Goal: Task Accomplishment & Management: Manage account settings

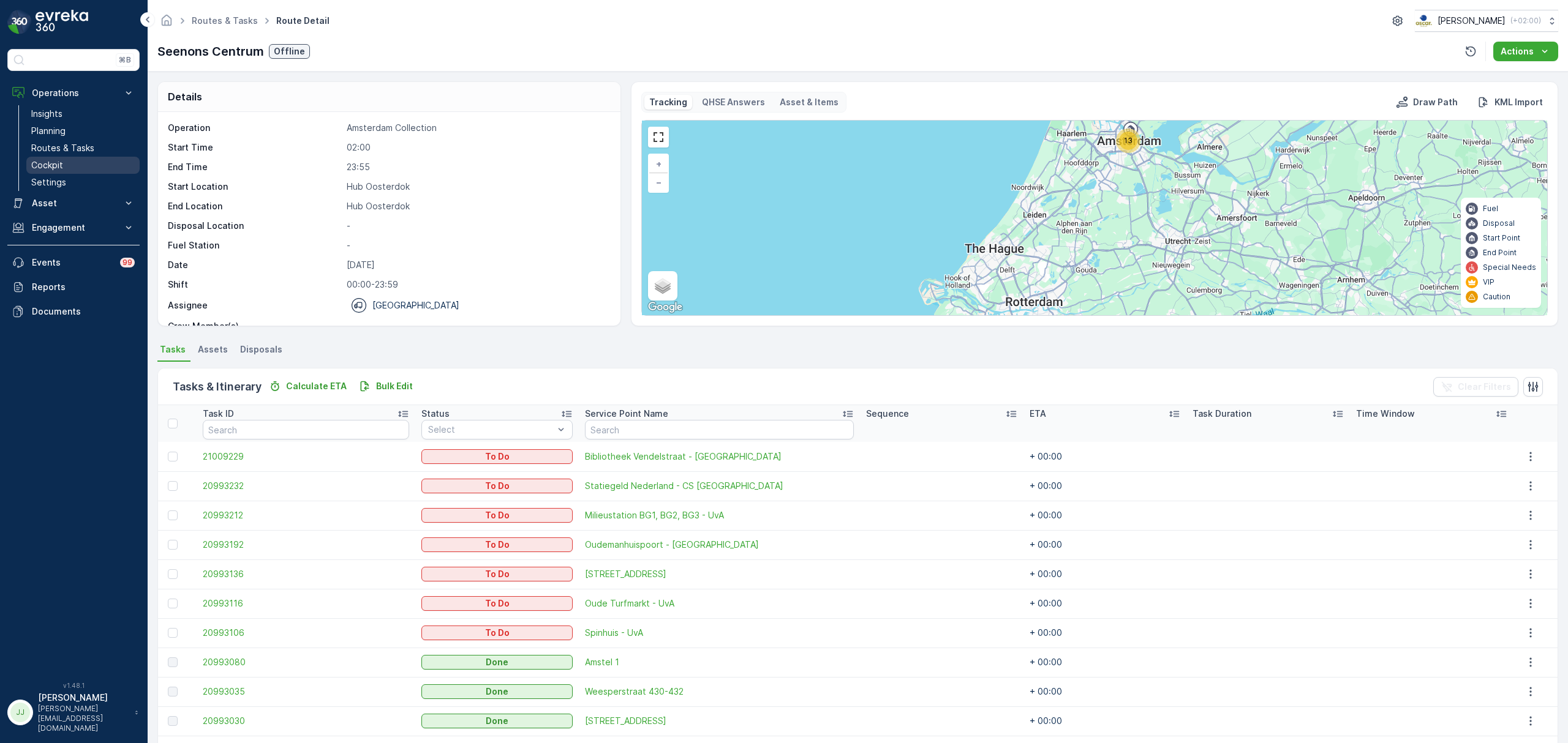
scroll to position [133, 0]
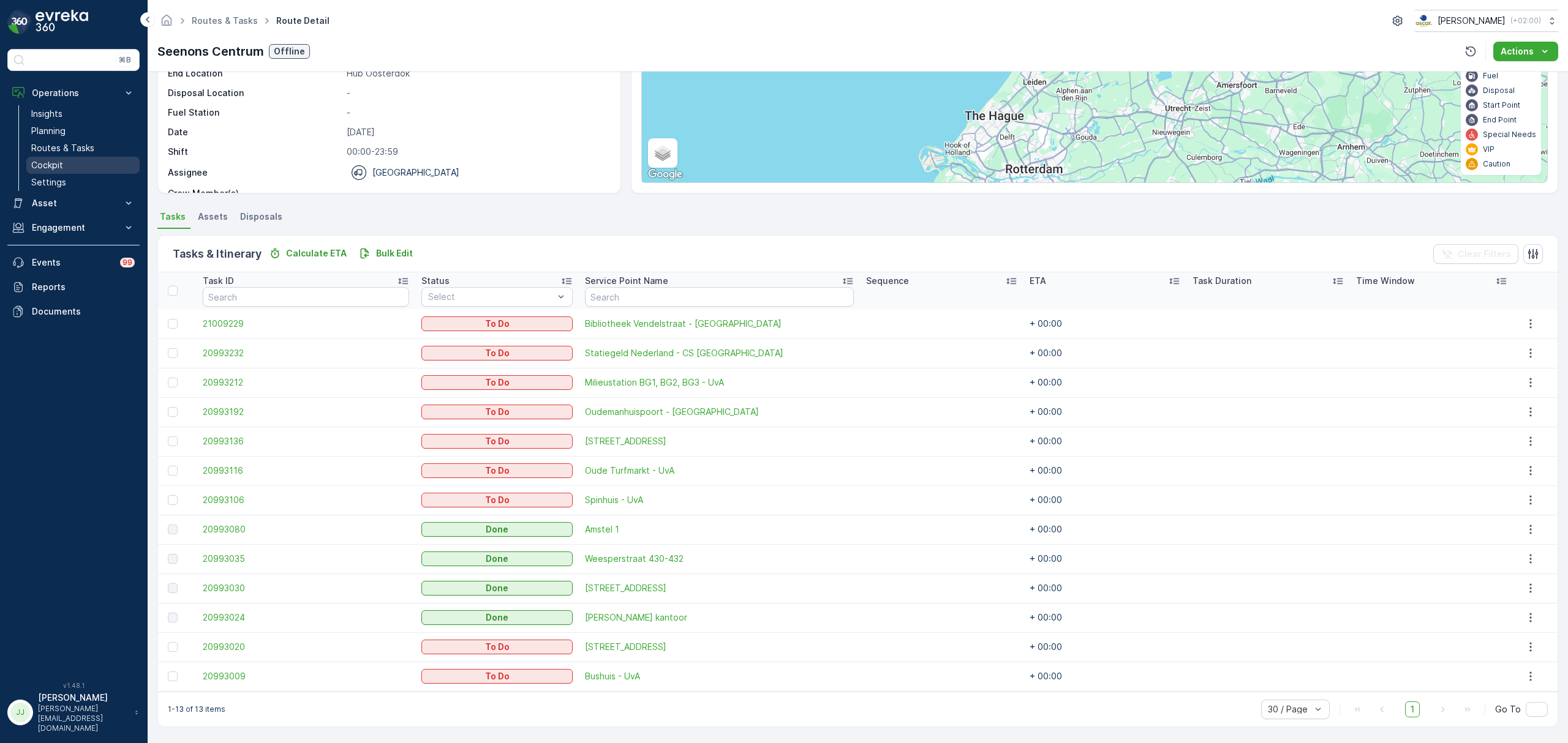
drag, startPoint x: 0, startPoint y: 0, endPoint x: 72, endPoint y: 161, distance: 176.4
click at [72, 161] on link "Cockpit" at bounding box center [83, 165] width 113 height 17
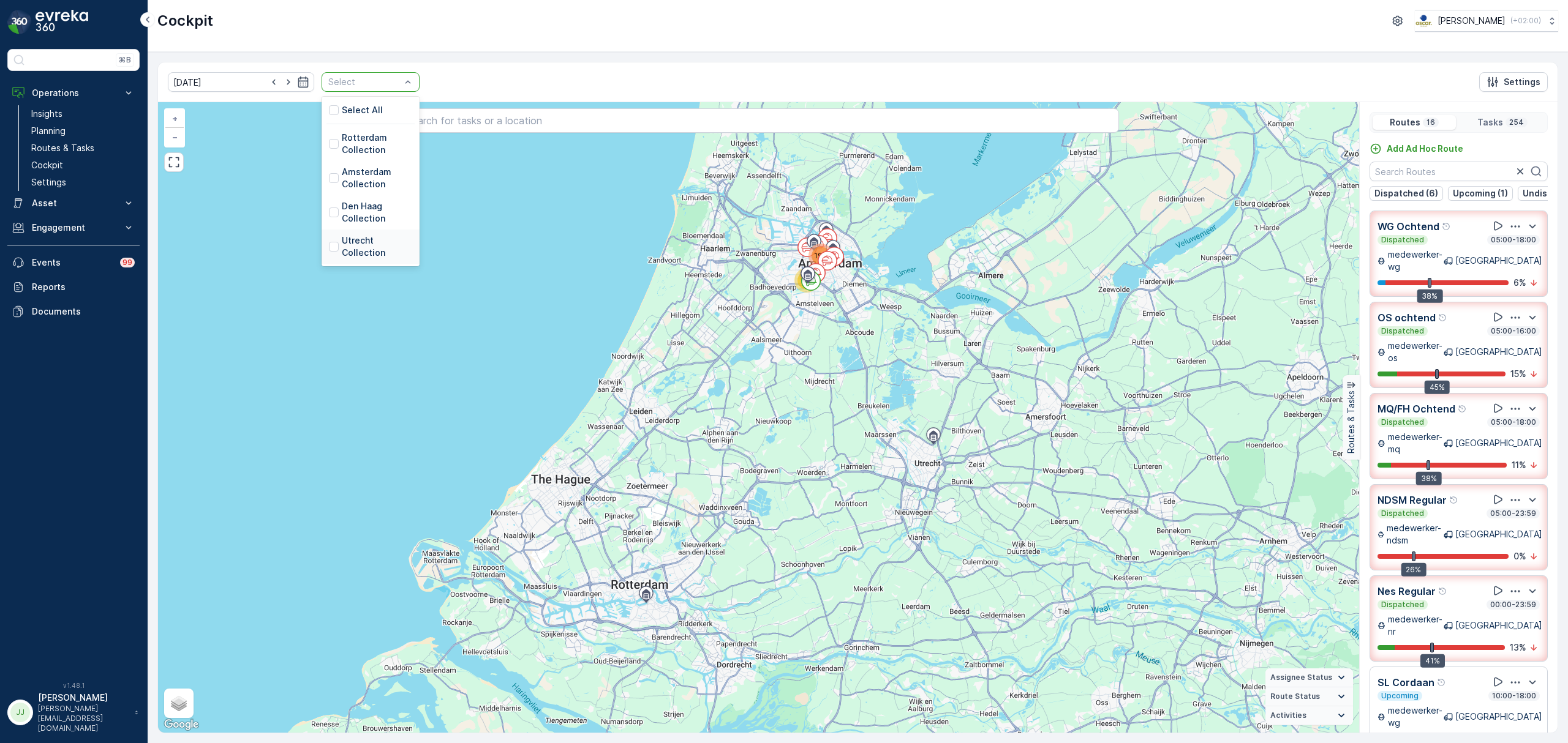
click at [342, 240] on p "Utrecht Collection" at bounding box center [376, 247] width 71 height 24
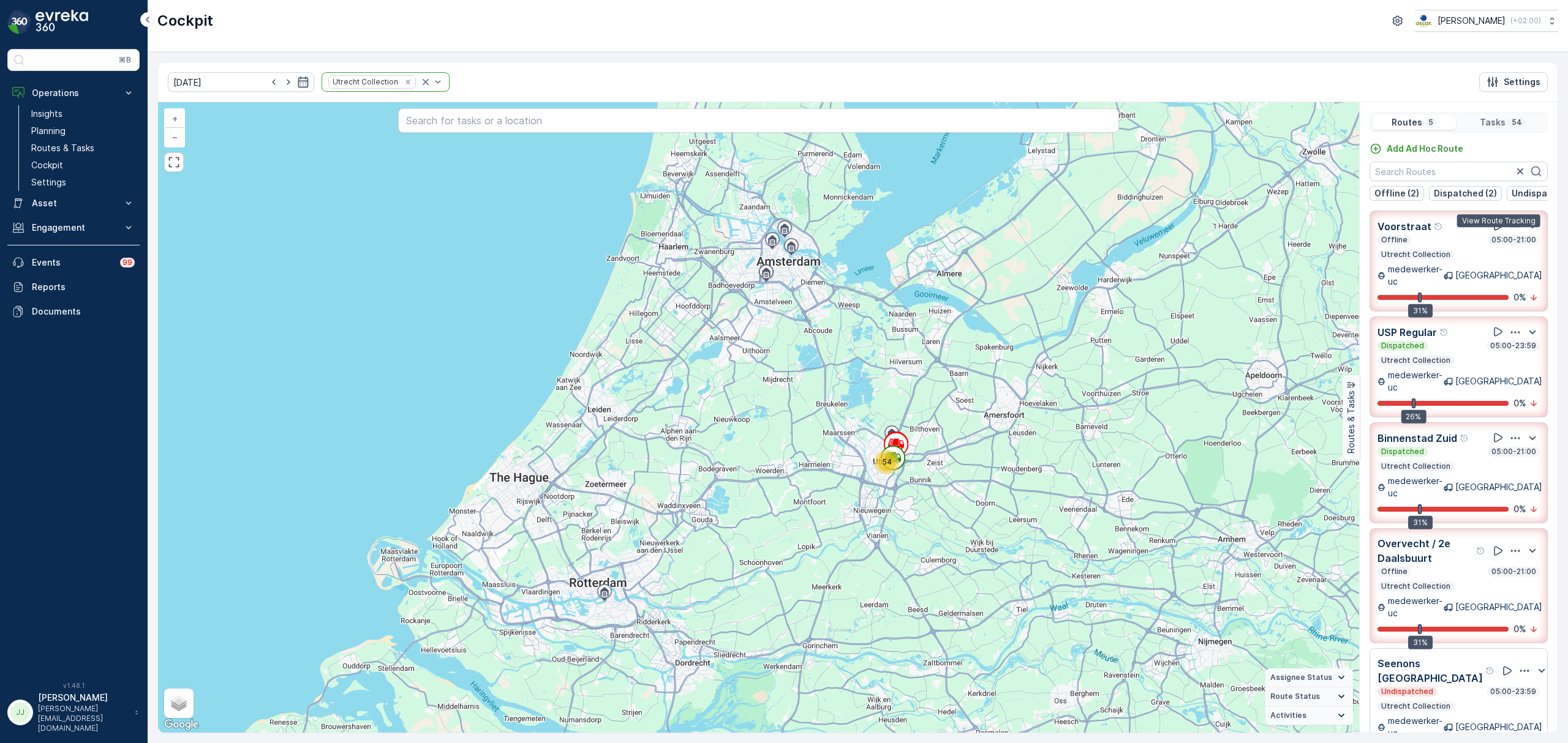
click at [1502, 232] on icon at bounding box center [1498, 226] width 13 height 13
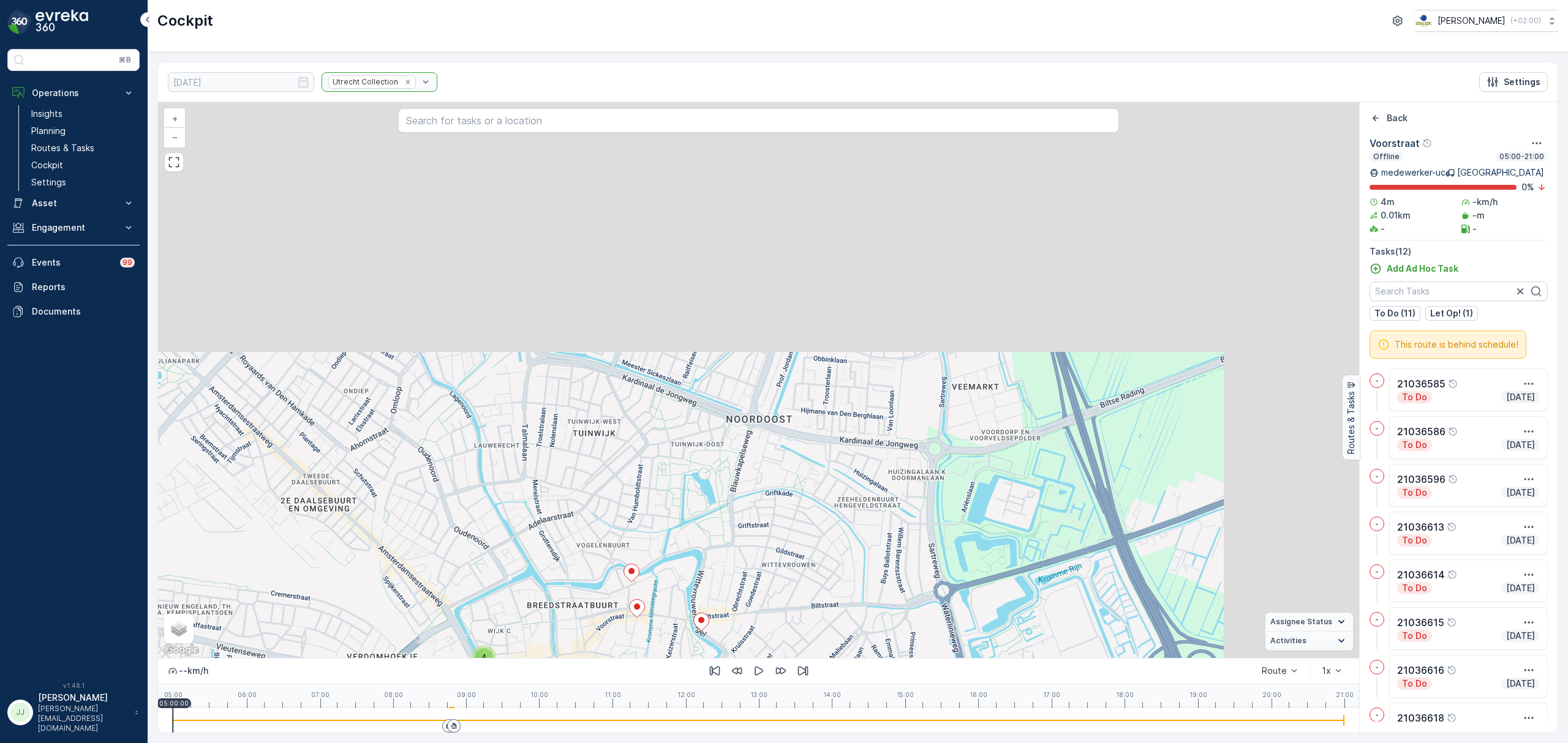
drag, startPoint x: 1097, startPoint y: 230, endPoint x: 897, endPoint y: 499, distance: 335.2
click at [897, 499] on div "4 2 2 + − Satellite Roadmap Terrain Hybrid Leaflet Keyboard shortcuts Map Data …" at bounding box center [758, 380] width 1201 height 556
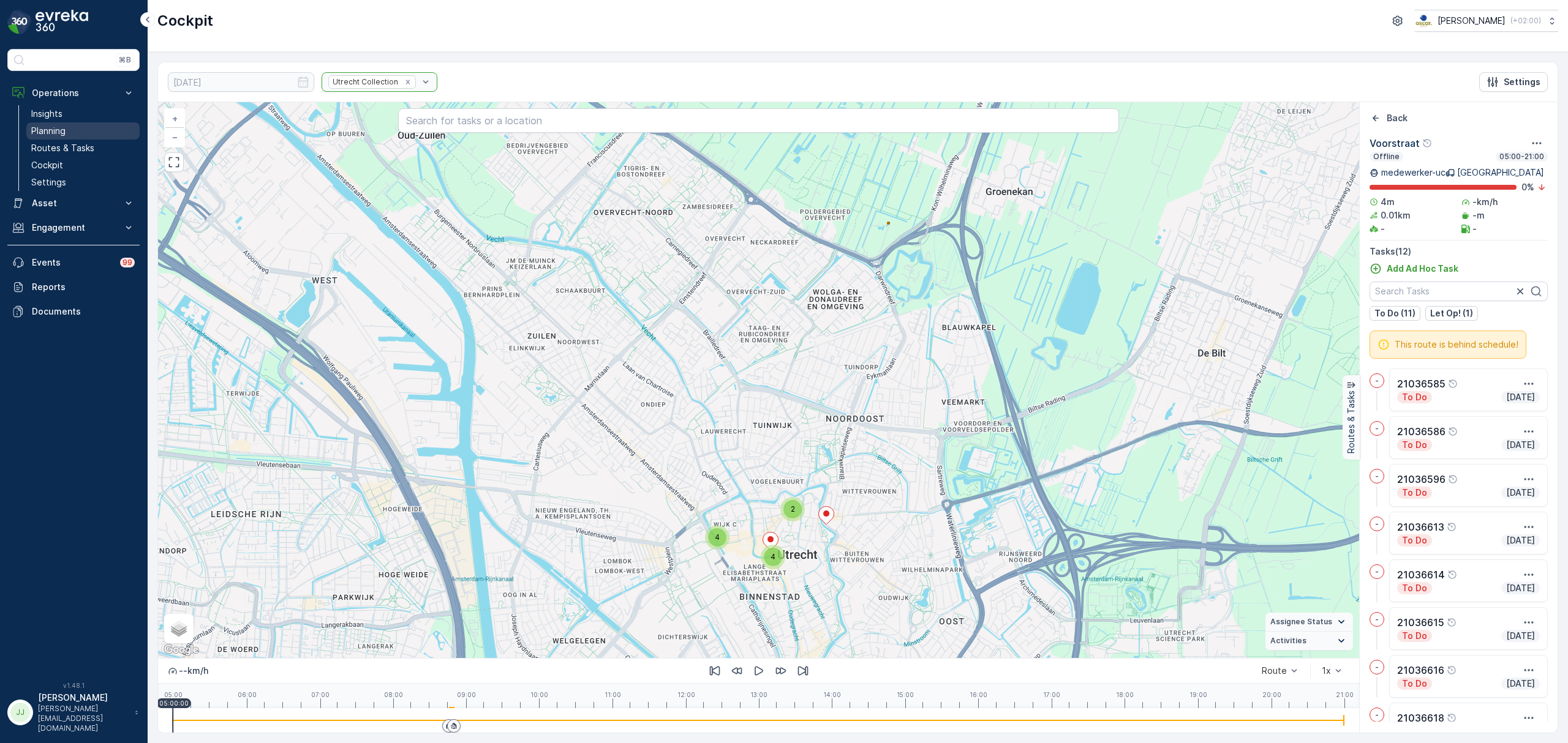
click at [27, 132] on link "Planning" at bounding box center [83, 131] width 113 height 17
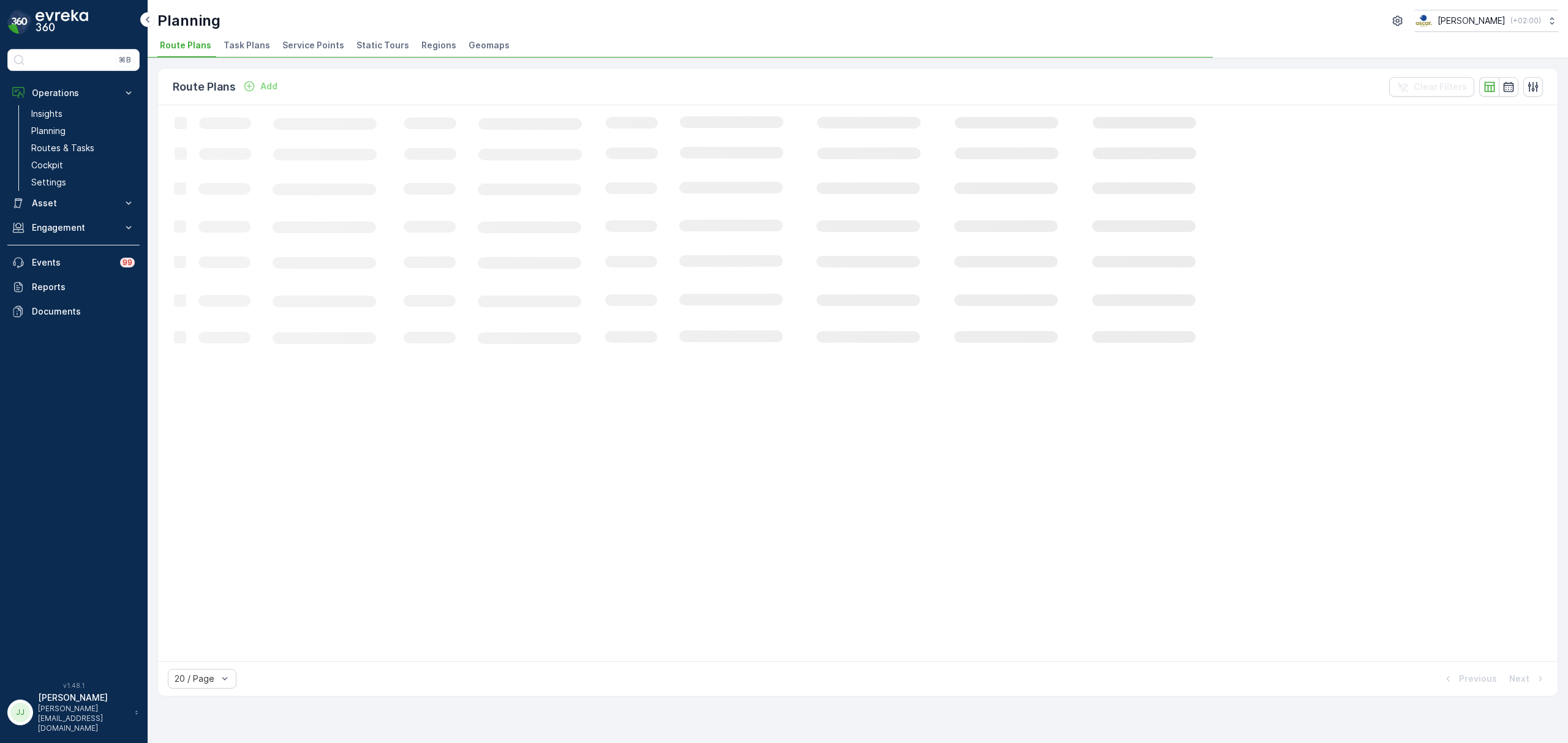
click at [251, 47] on span "Task Plans" at bounding box center [247, 45] width 47 height 13
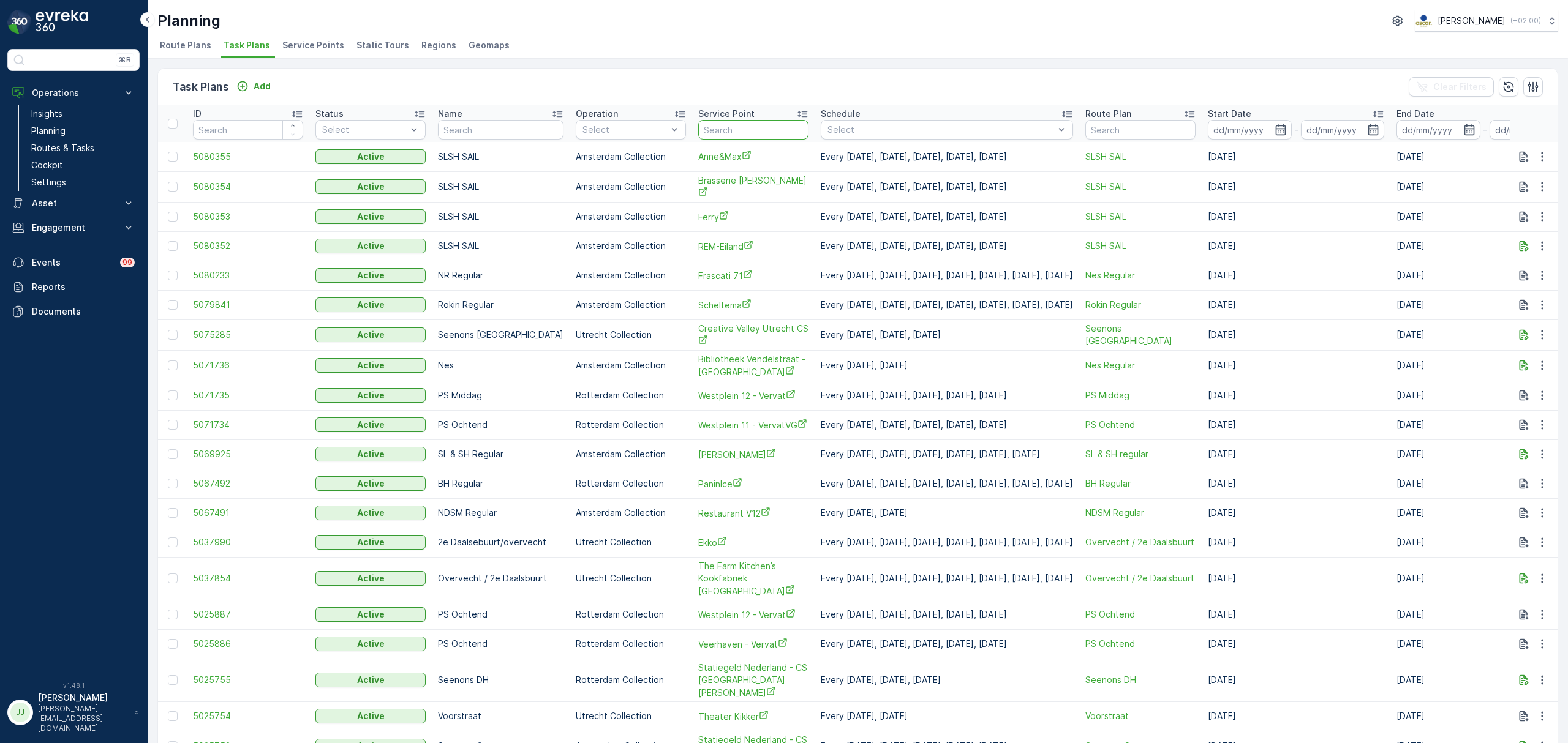
click at [698, 127] on input "text" at bounding box center [754, 130] width 110 height 20
type input "bar bre"
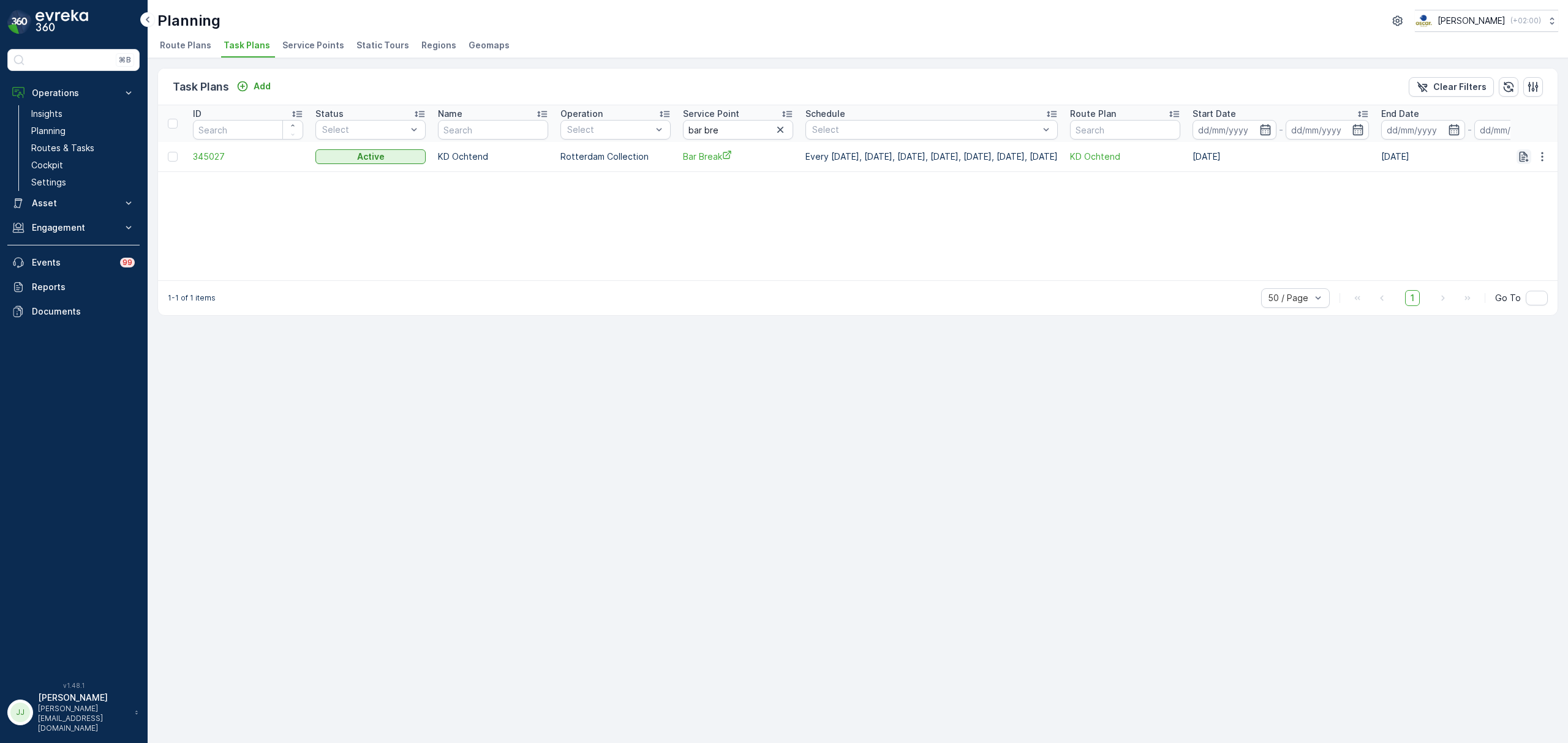
click at [1518, 159] on icon "button" at bounding box center [1524, 157] width 13 height 13
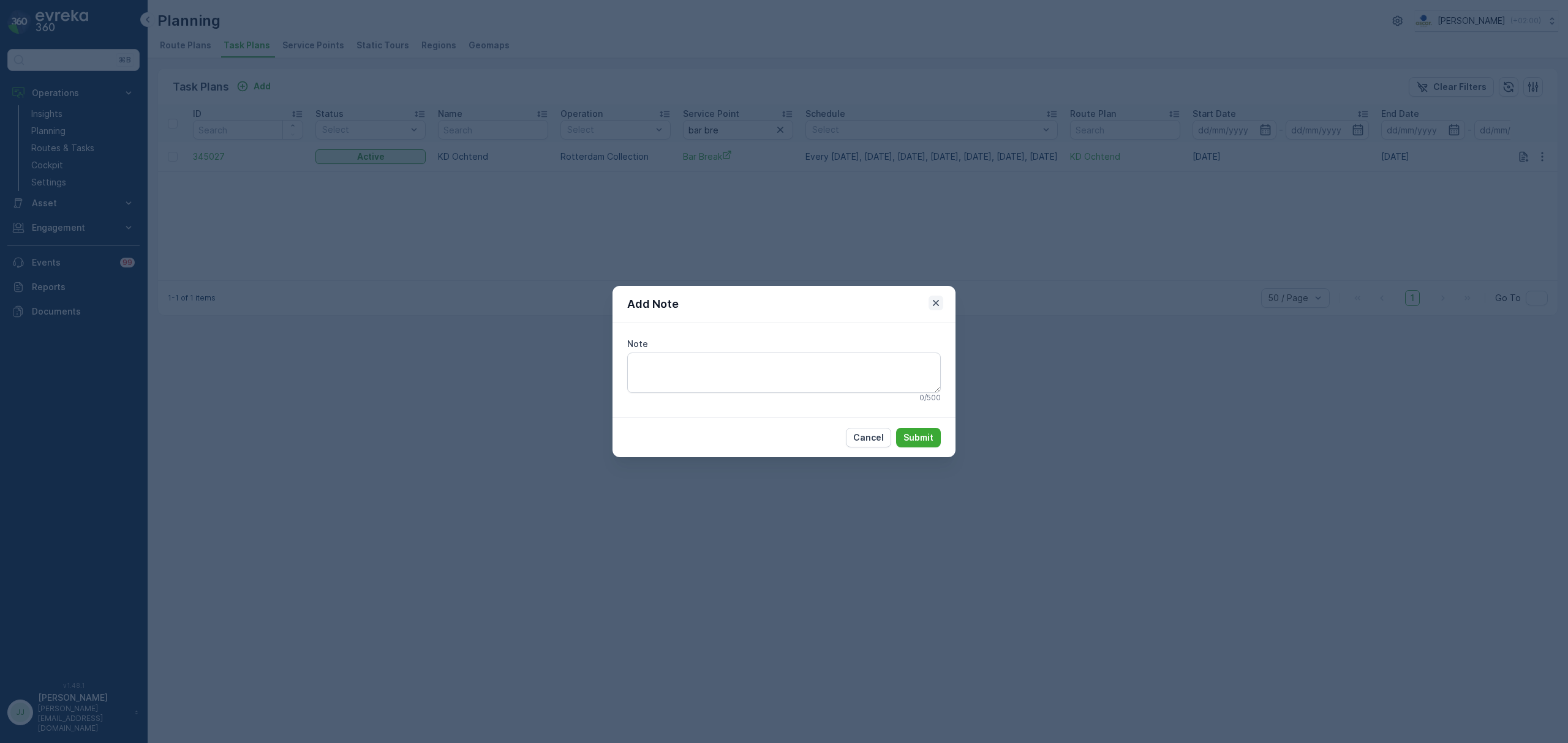
click at [939, 300] on icon "button" at bounding box center [936, 303] width 13 height 13
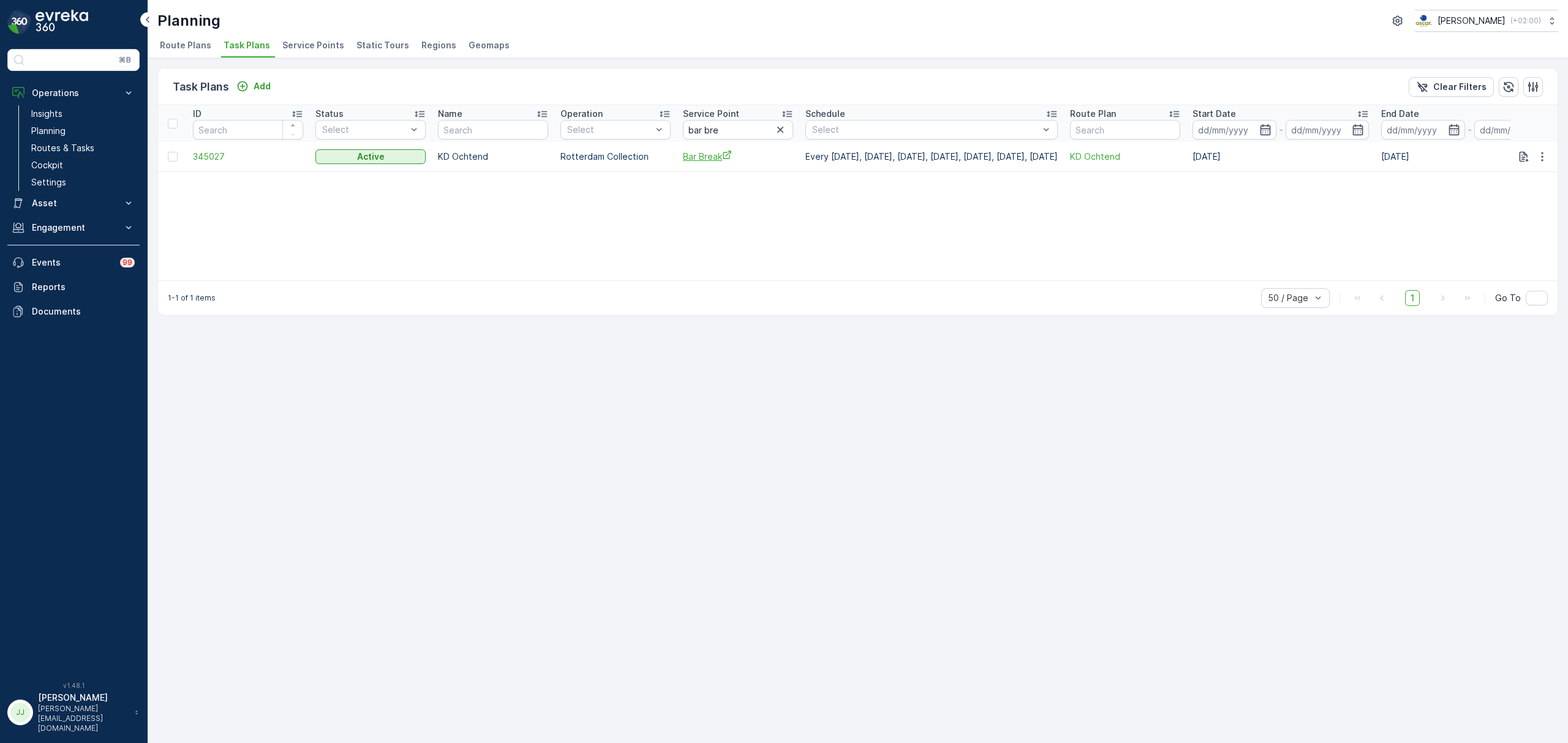
click at [714, 156] on span "Bar Break" at bounding box center [738, 156] width 110 height 13
click at [59, 147] on p "Routes & Tasks" at bounding box center [63, 148] width 63 height 13
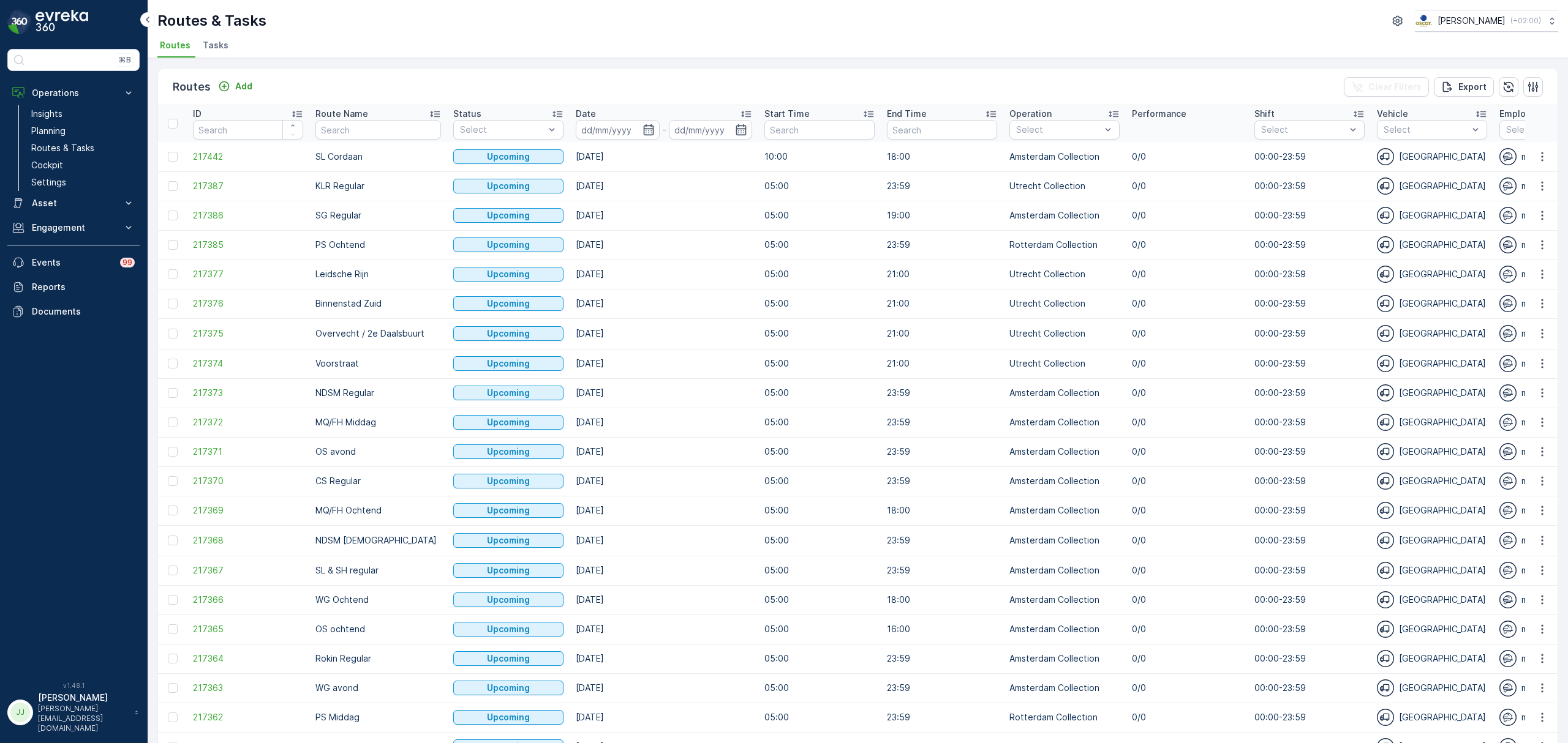
click at [219, 45] on span "Tasks" at bounding box center [215, 45] width 26 height 13
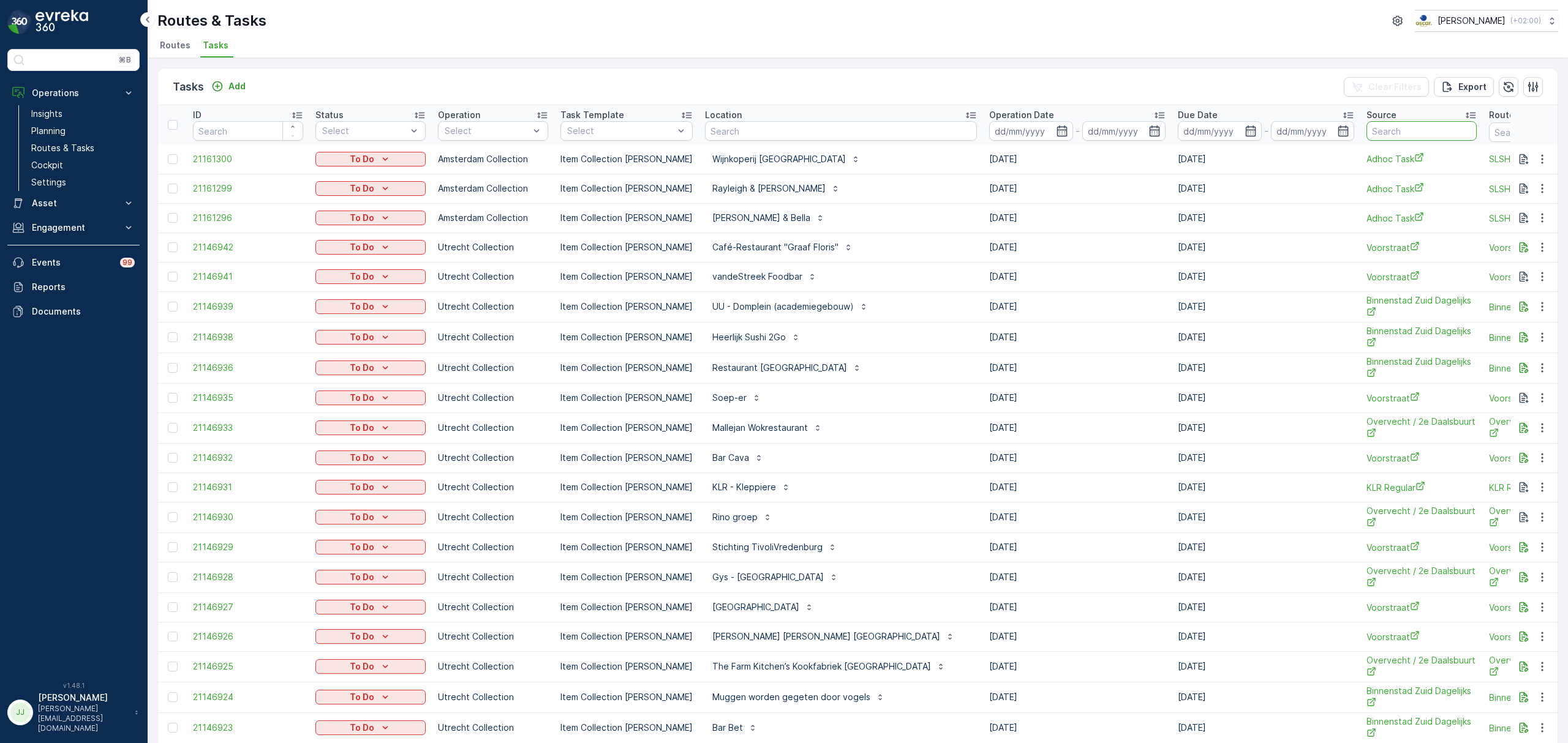
click at [1366, 131] on input "text" at bounding box center [1421, 131] width 110 height 20
click at [1518, 250] on icon "button" at bounding box center [1524, 247] width 13 height 13
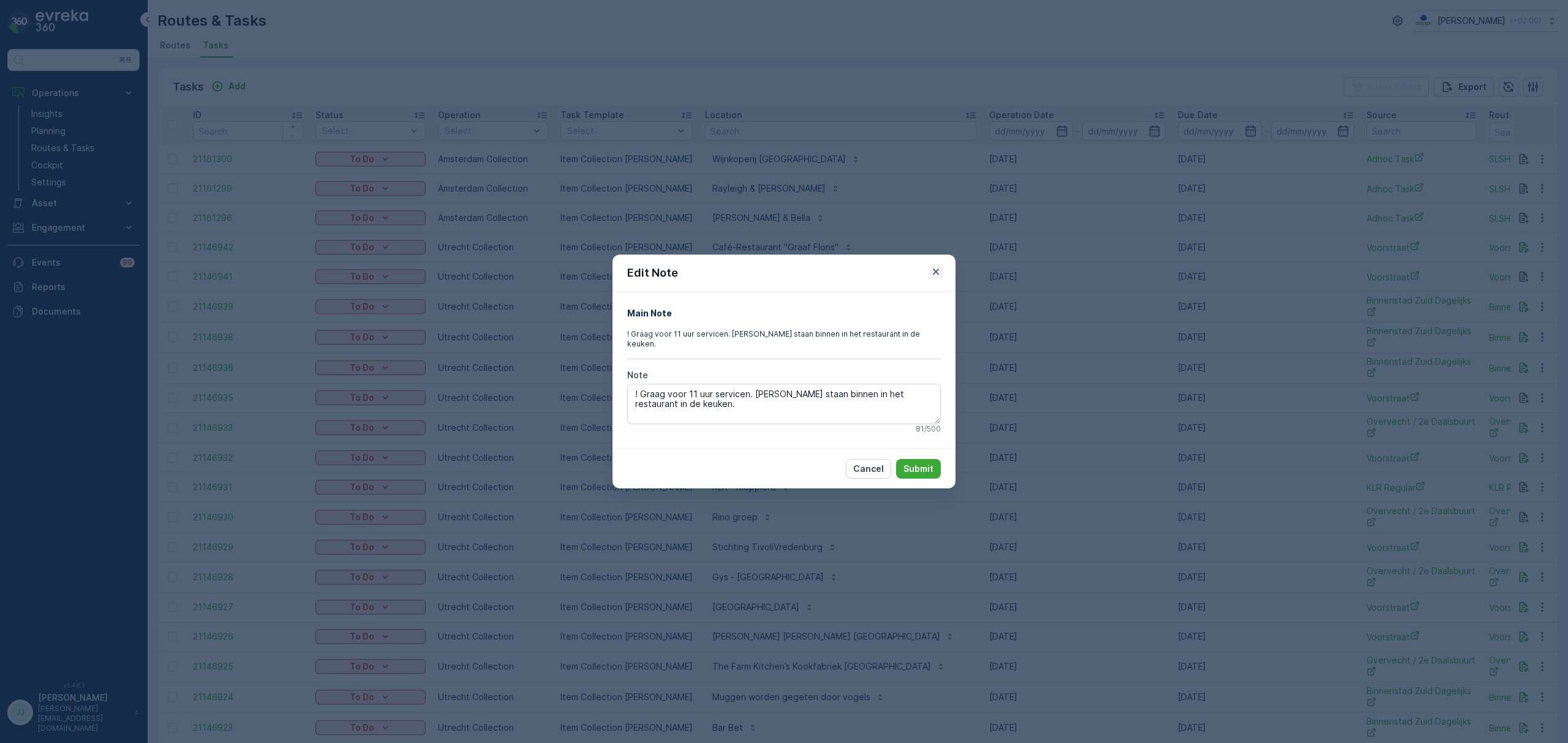
click at [937, 272] on icon "button" at bounding box center [936, 272] width 13 height 13
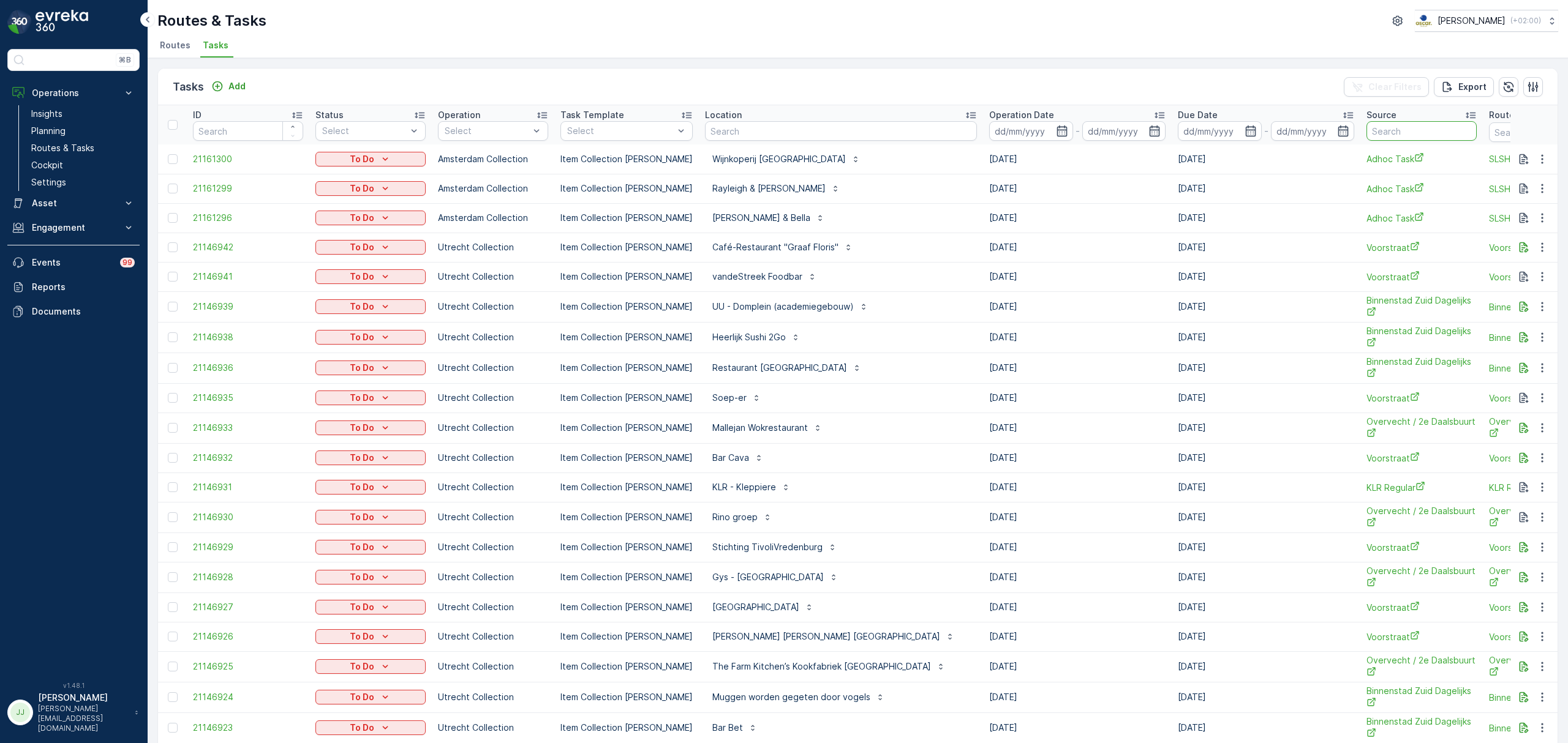
click at [1366, 131] on input "text" at bounding box center [1421, 131] width 110 height 20
click at [733, 133] on input "text" at bounding box center [840, 131] width 272 height 20
type input "t"
type input "kikker"
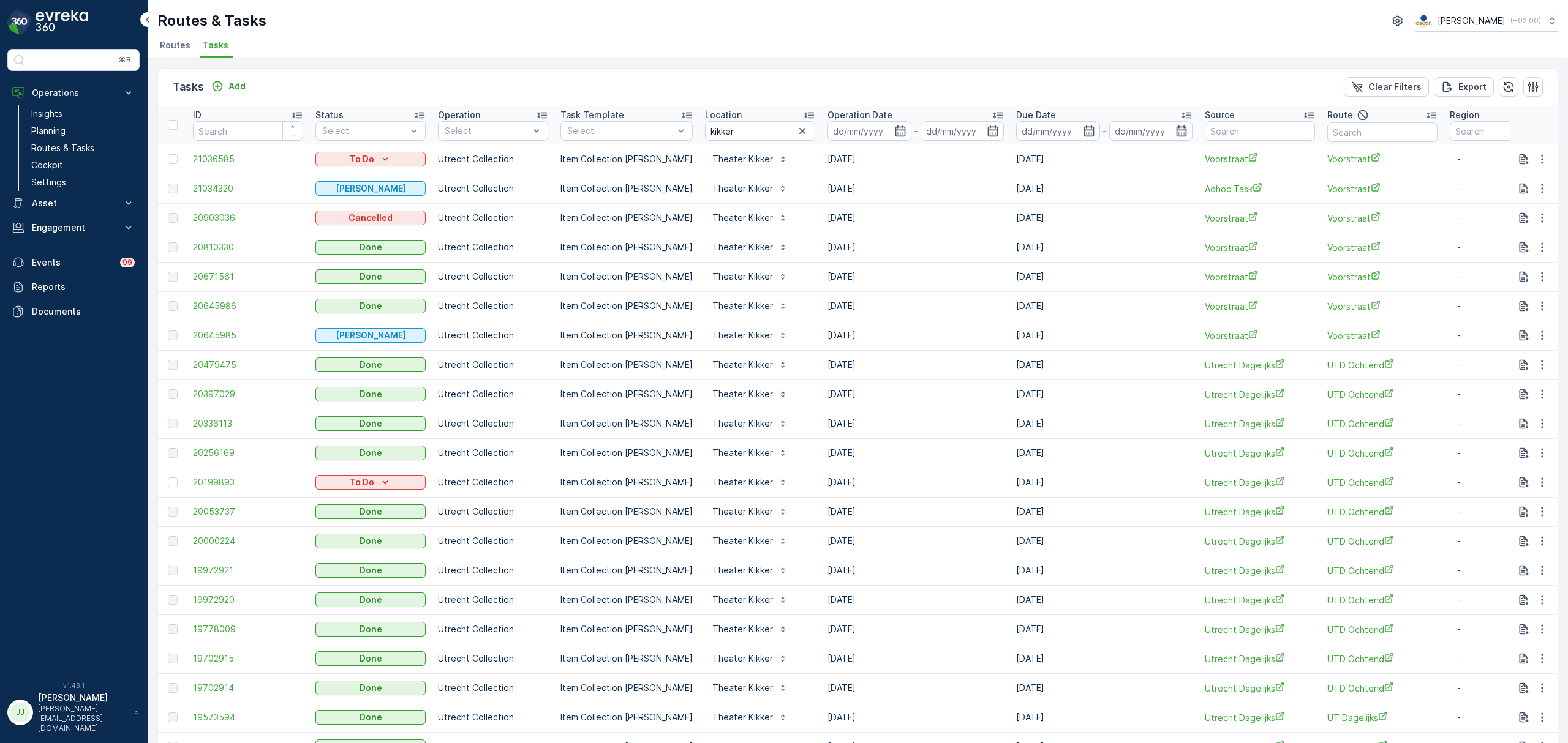
click at [796, 135] on icon "button" at bounding box center [803, 131] width 13 height 13
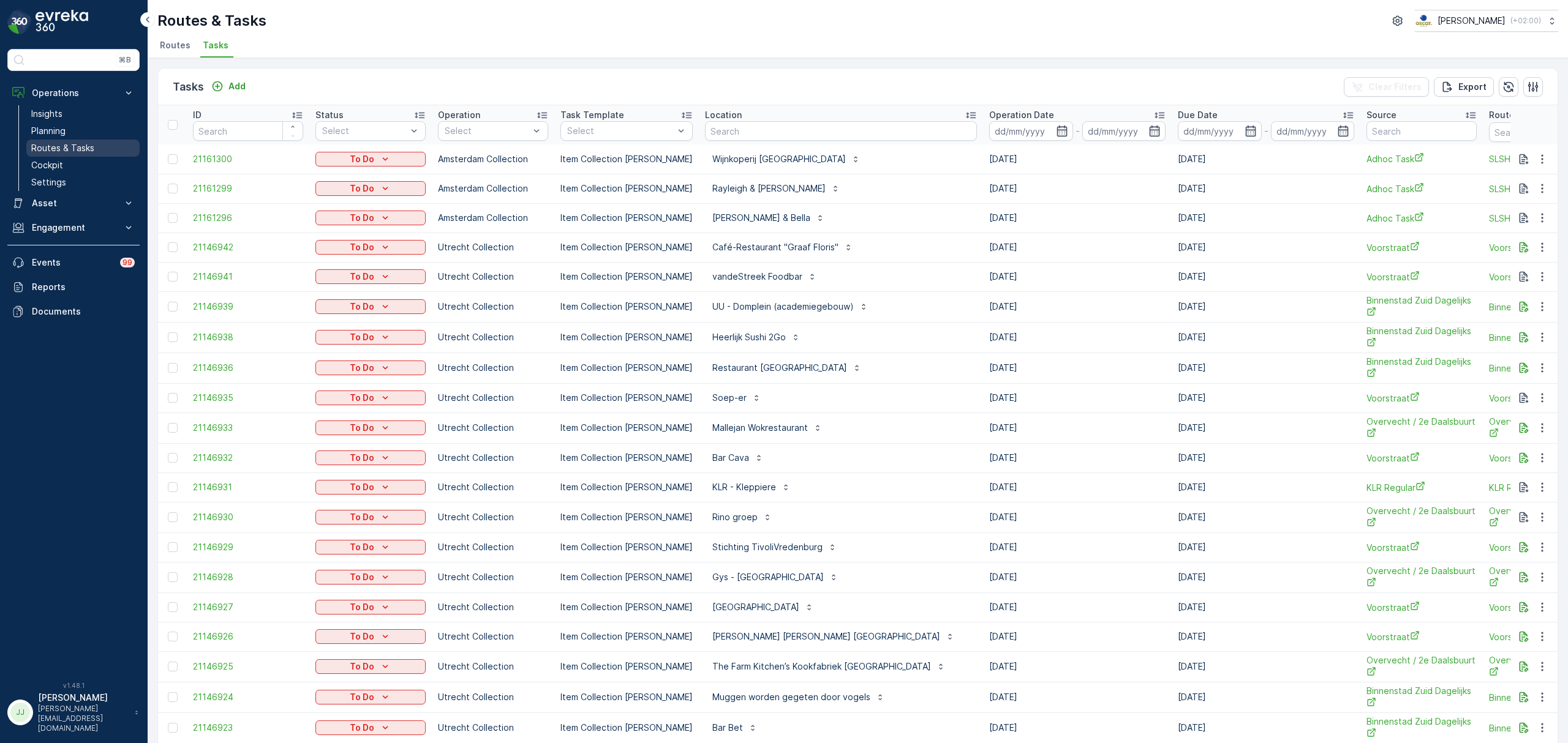
click at [82, 147] on p "Routes & Tasks" at bounding box center [63, 148] width 63 height 13
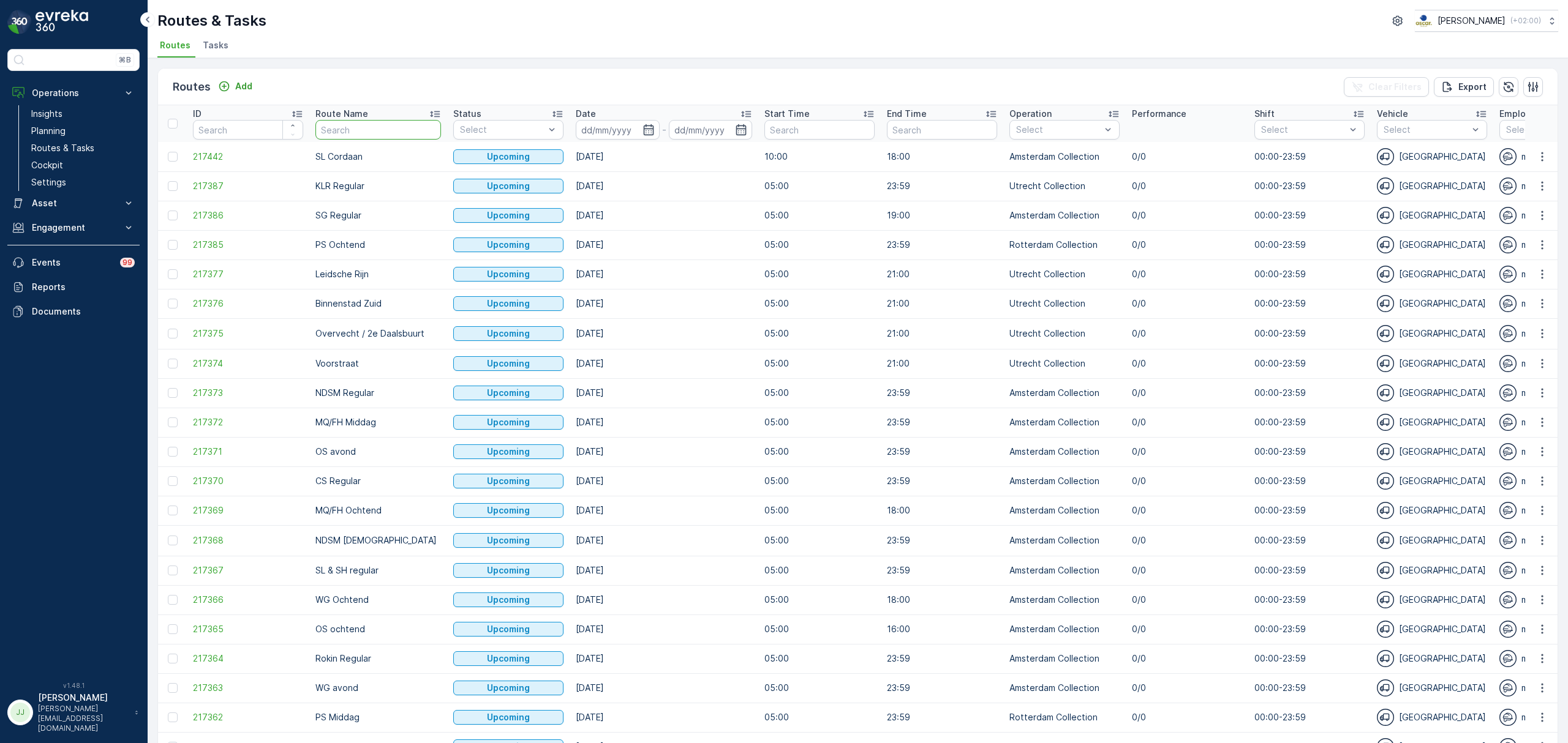
click at [386, 127] on input "text" at bounding box center [379, 130] width 126 height 20
type input "NEs"
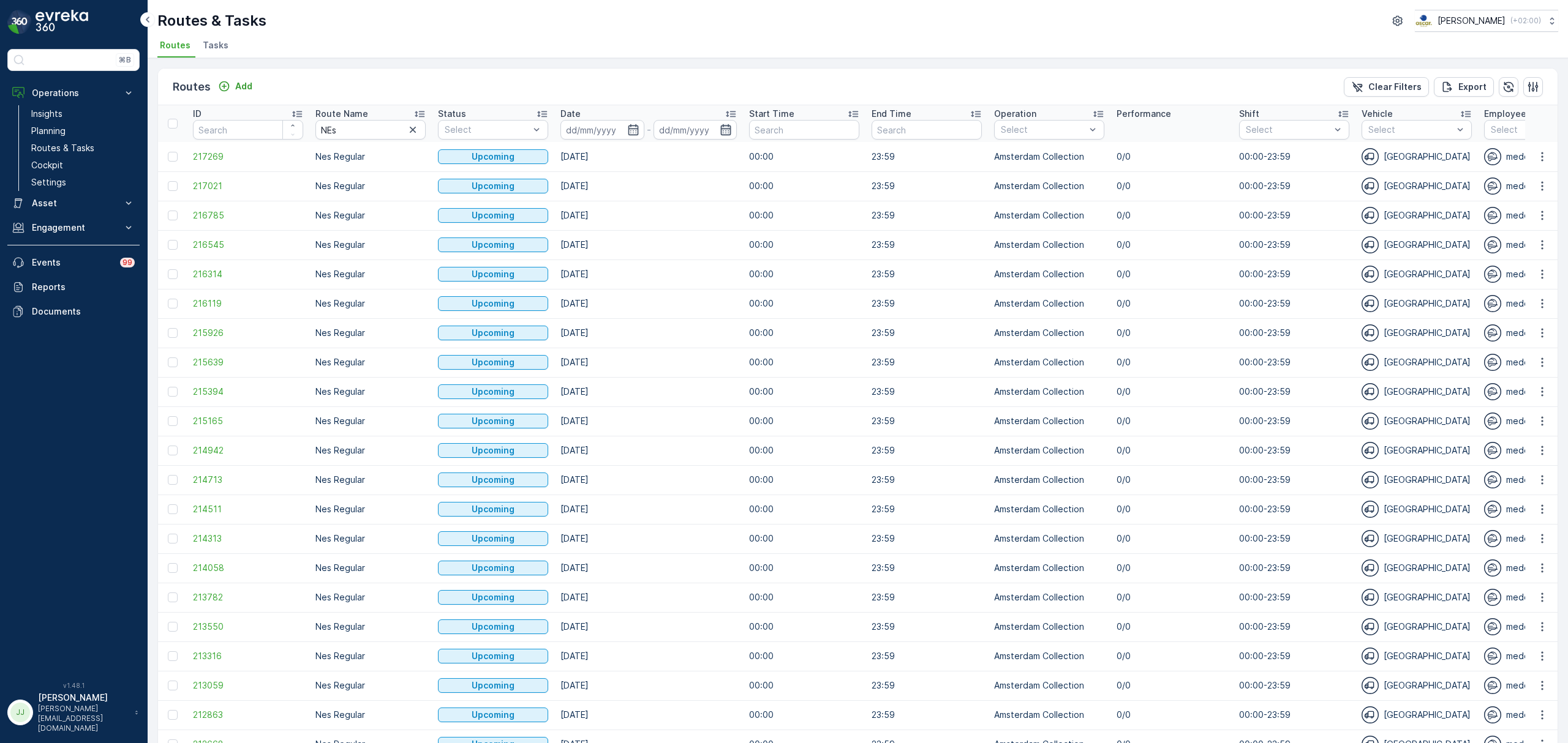
click at [724, 126] on icon "button" at bounding box center [726, 130] width 10 height 11
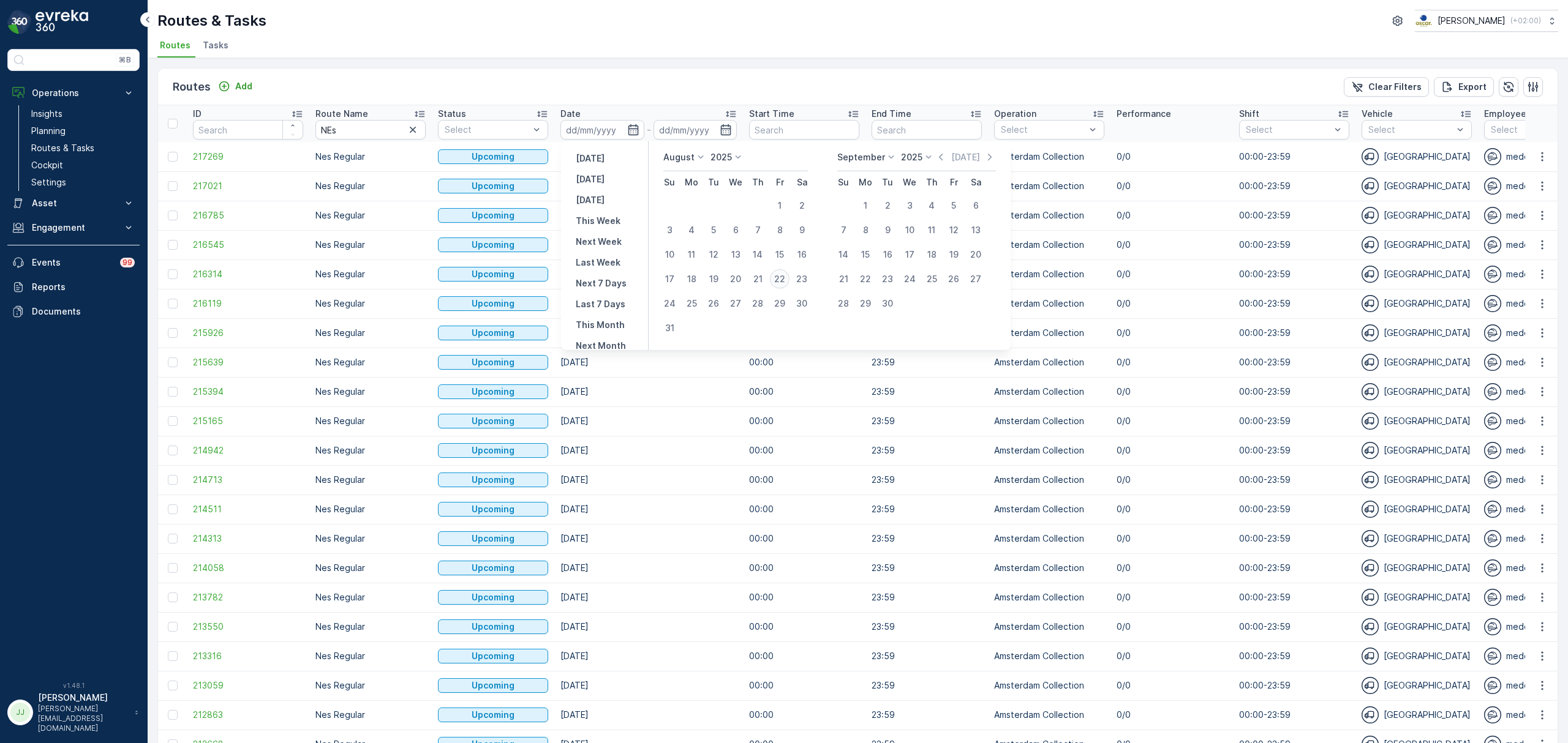
click at [785, 277] on div "22" at bounding box center [779, 279] width 20 height 20
type input "[DATE]"
click at [785, 277] on div "22" at bounding box center [779, 279] width 20 height 20
type input "[DATE]"
click at [785, 277] on div "22" at bounding box center [779, 279] width 20 height 20
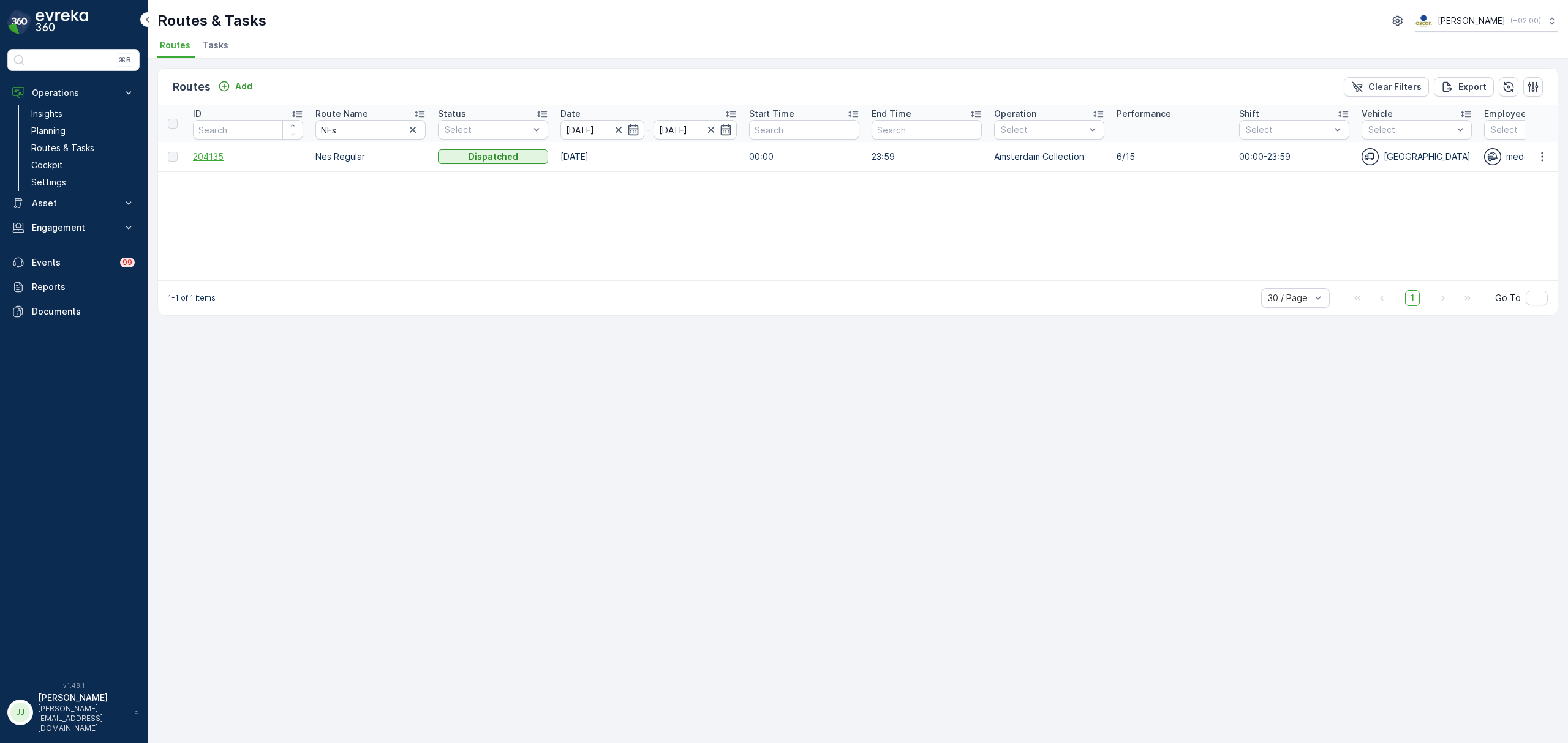
click at [217, 155] on span "204135" at bounding box center [248, 157] width 110 height 13
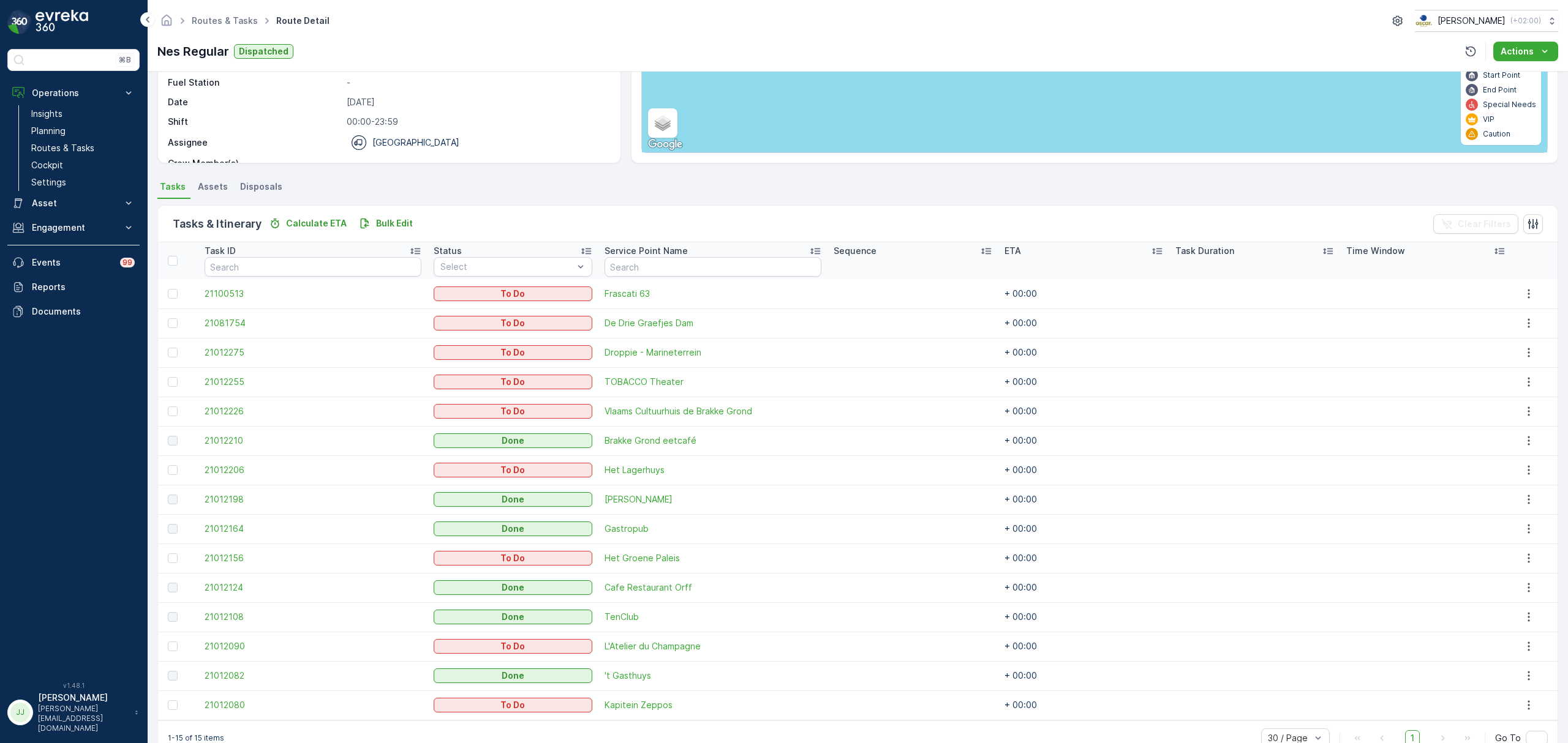
scroll to position [191, 0]
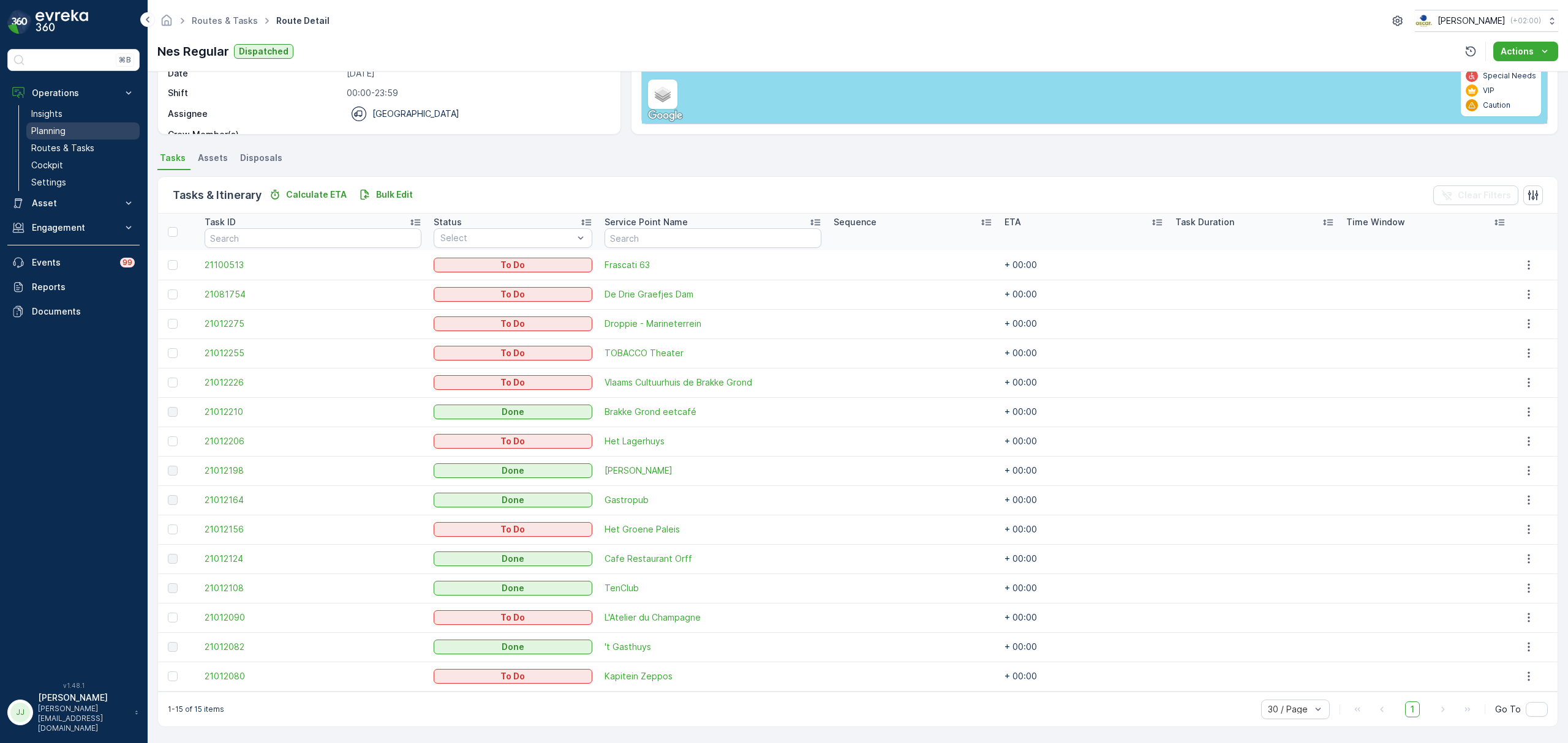
click at [54, 128] on p "Planning" at bounding box center [48, 131] width 34 height 13
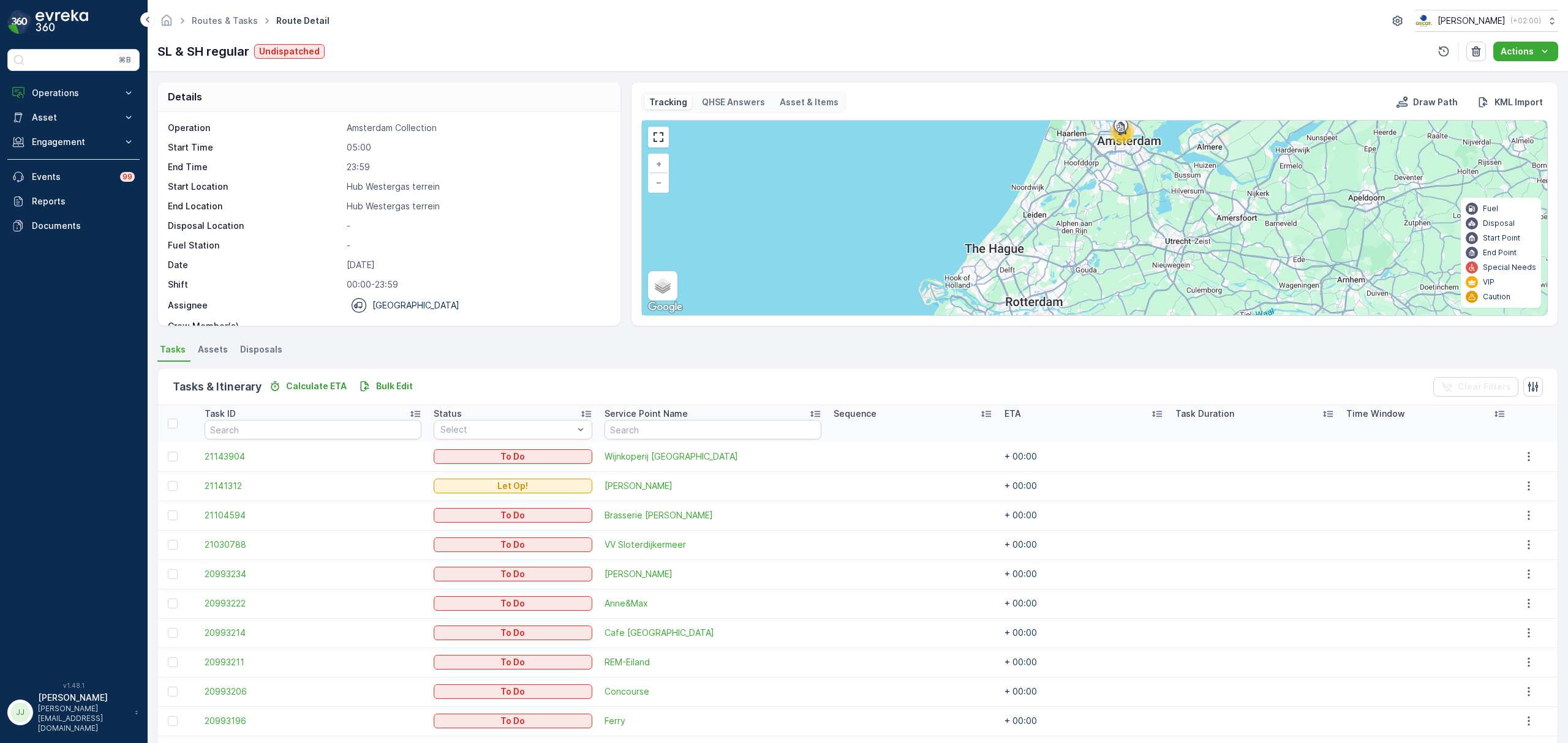
scroll to position [13, 0]
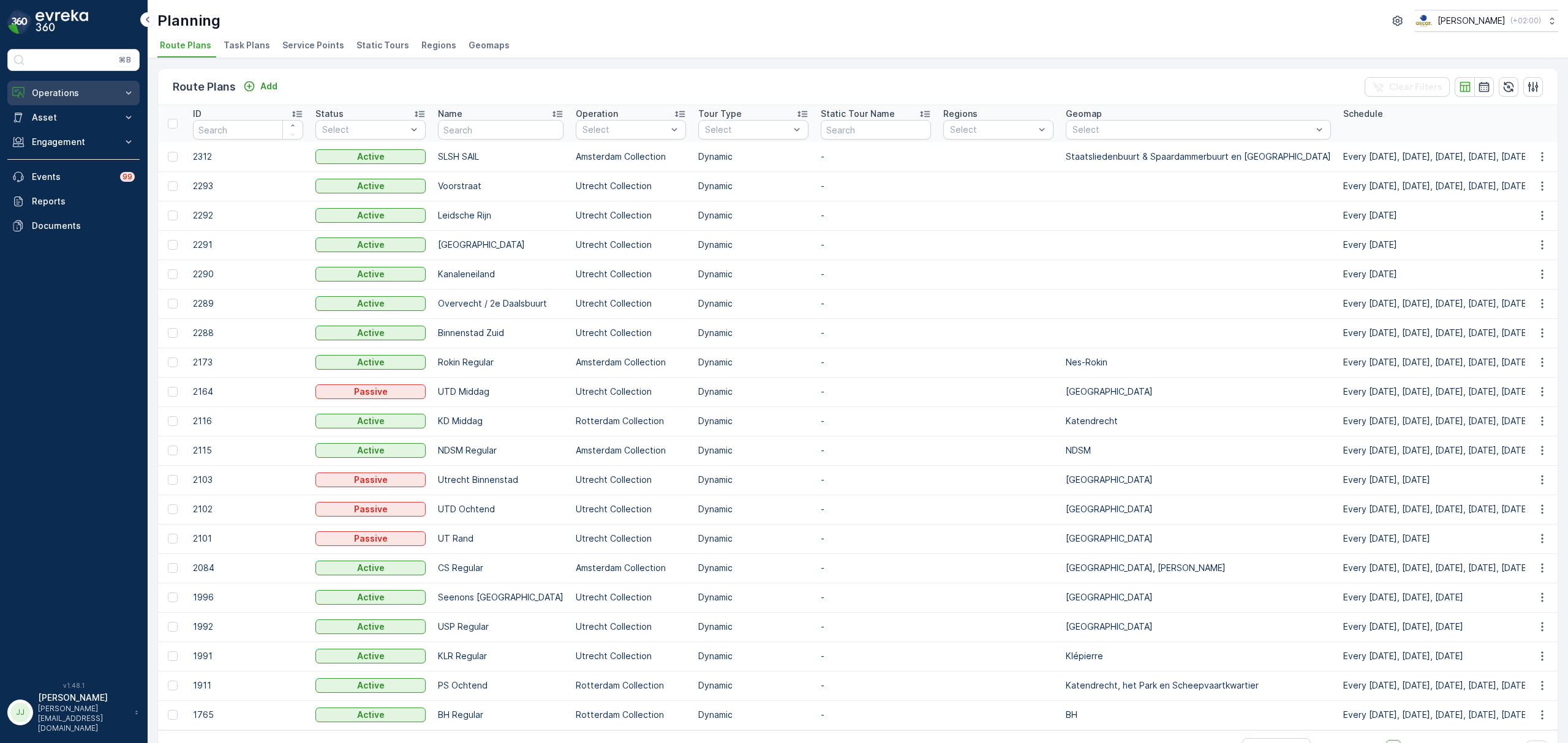
click at [77, 91] on p "Operations" at bounding box center [73, 94] width 83 height 13
drag, startPoint x: 66, startPoint y: 163, endPoint x: 72, endPoint y: 161, distance: 6.3
click at [66, 163] on link "Cockpit" at bounding box center [83, 165] width 113 height 17
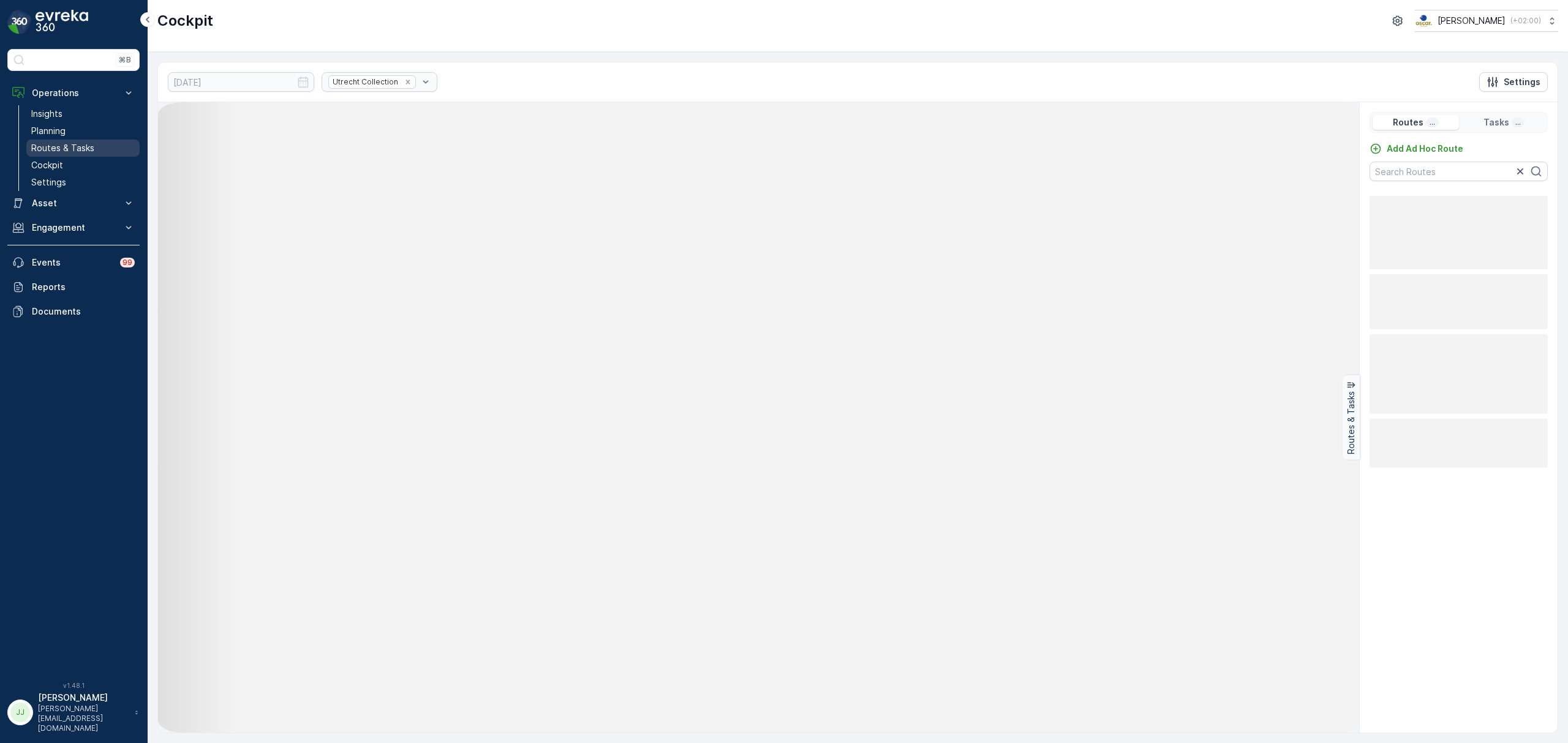
click at [72, 142] on p "Routes & Tasks" at bounding box center [63, 148] width 63 height 13
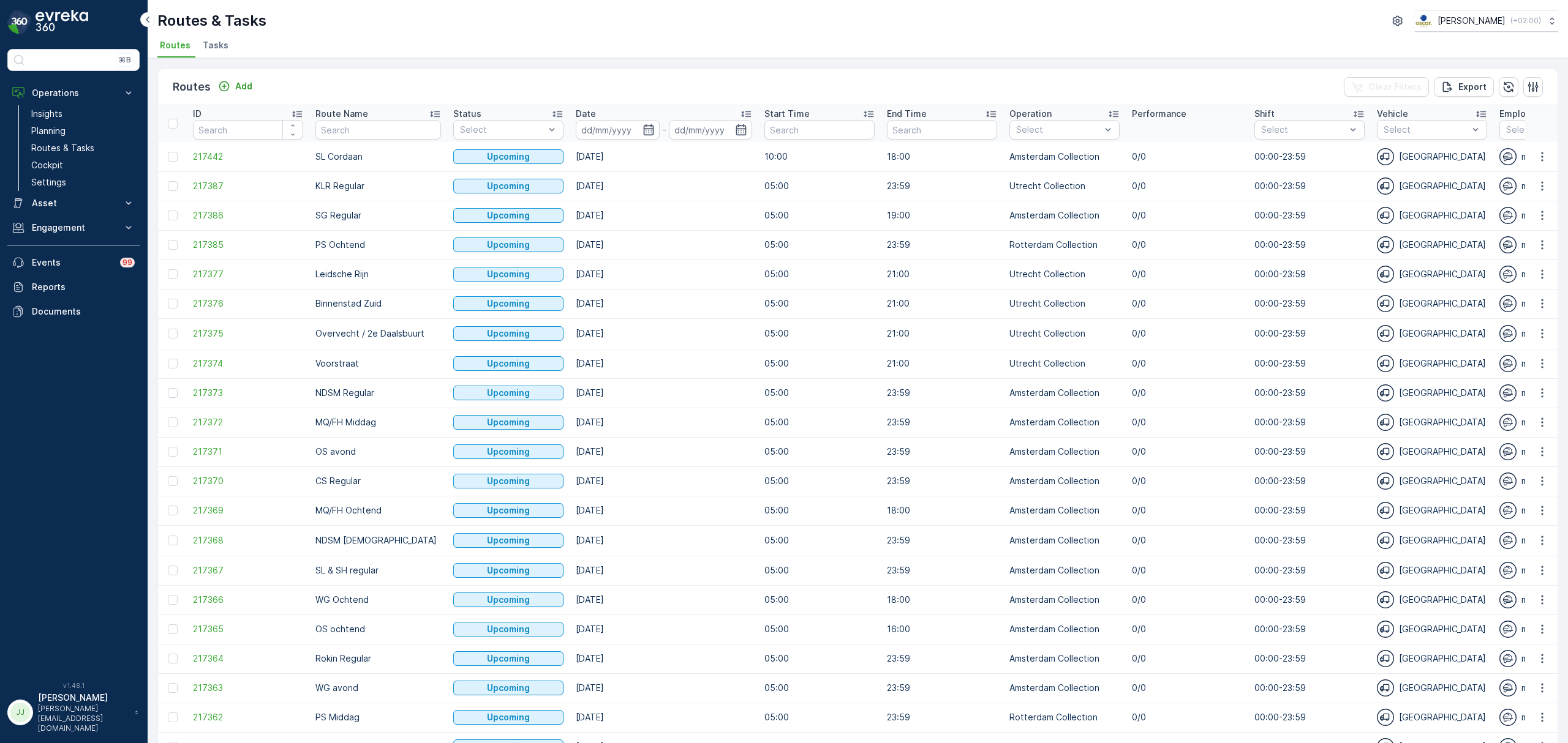
click at [353, 133] on input "text" at bounding box center [379, 130] width 126 height 20
type input "SLSH"
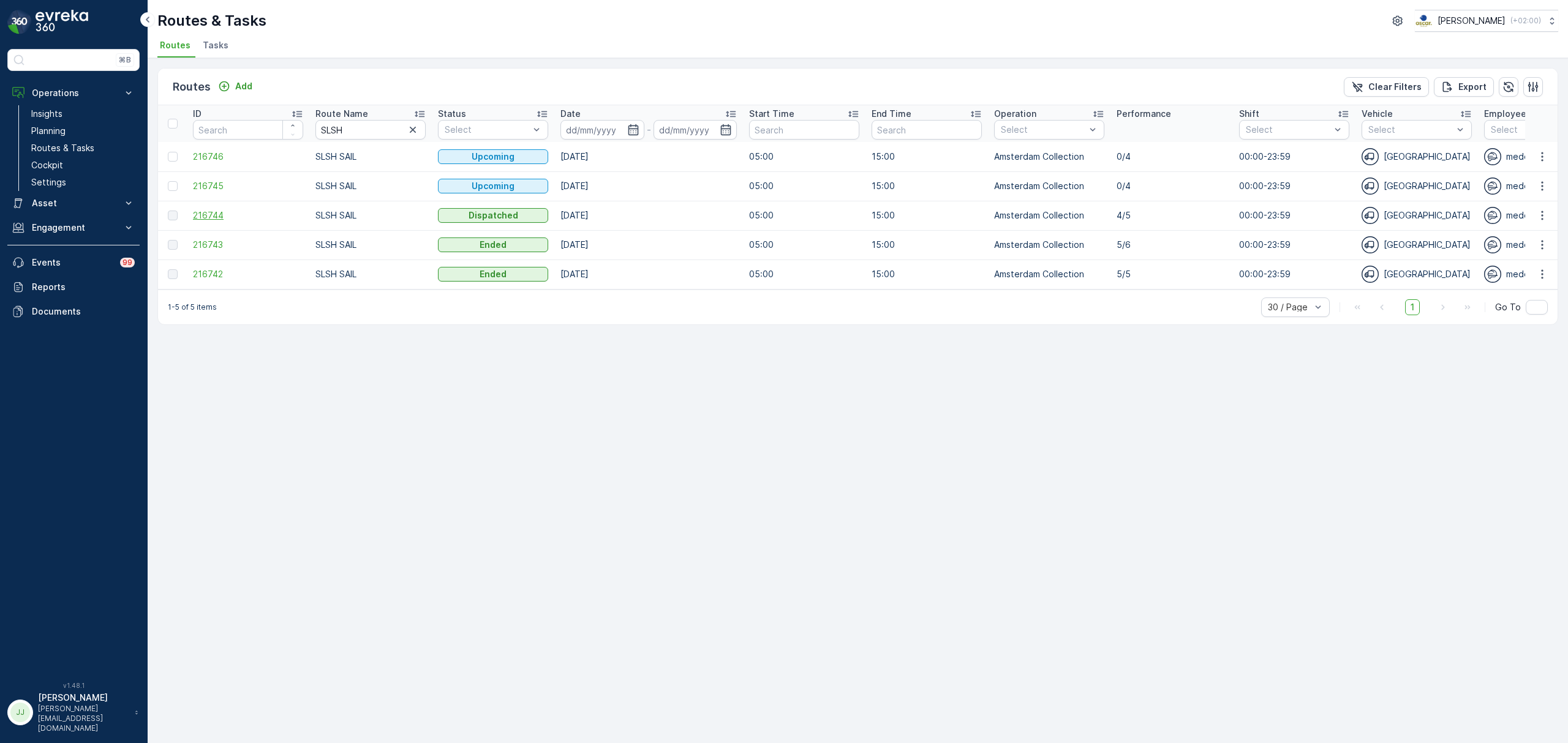
click at [199, 214] on span "216744" at bounding box center [248, 216] width 110 height 13
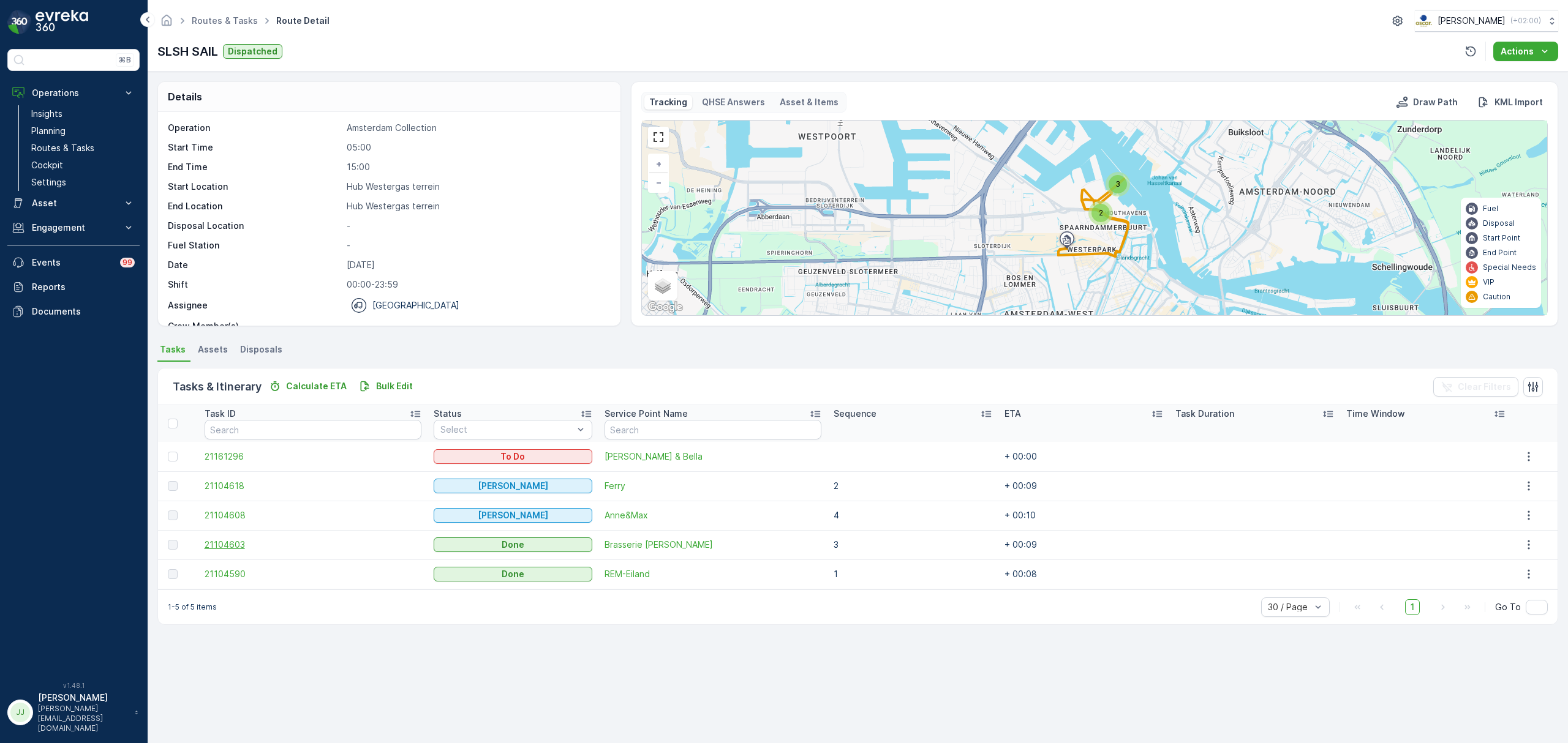
click at [218, 542] on span "21104603" at bounding box center [313, 545] width 217 height 13
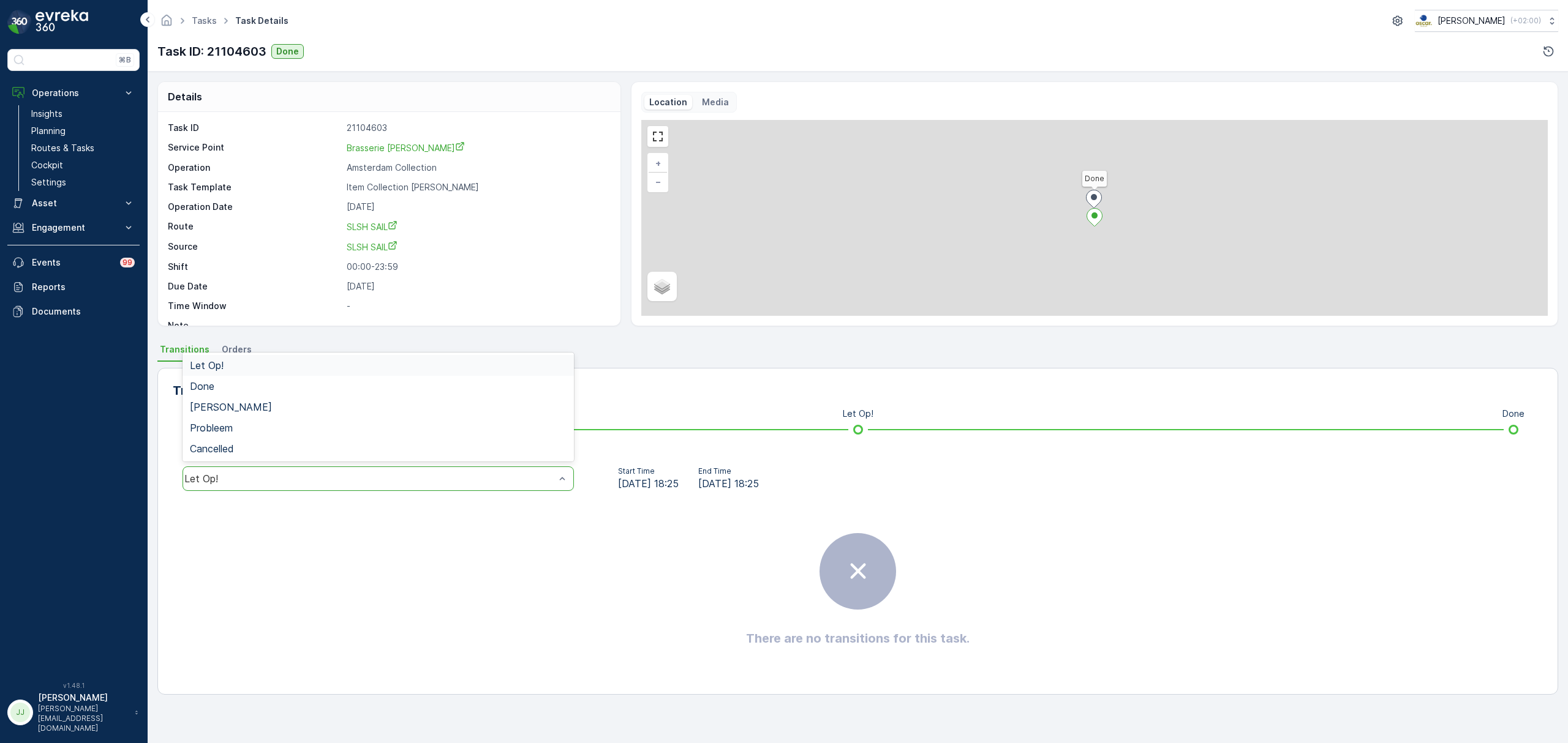
click at [290, 478] on div "Let Op!" at bounding box center [369, 479] width 370 height 11
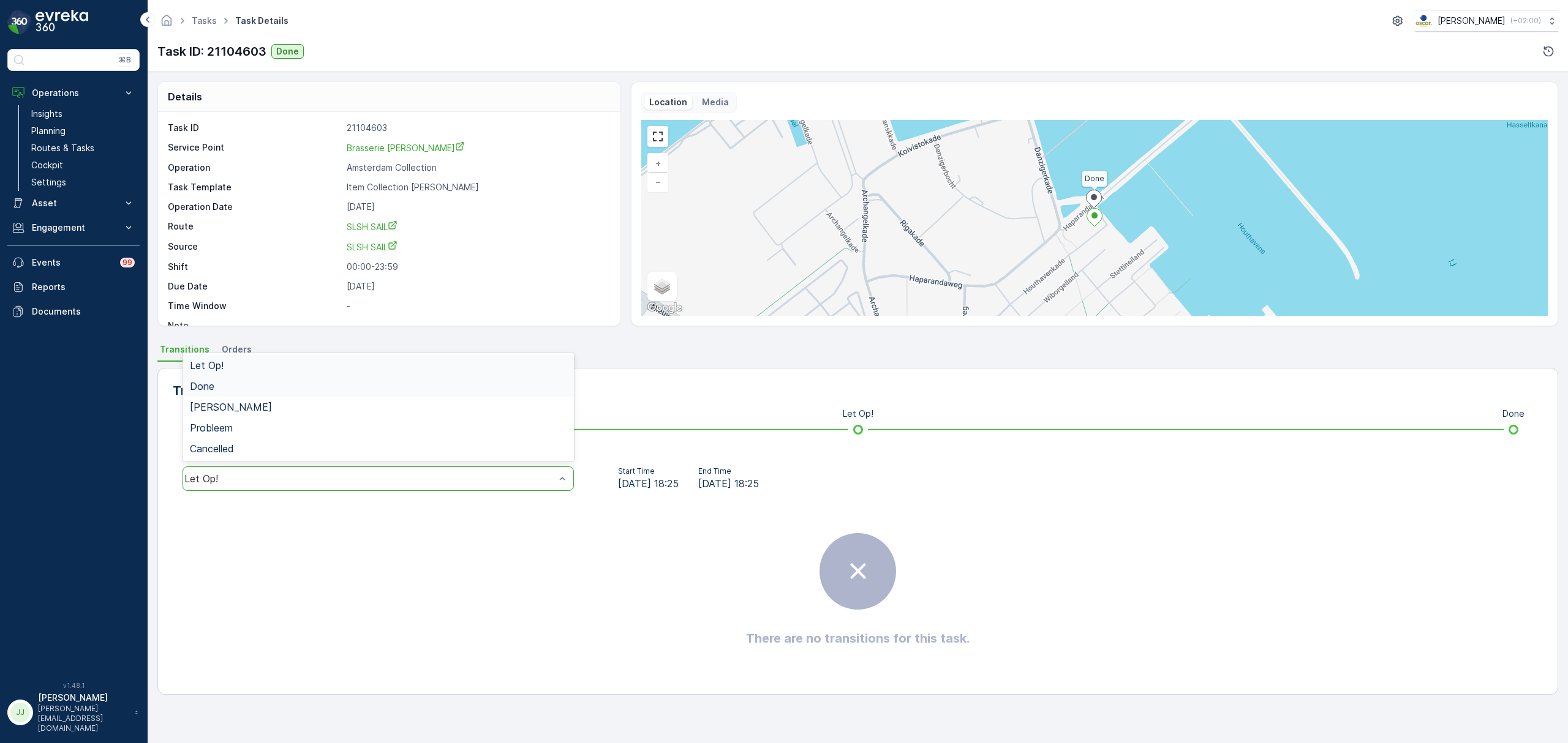
click at [230, 390] on div "Done" at bounding box center [378, 386] width 376 height 11
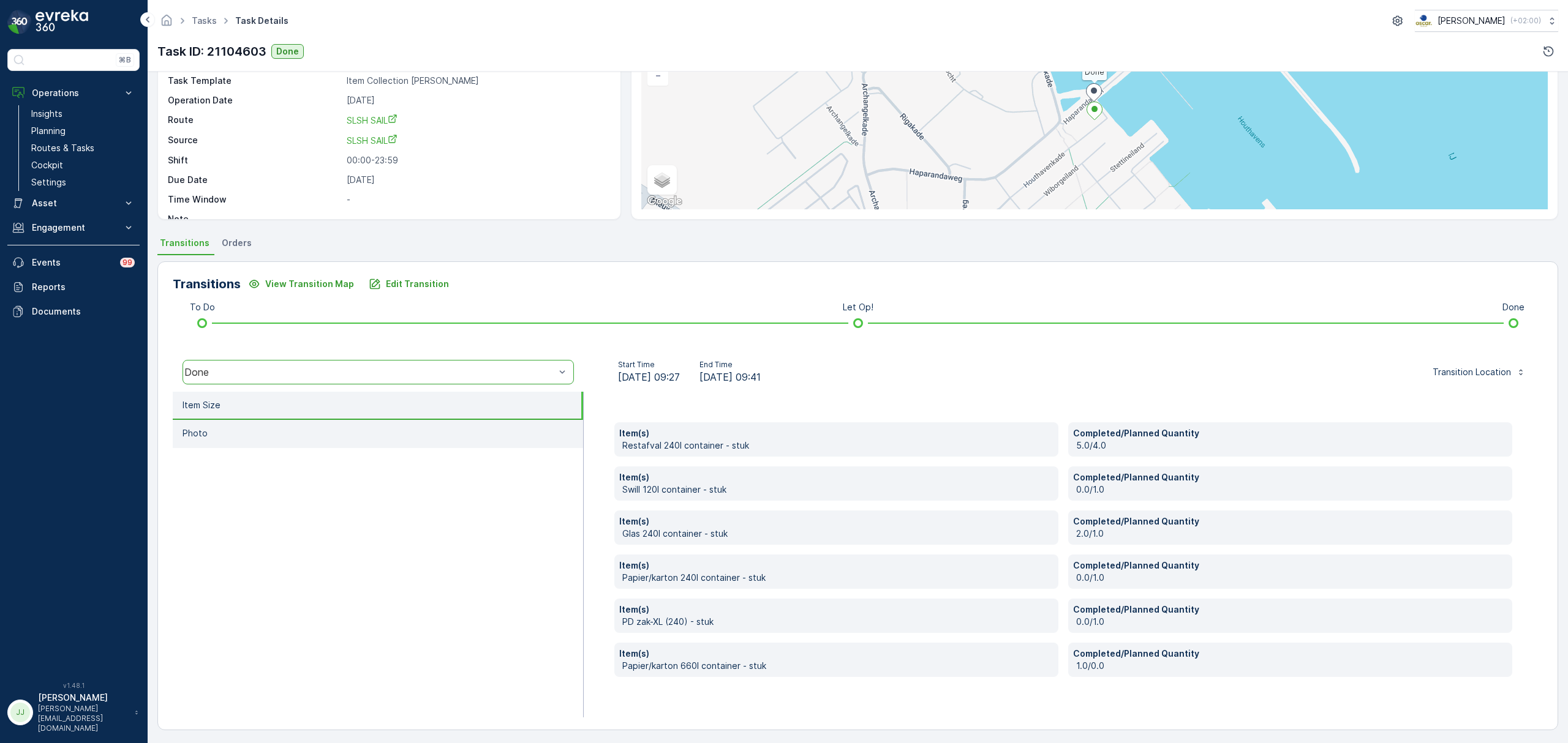
scroll to position [109, 0]
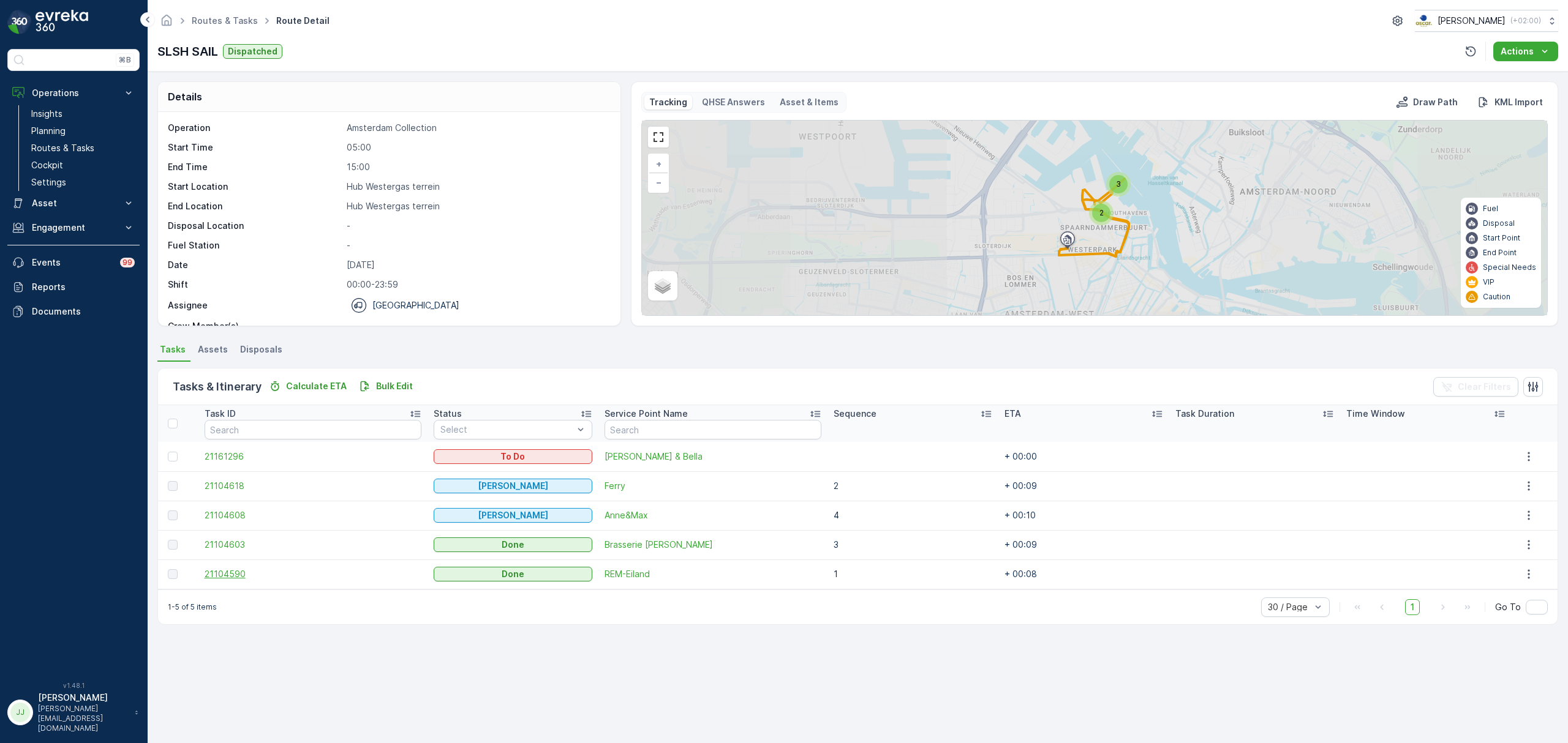
click at [241, 569] on span "21104590" at bounding box center [313, 575] width 217 height 13
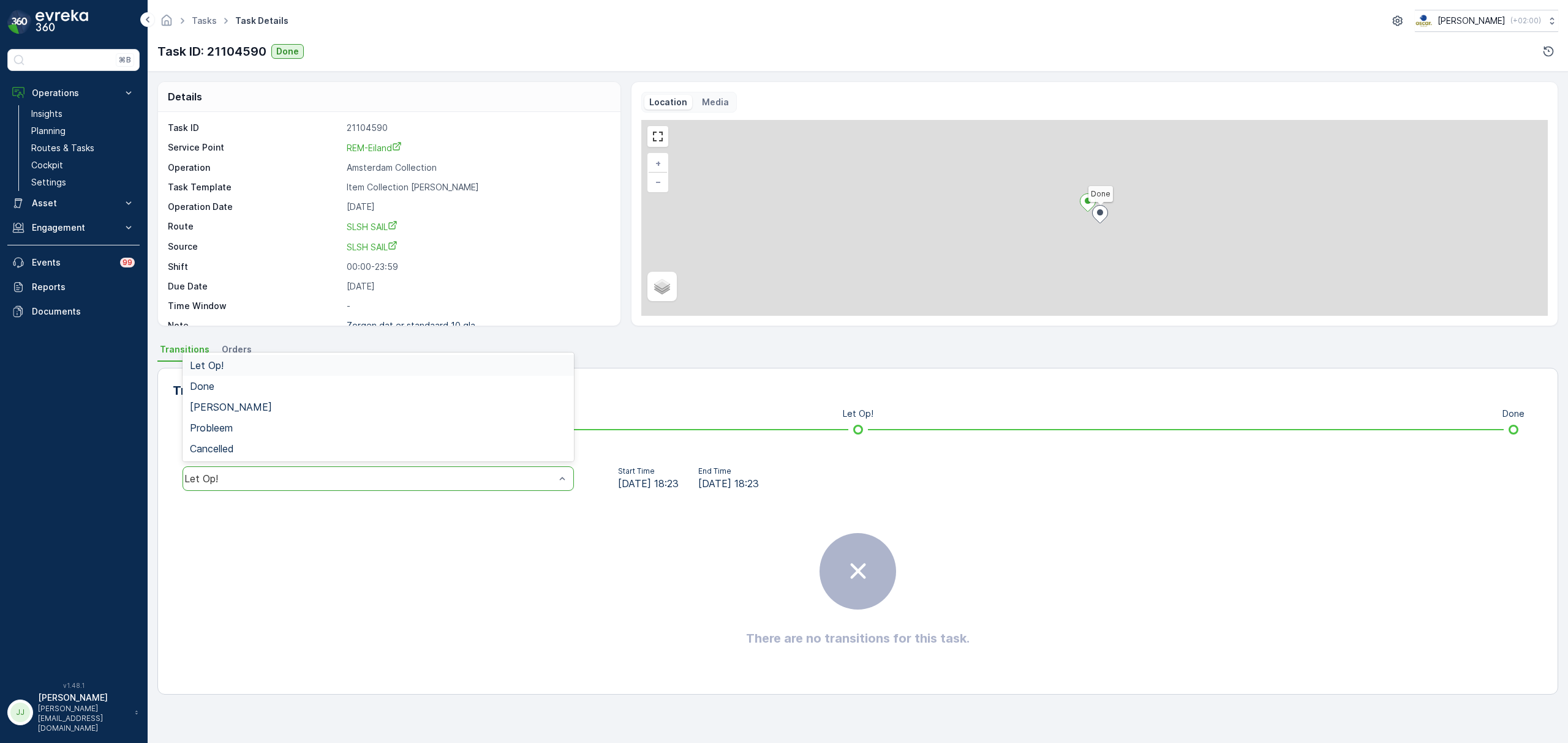
click at [271, 483] on div "Let Op!" at bounding box center [369, 479] width 370 height 11
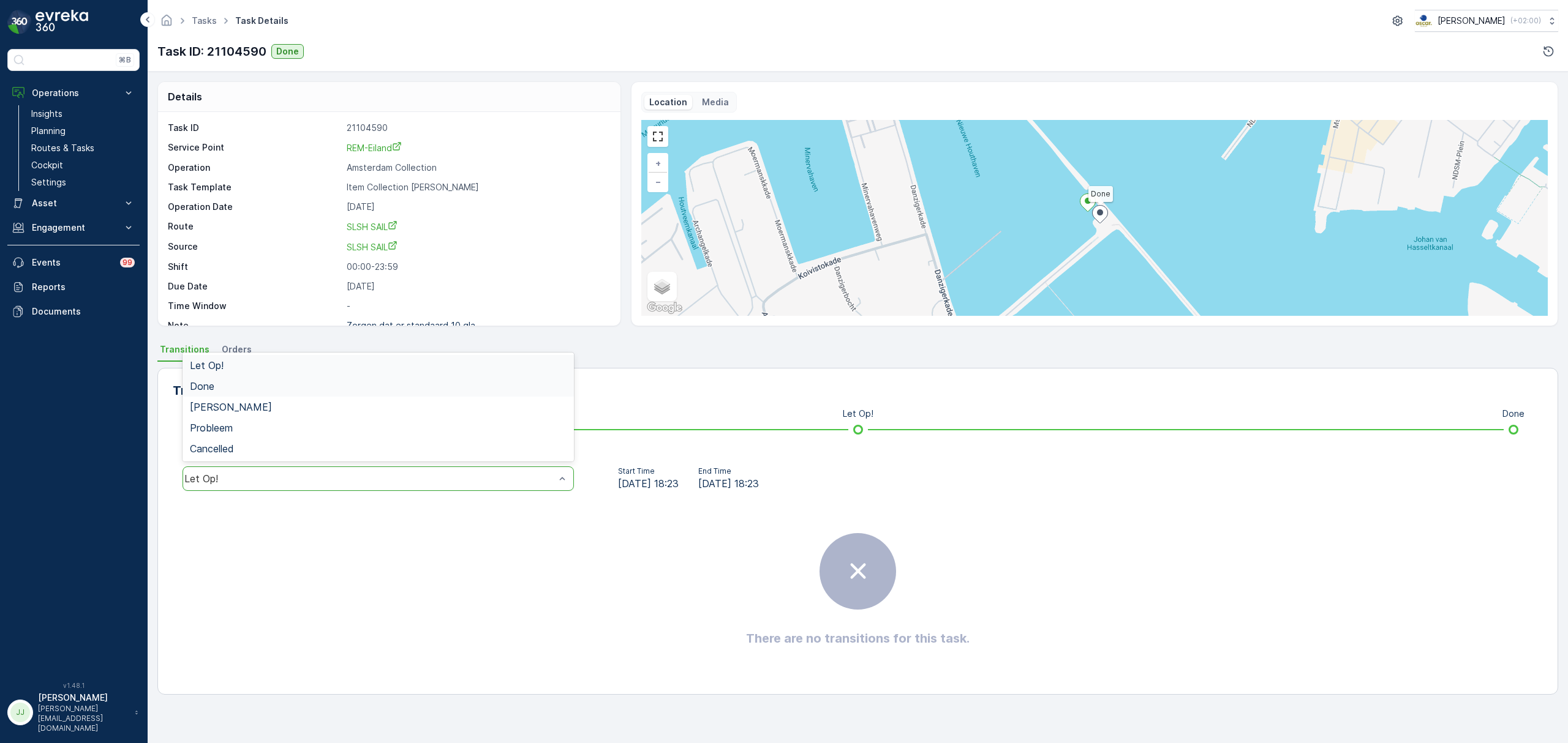
click at [279, 392] on div "Done" at bounding box center [378, 386] width 376 height 11
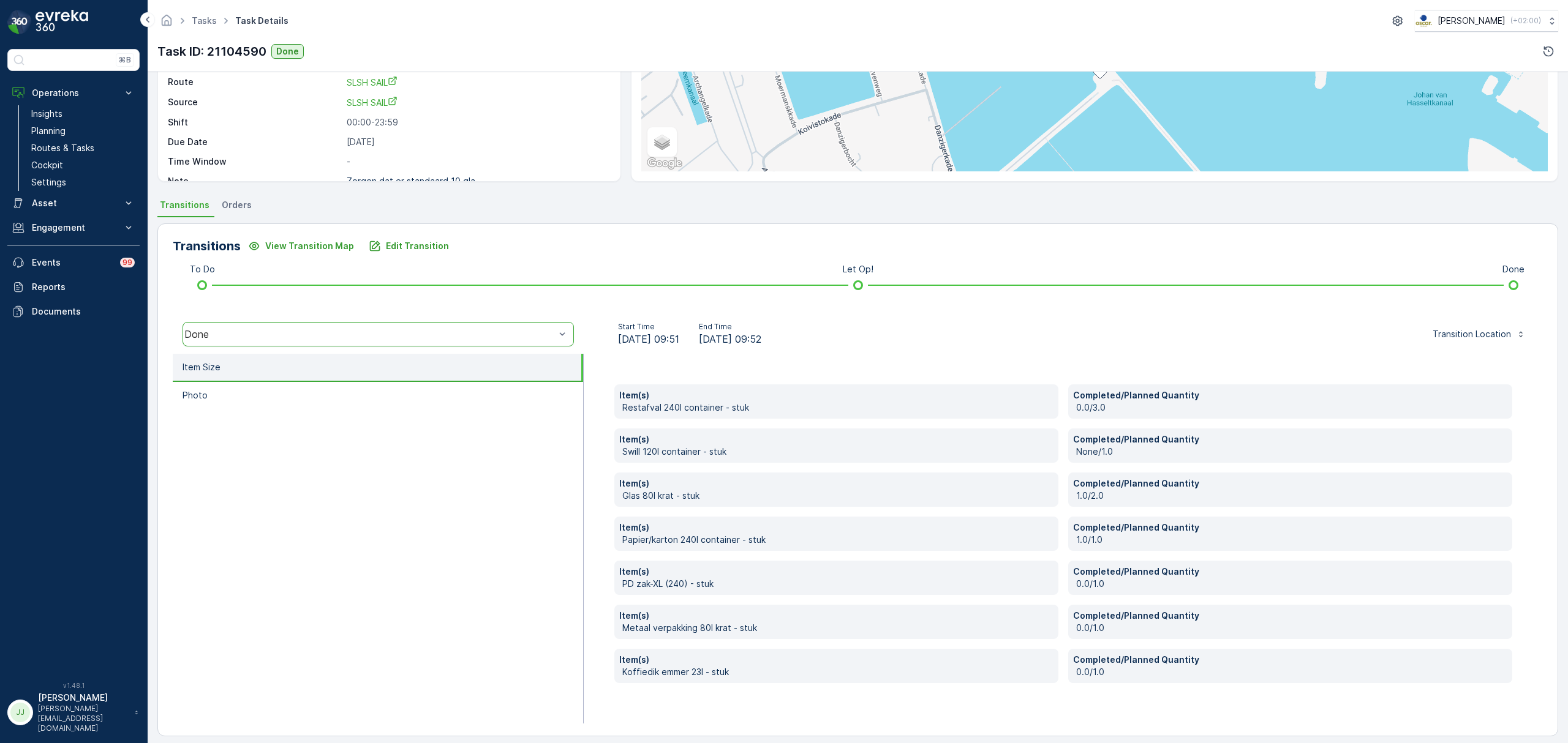
scroll to position [153, 0]
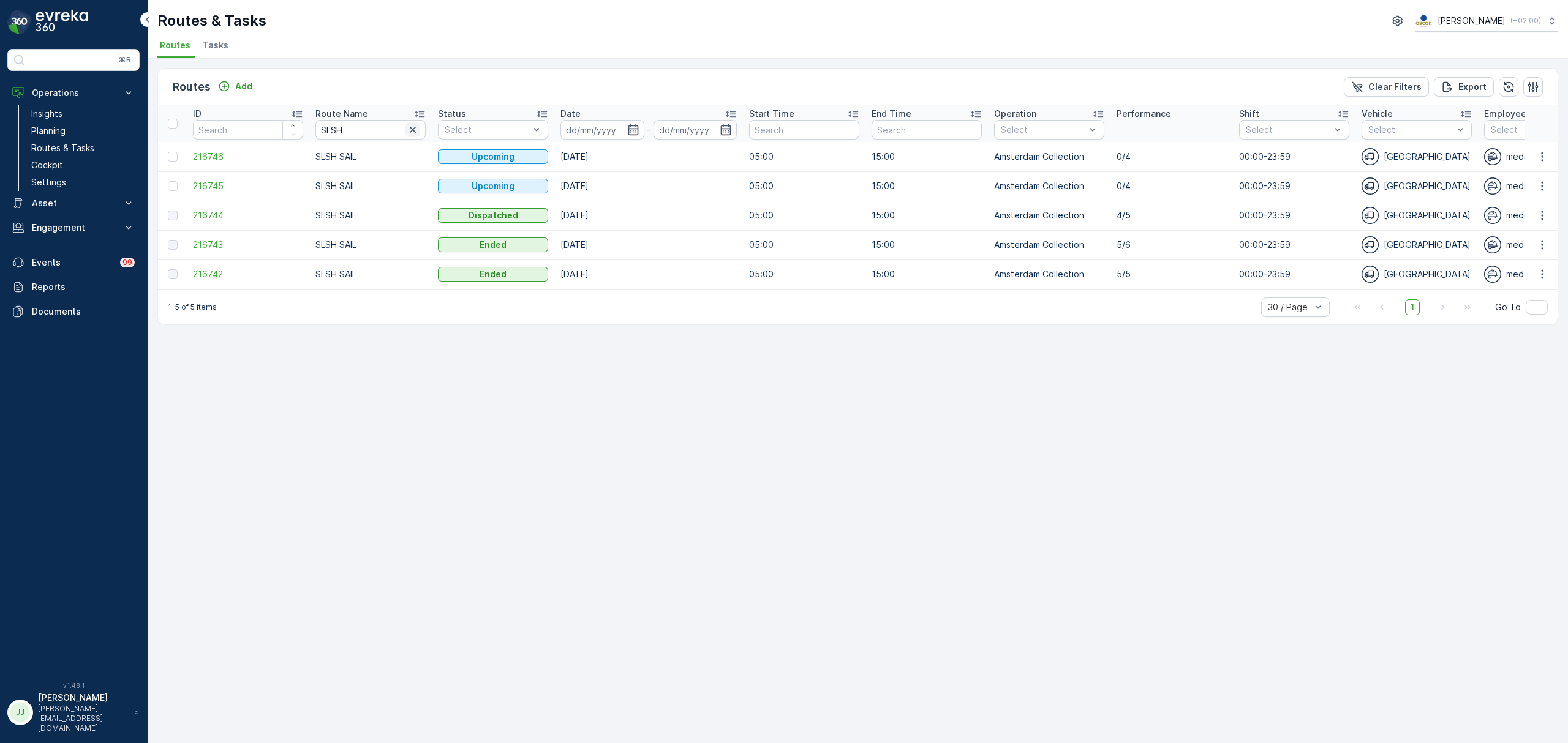
click at [410, 131] on icon "button" at bounding box center [413, 130] width 13 height 13
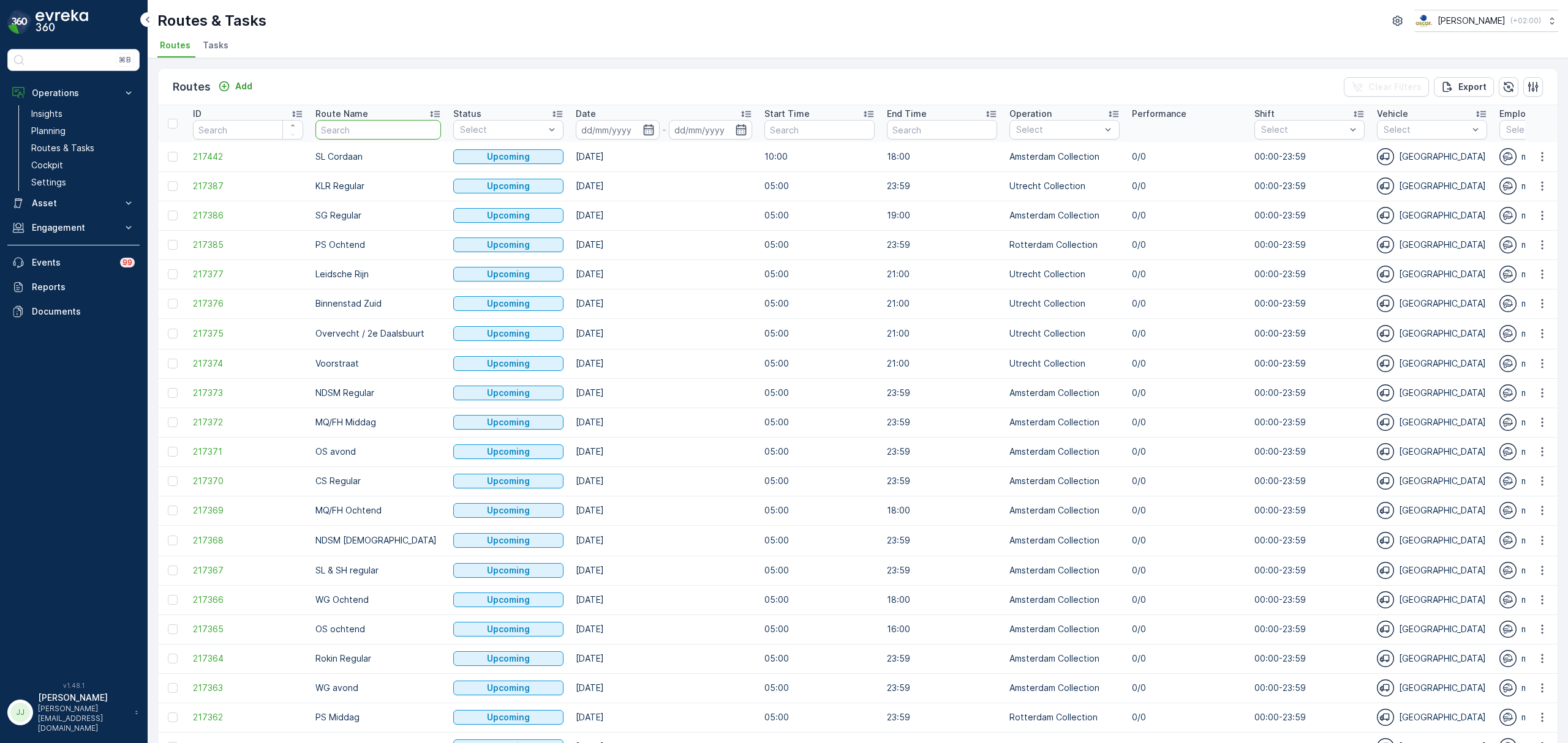
click at [327, 126] on input "text" at bounding box center [379, 130] width 126 height 20
type input "NES"
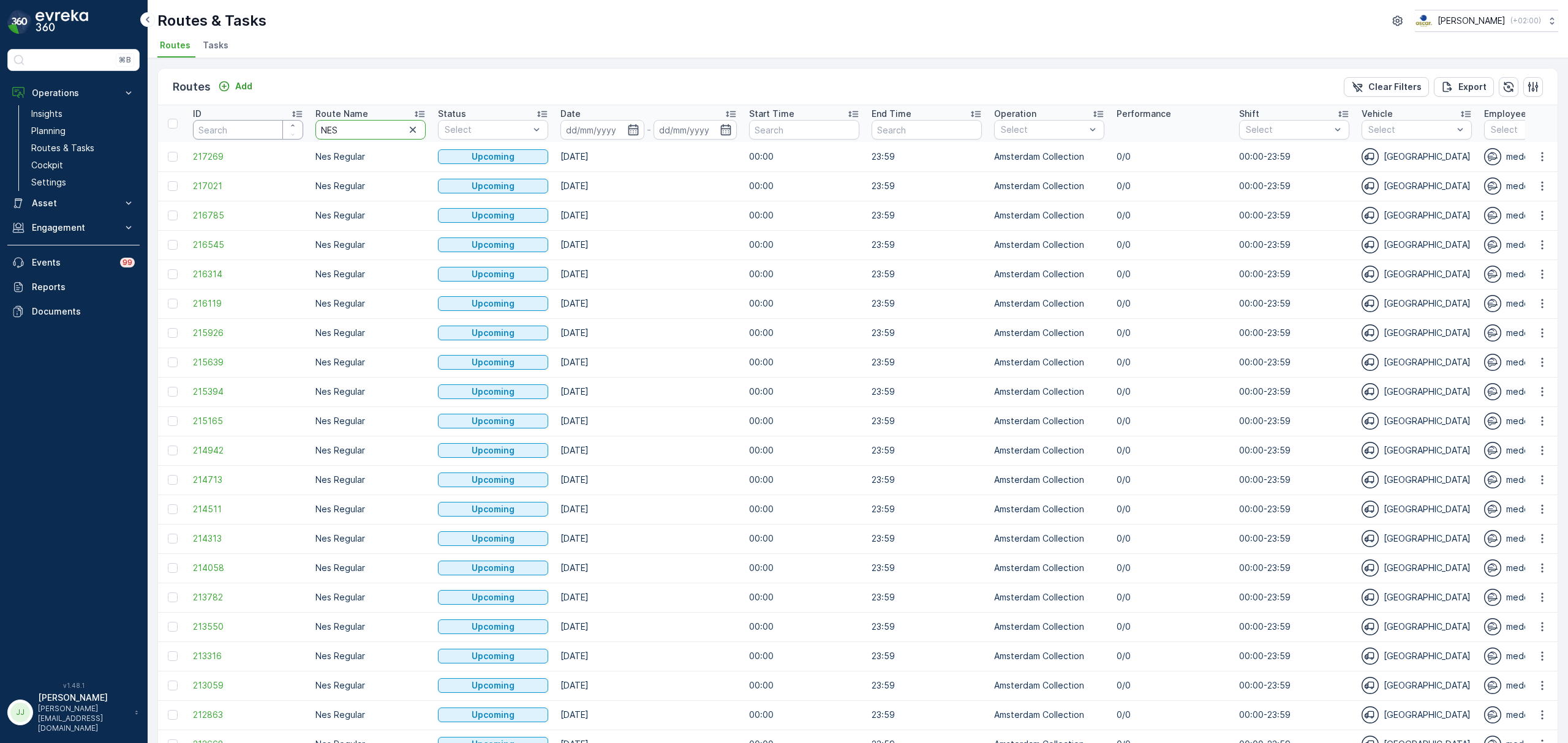
click at [260, 128] on tr "ID Route Name NES Status Select Date - Start Time End Time Operation Select Per…" at bounding box center [1385, 124] width 2455 height 37
type input "rokin"
click at [633, 128] on icon "button" at bounding box center [633, 130] width 10 height 11
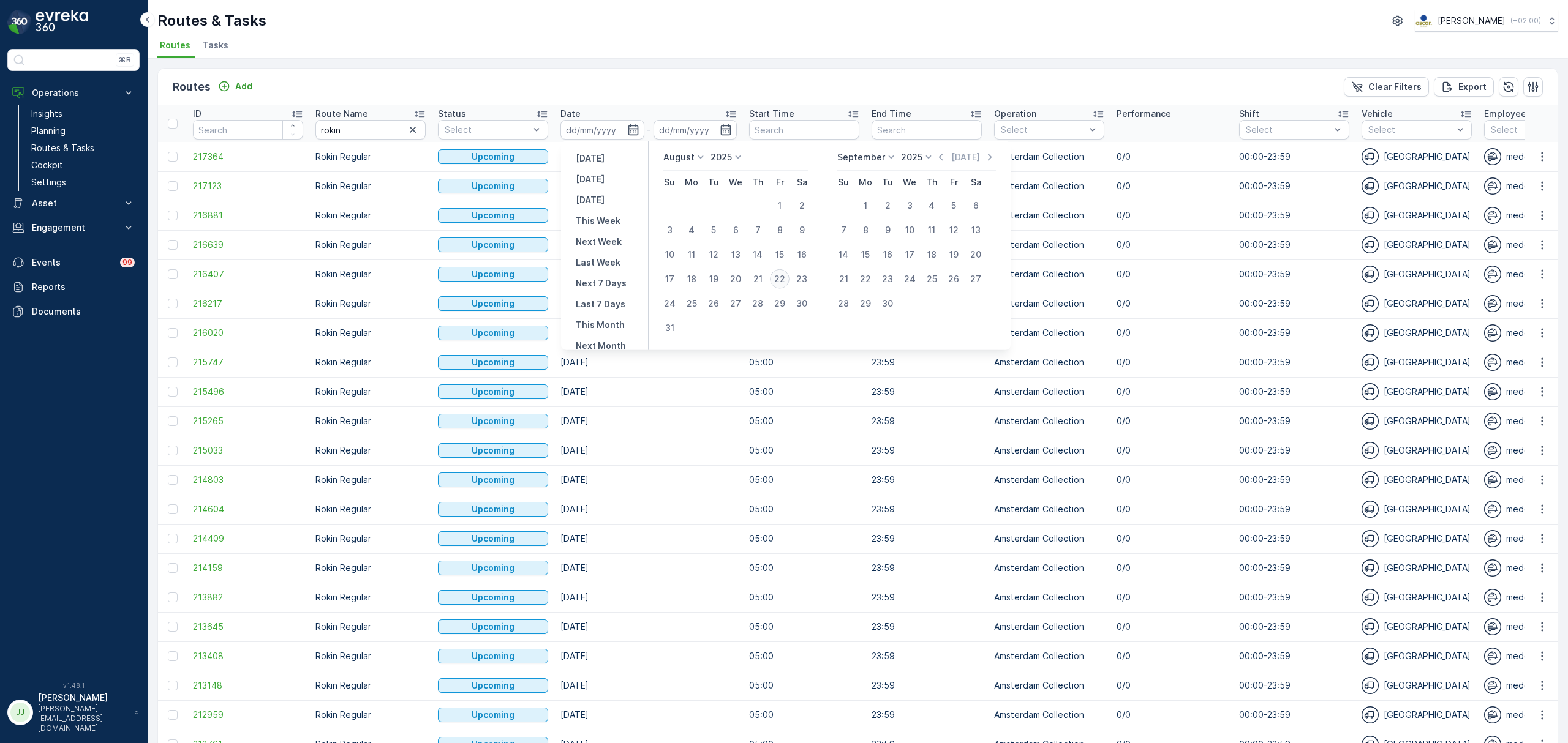
click at [783, 277] on div "22" at bounding box center [779, 279] width 20 height 20
type input "[DATE]"
click at [783, 277] on div "22" at bounding box center [779, 279] width 20 height 20
type input "[DATE]"
click at [783, 277] on div "22" at bounding box center [779, 279] width 20 height 20
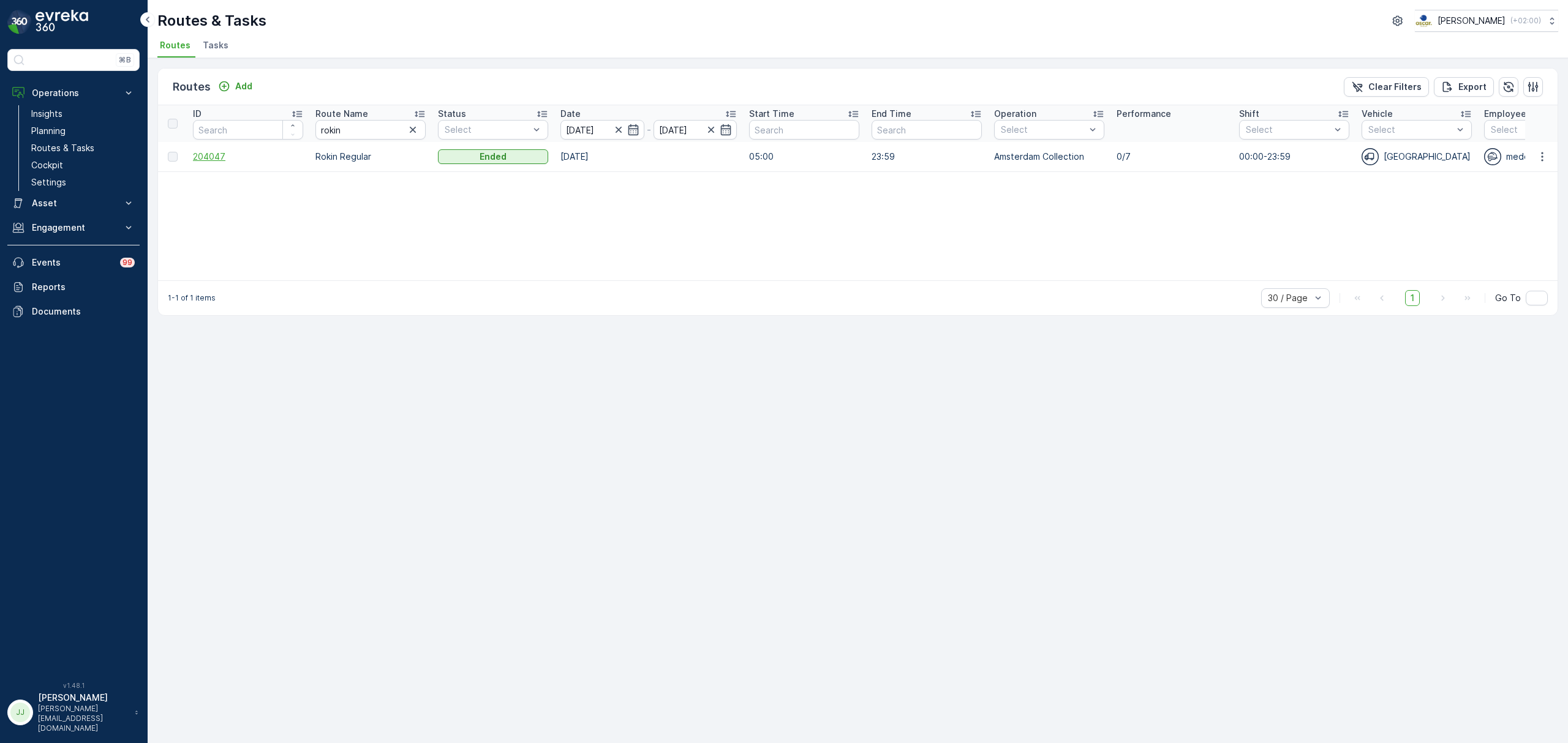
click at [231, 156] on span "204047" at bounding box center [248, 157] width 110 height 13
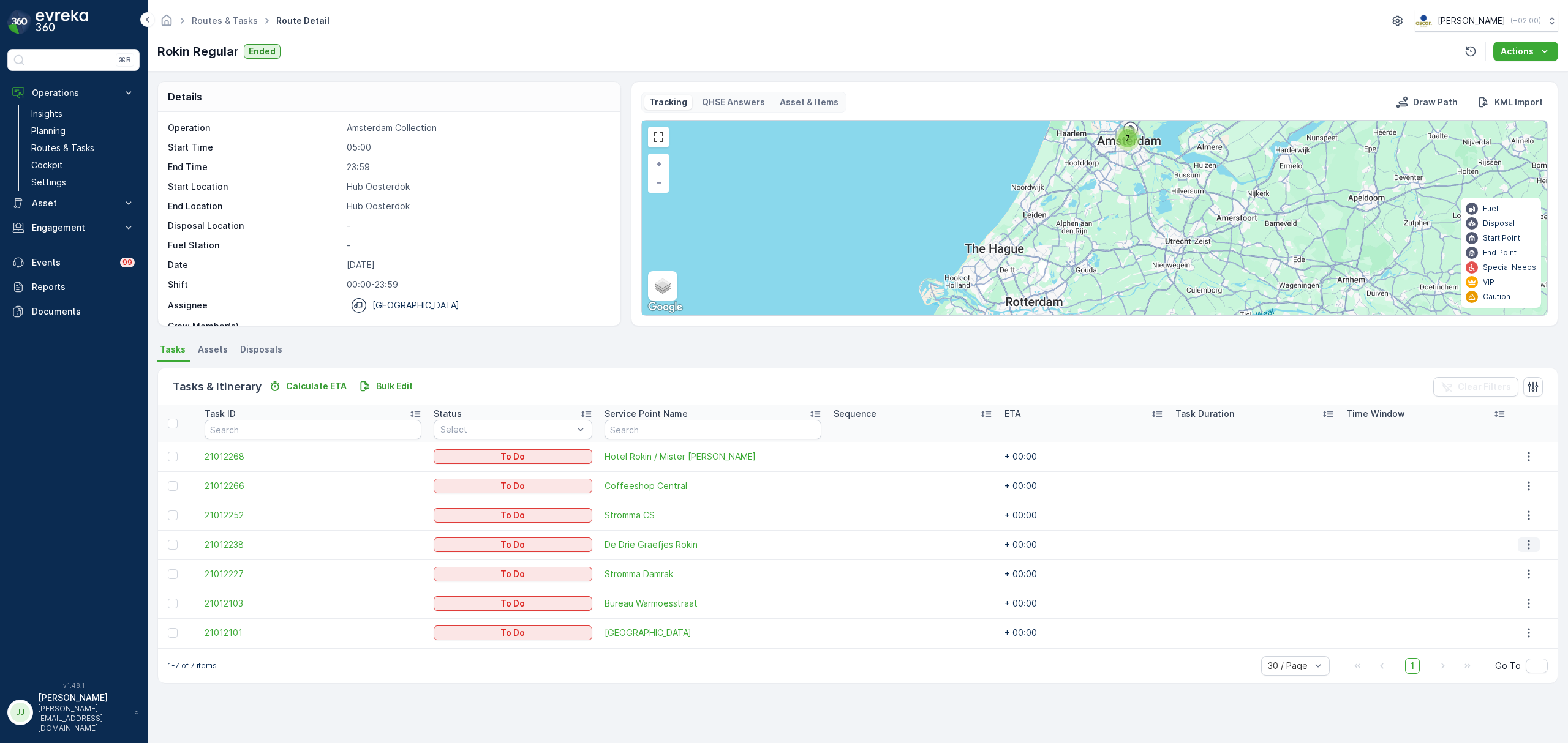
click at [1523, 542] on icon "button" at bounding box center [1529, 545] width 13 height 13
click at [1509, 599] on span "Change Route" at bounding box center [1510, 598] width 59 height 13
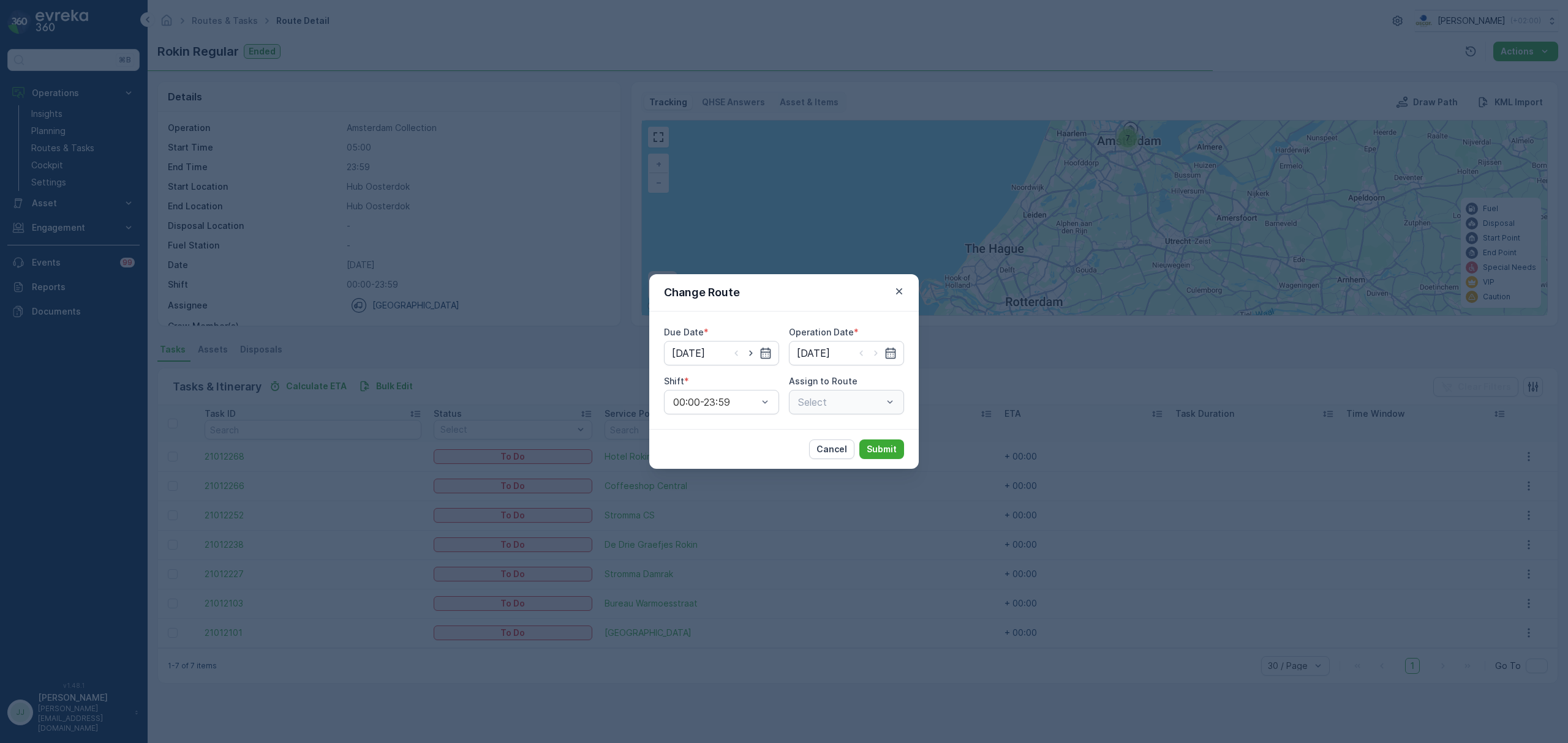
type input "[DATE]"
click at [843, 398] on div "Select" at bounding box center [846, 402] width 115 height 24
click at [844, 402] on div at bounding box center [834, 402] width 75 height 11
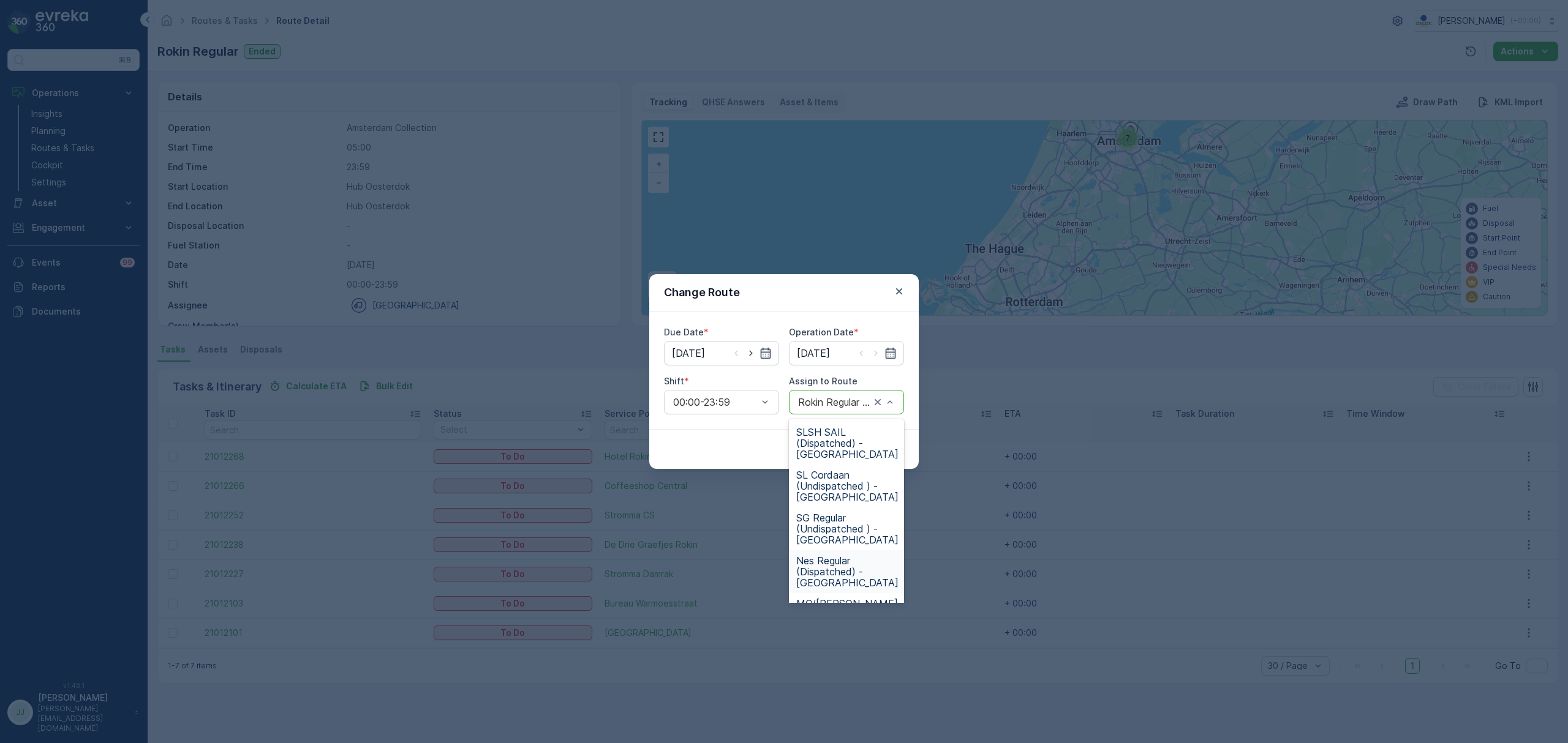
click at [839, 572] on span "Nes Regular (Dispatched) - Amsterdam" at bounding box center [847, 571] width 102 height 33
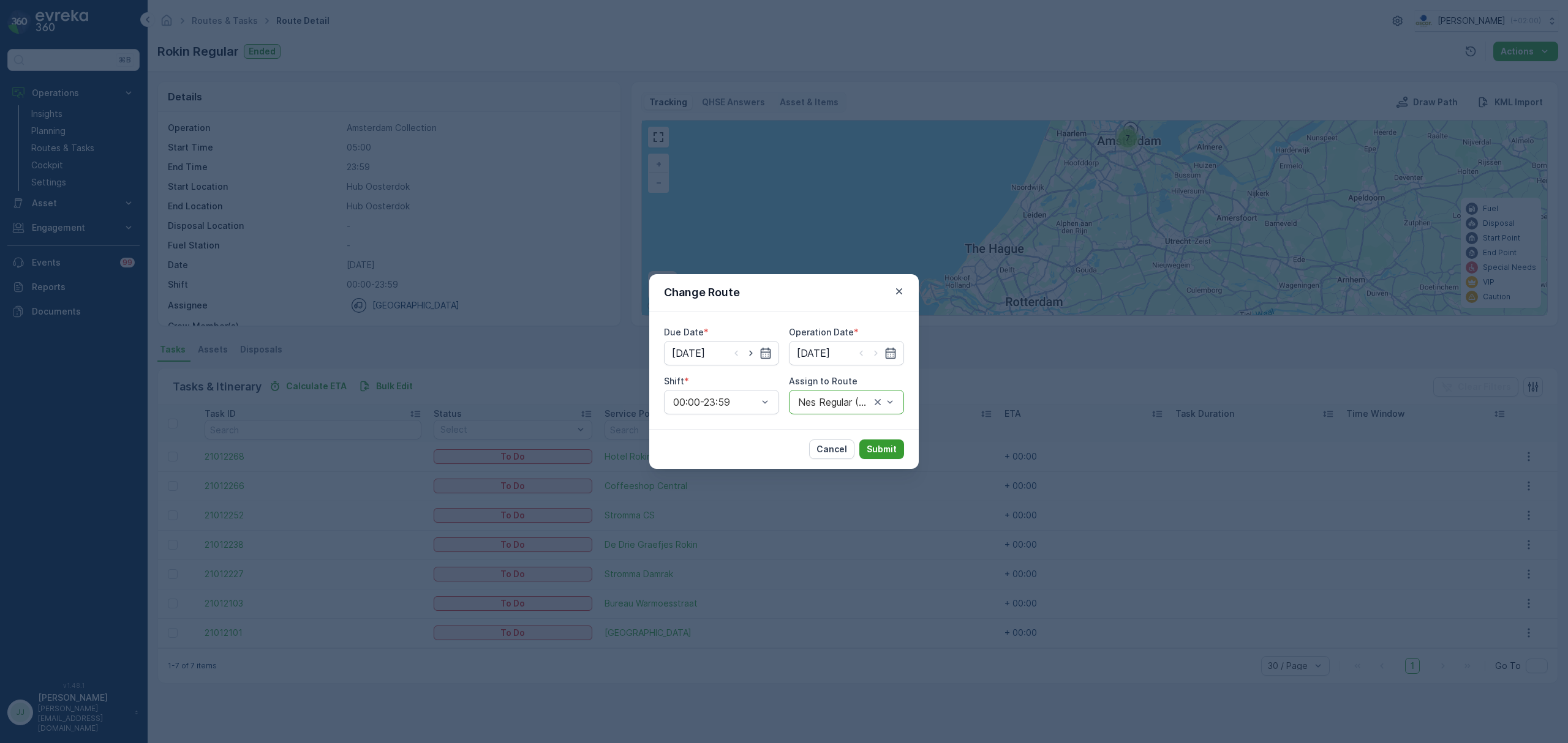
click at [894, 450] on p "Submit" at bounding box center [881, 450] width 30 height 13
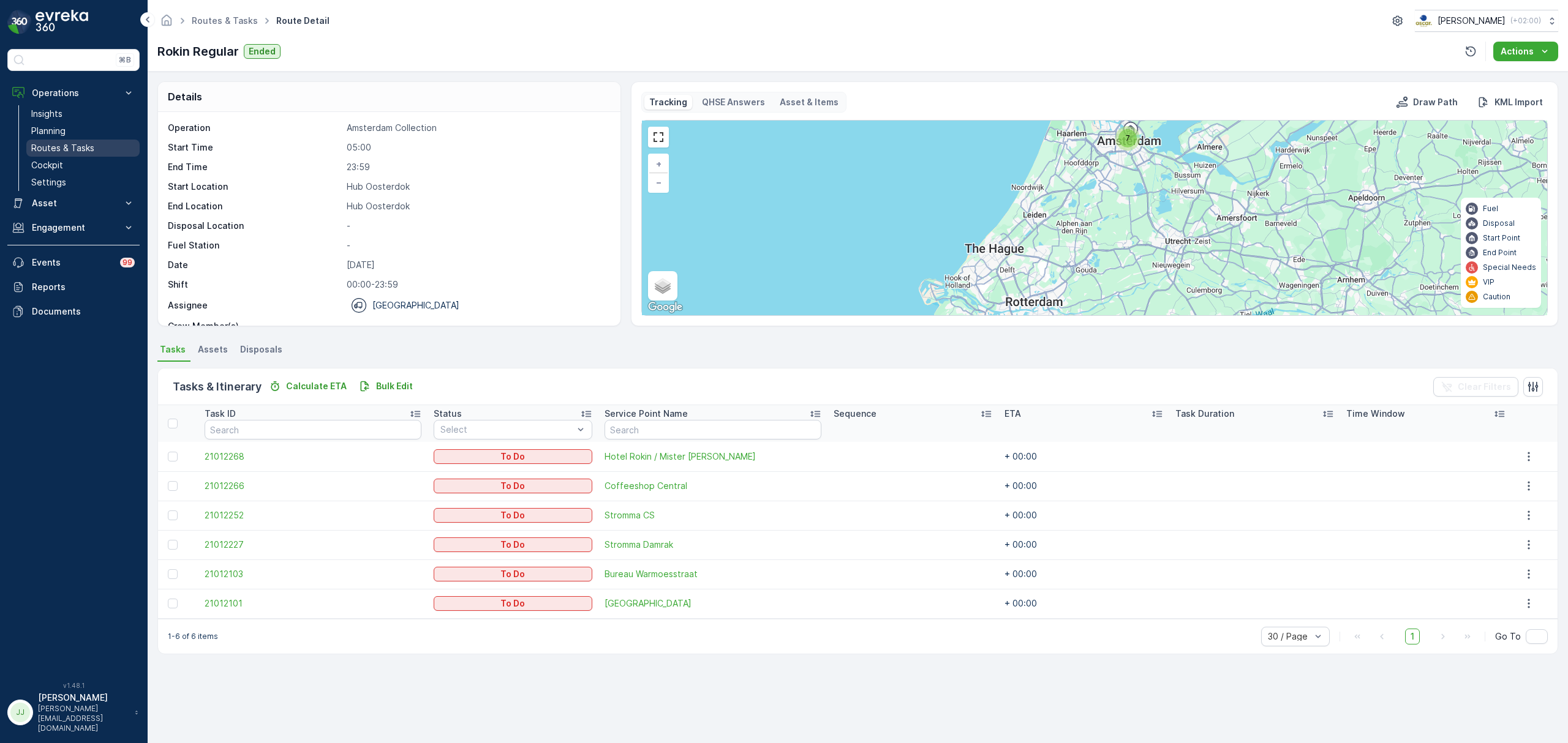
click at [62, 143] on p "Routes & Tasks" at bounding box center [63, 148] width 63 height 13
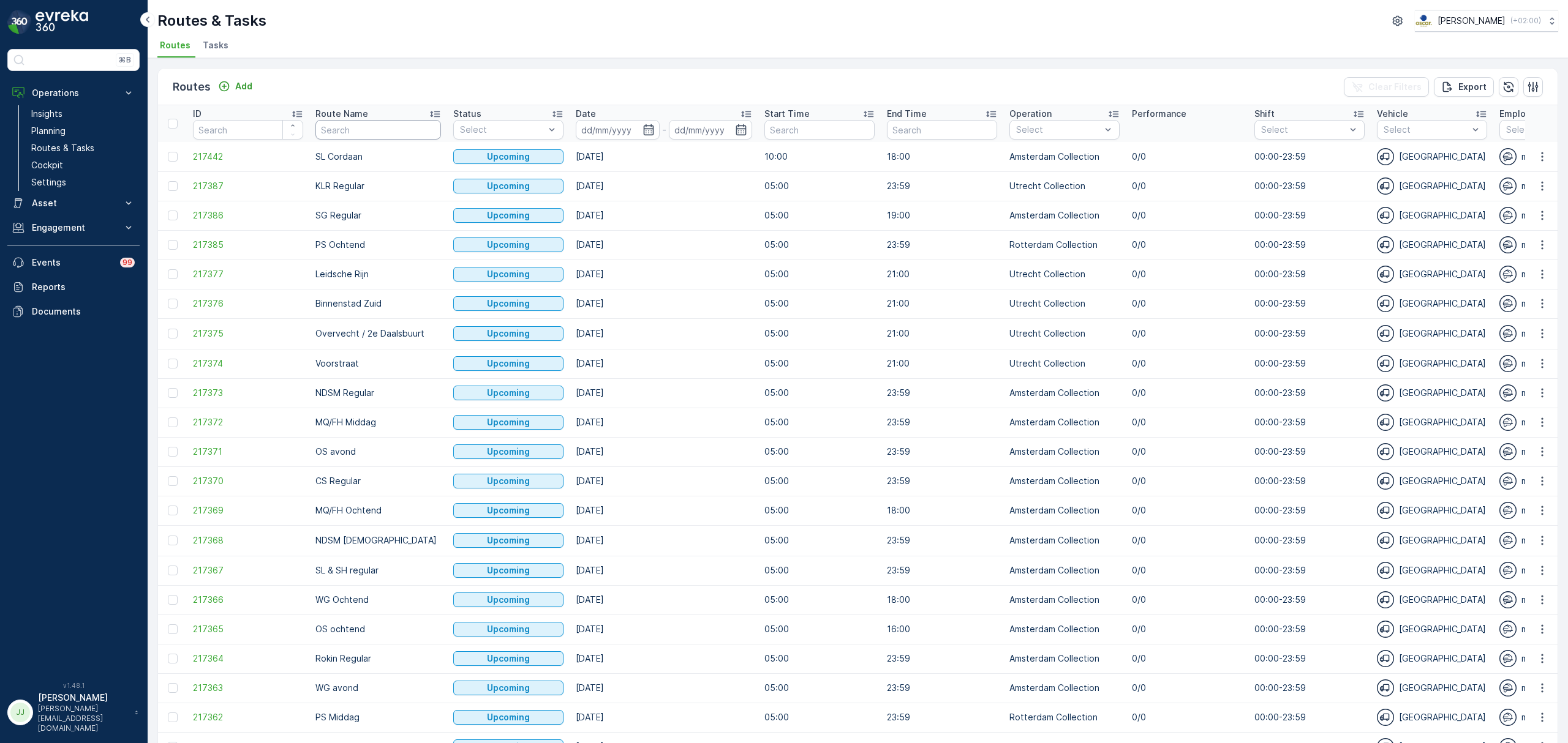
click at [397, 126] on input "text" at bounding box center [379, 130] width 126 height 20
type input "sl"
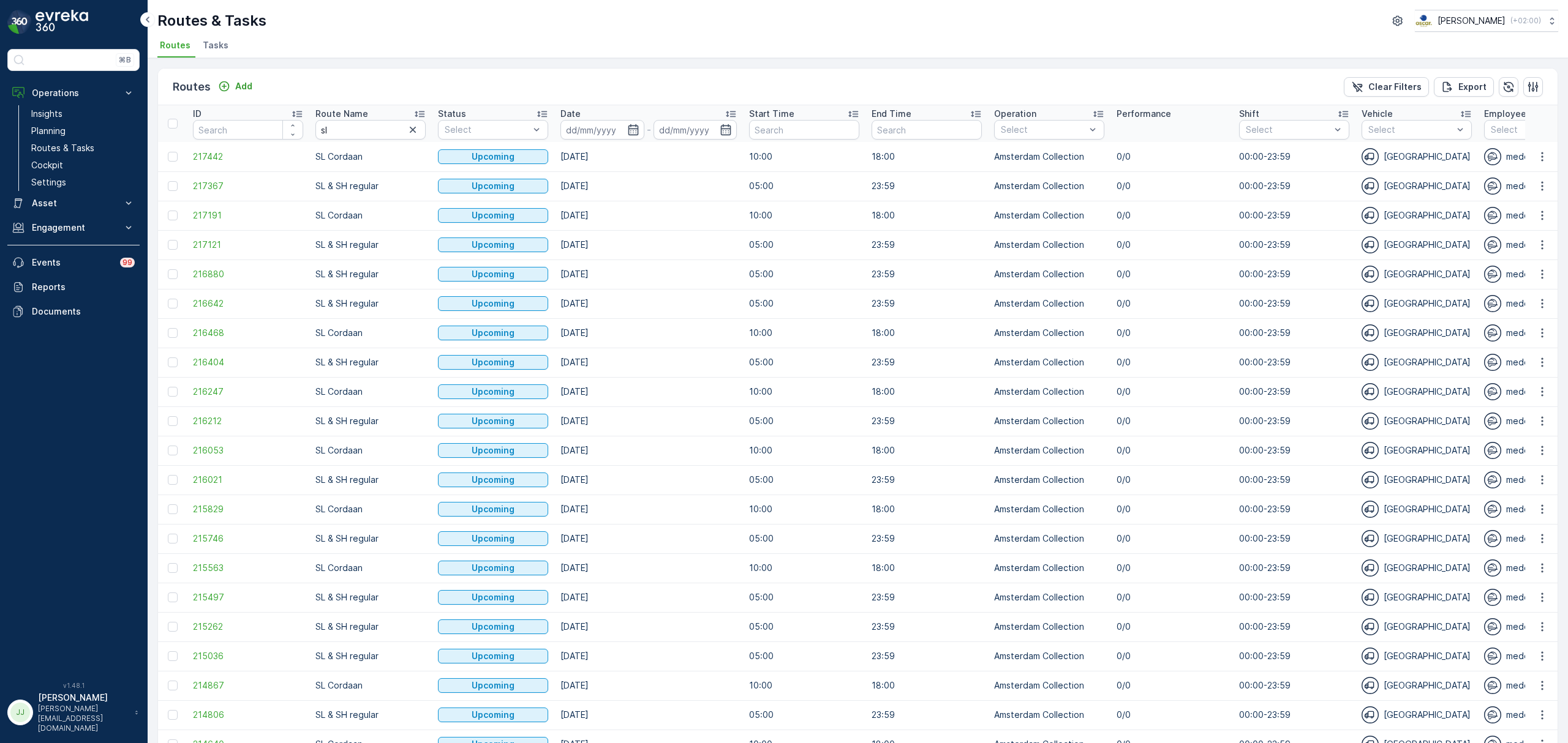
click at [374, 127] on input "sl" at bounding box center [371, 130] width 110 height 20
type input "sl &"
click at [633, 130] on icon "button" at bounding box center [633, 130] width 13 height 13
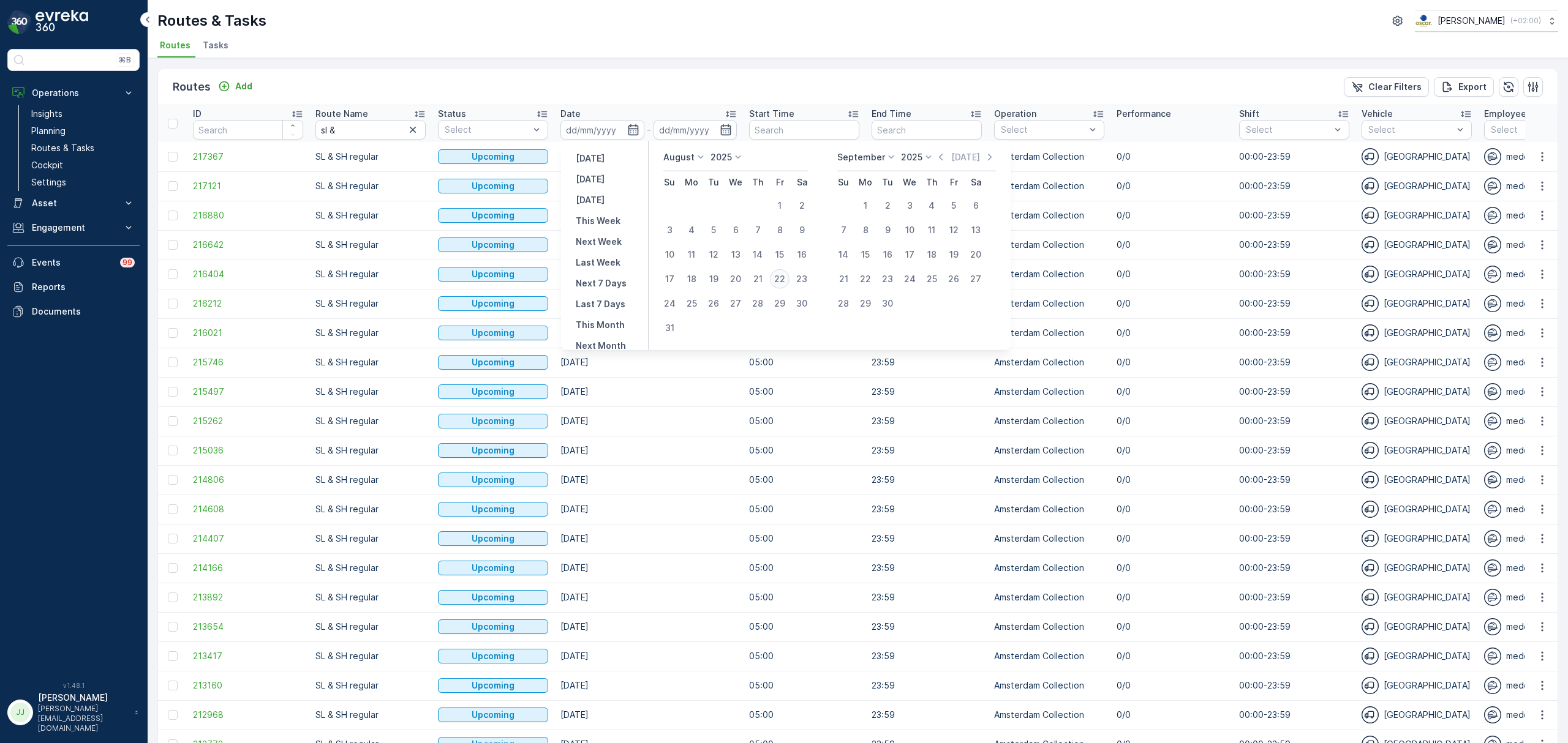
click at [780, 276] on div "22" at bounding box center [779, 279] width 20 height 20
type input "[DATE]"
click at [780, 276] on div "22" at bounding box center [779, 279] width 20 height 20
type input "[DATE]"
click at [780, 276] on div "22" at bounding box center [779, 279] width 20 height 20
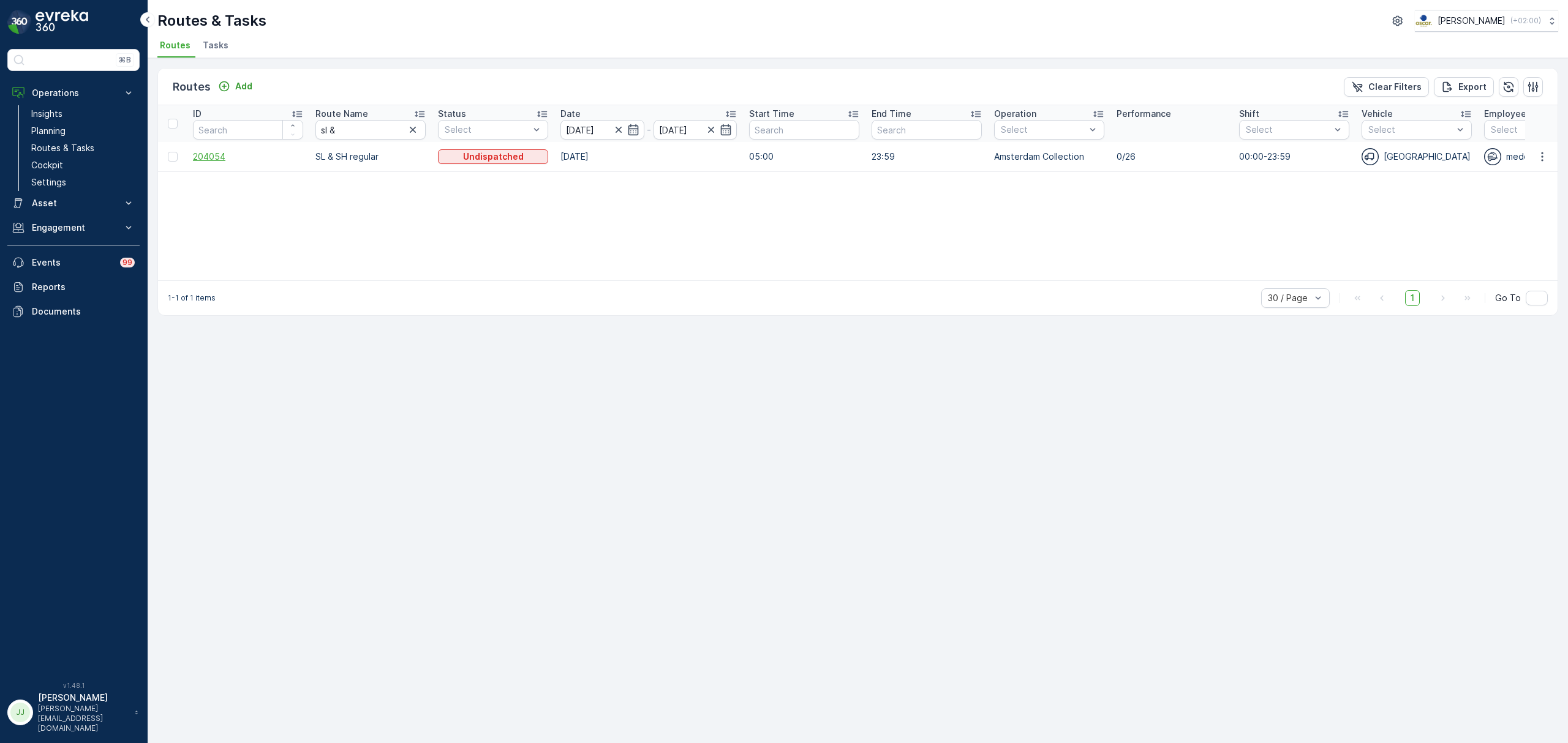
click at [221, 158] on span "204054" at bounding box center [248, 157] width 110 height 13
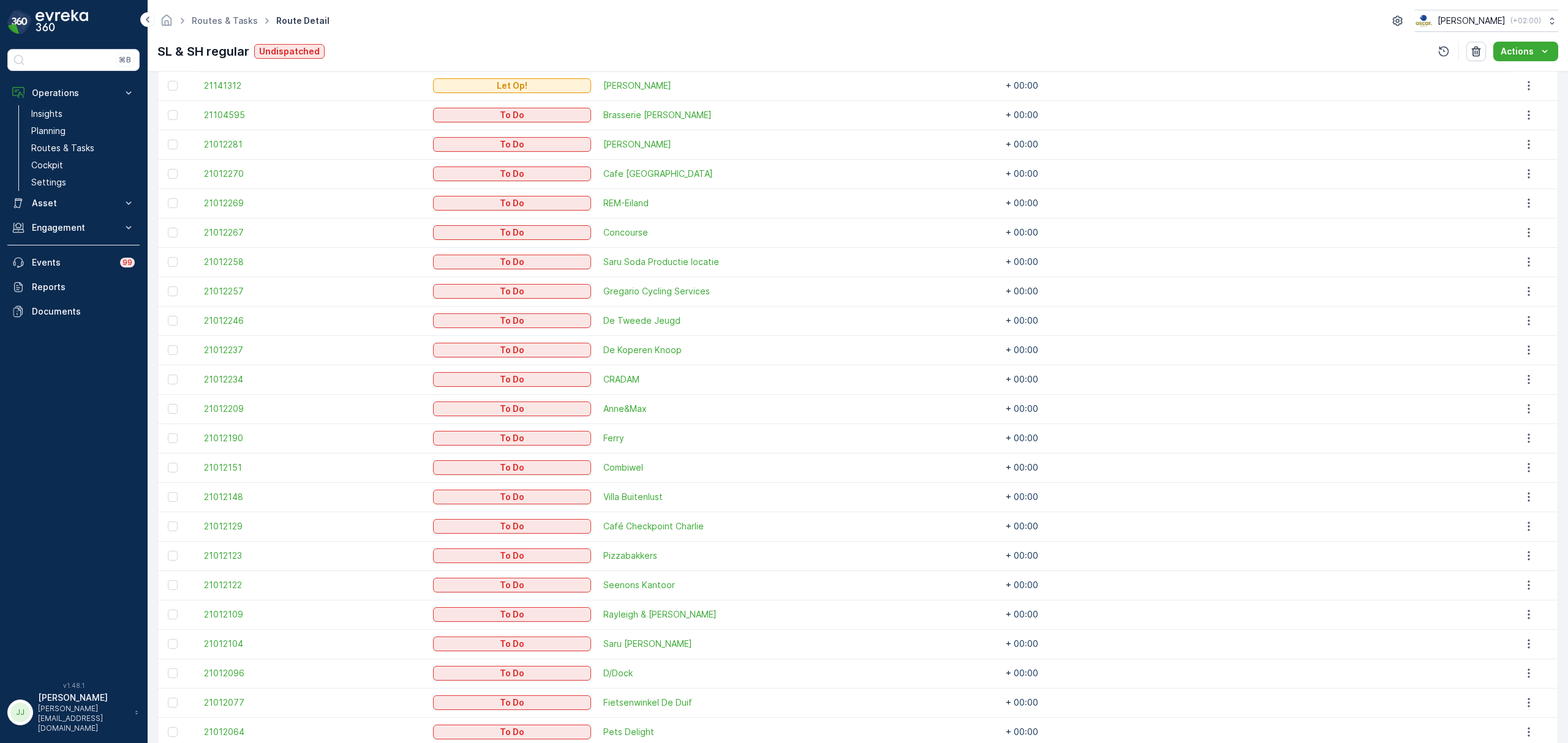
scroll to position [370, 0]
click at [1524, 197] on button "button" at bounding box center [1529, 204] width 22 height 15
click at [1494, 238] on span "Edit" at bounding box center [1488, 240] width 16 height 13
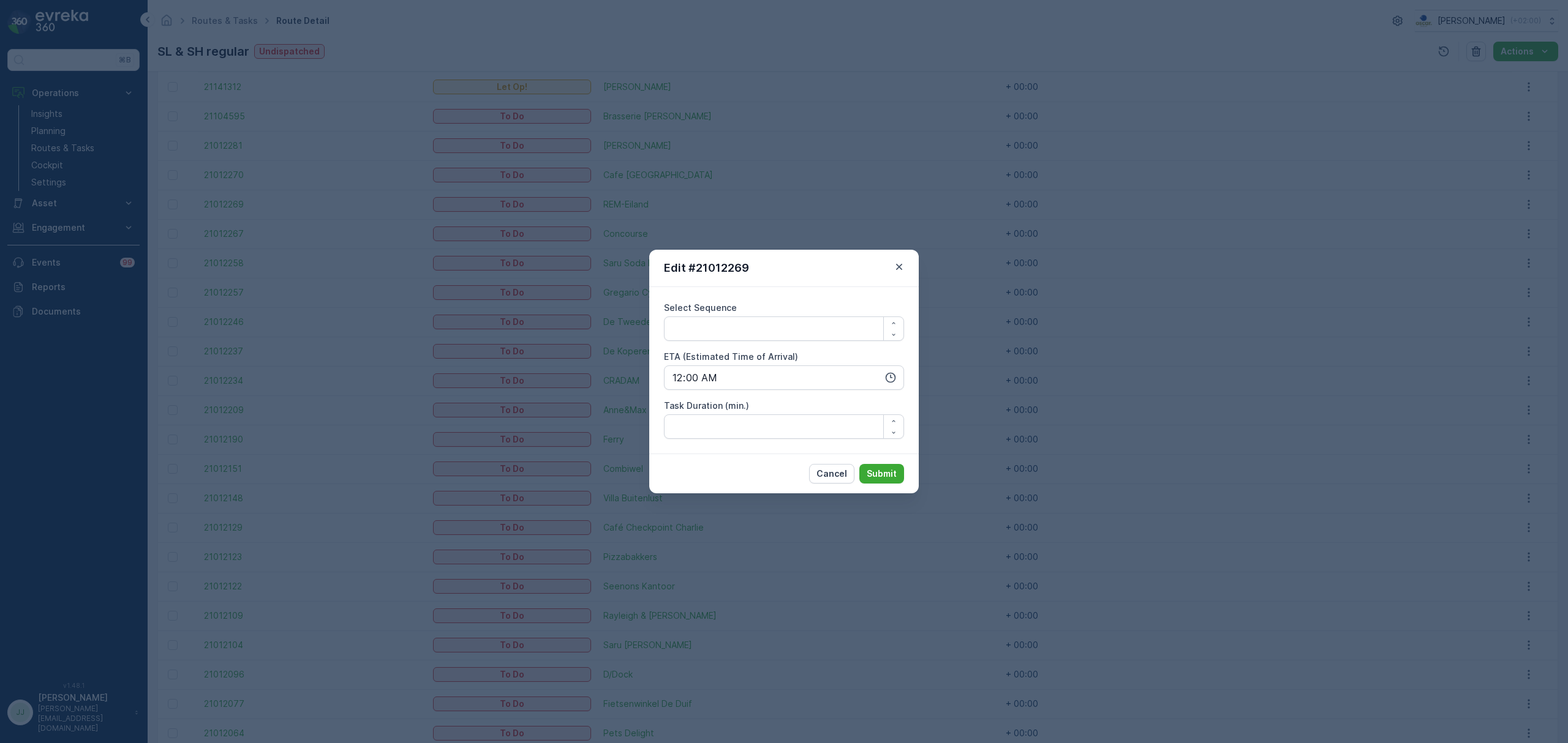
drag, startPoint x: 904, startPoint y: 270, endPoint x: 892, endPoint y: 266, distance: 12.6
click at [904, 270] on icon "button" at bounding box center [899, 267] width 13 height 13
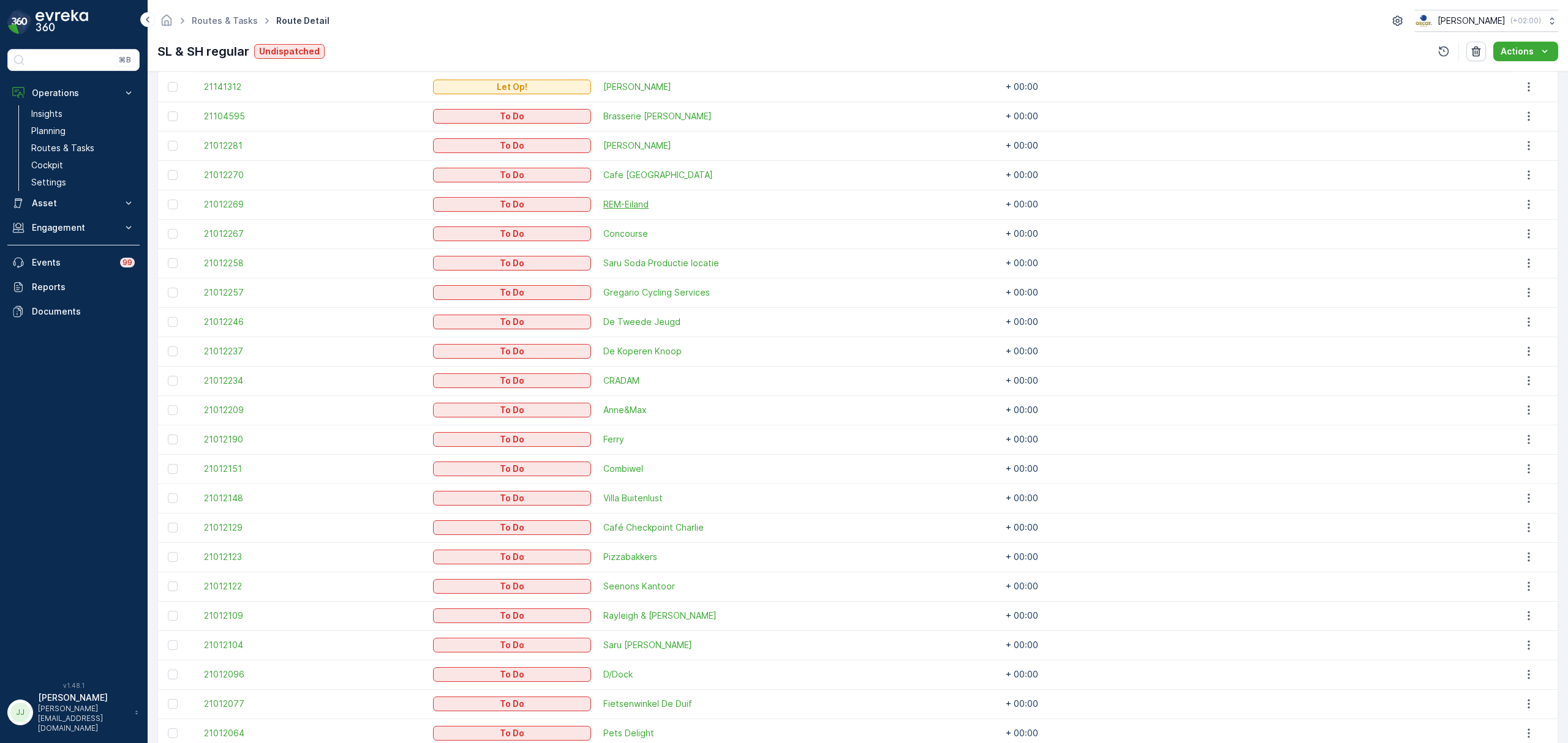
click at [603, 206] on span "REM-Eiland" at bounding box center [713, 205] width 220 height 13
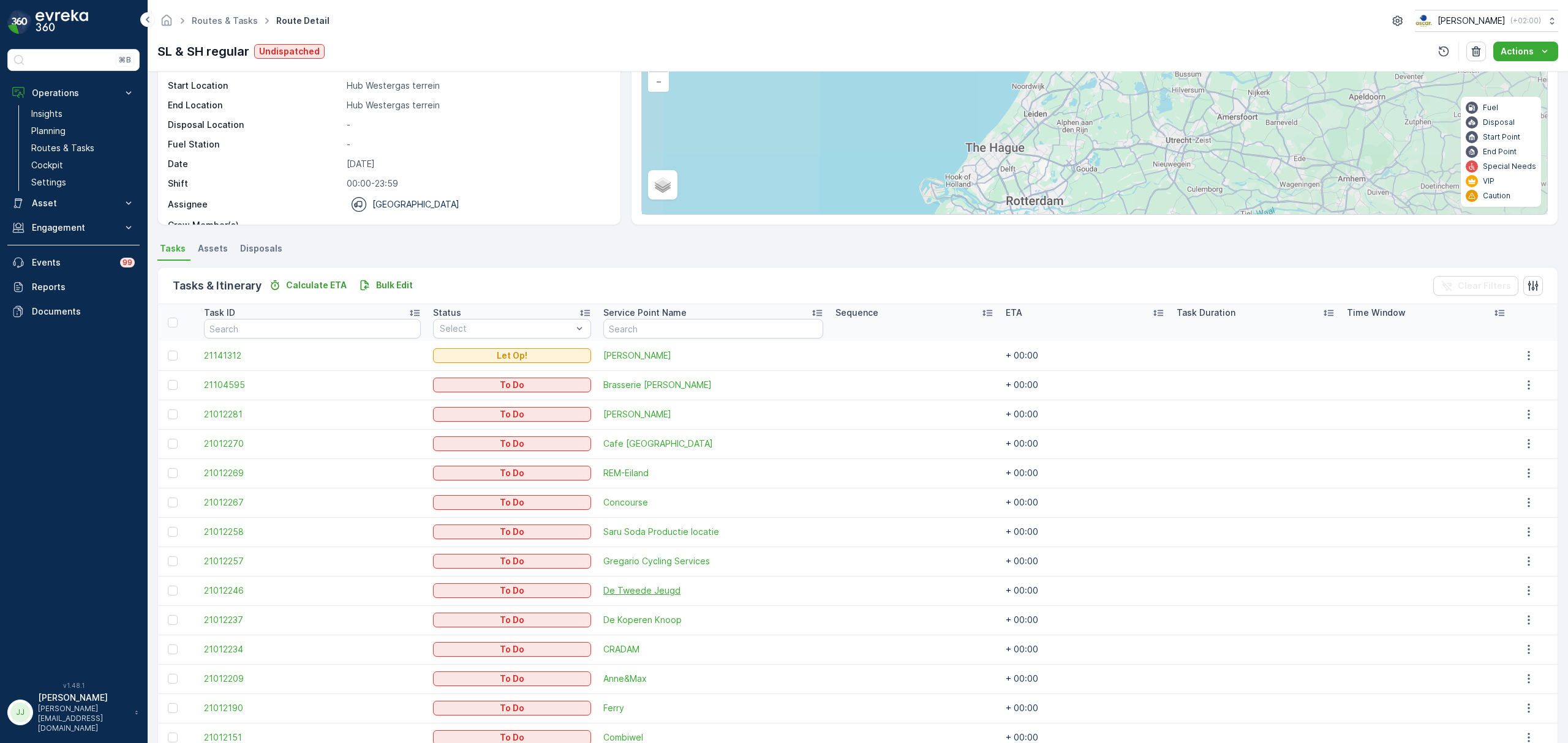
scroll to position [163, 0]
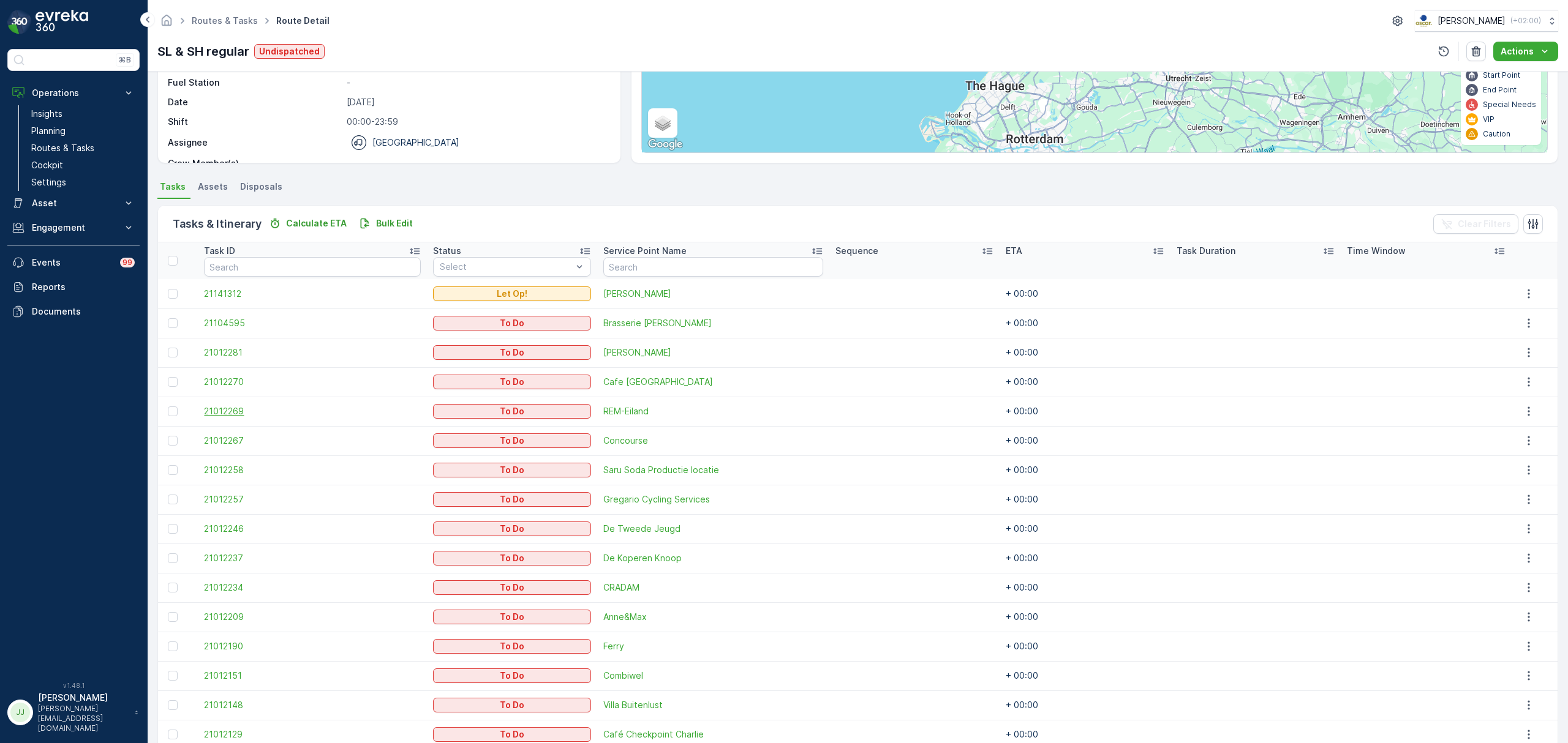
click at [224, 417] on span "21012269" at bounding box center [312, 411] width 217 height 13
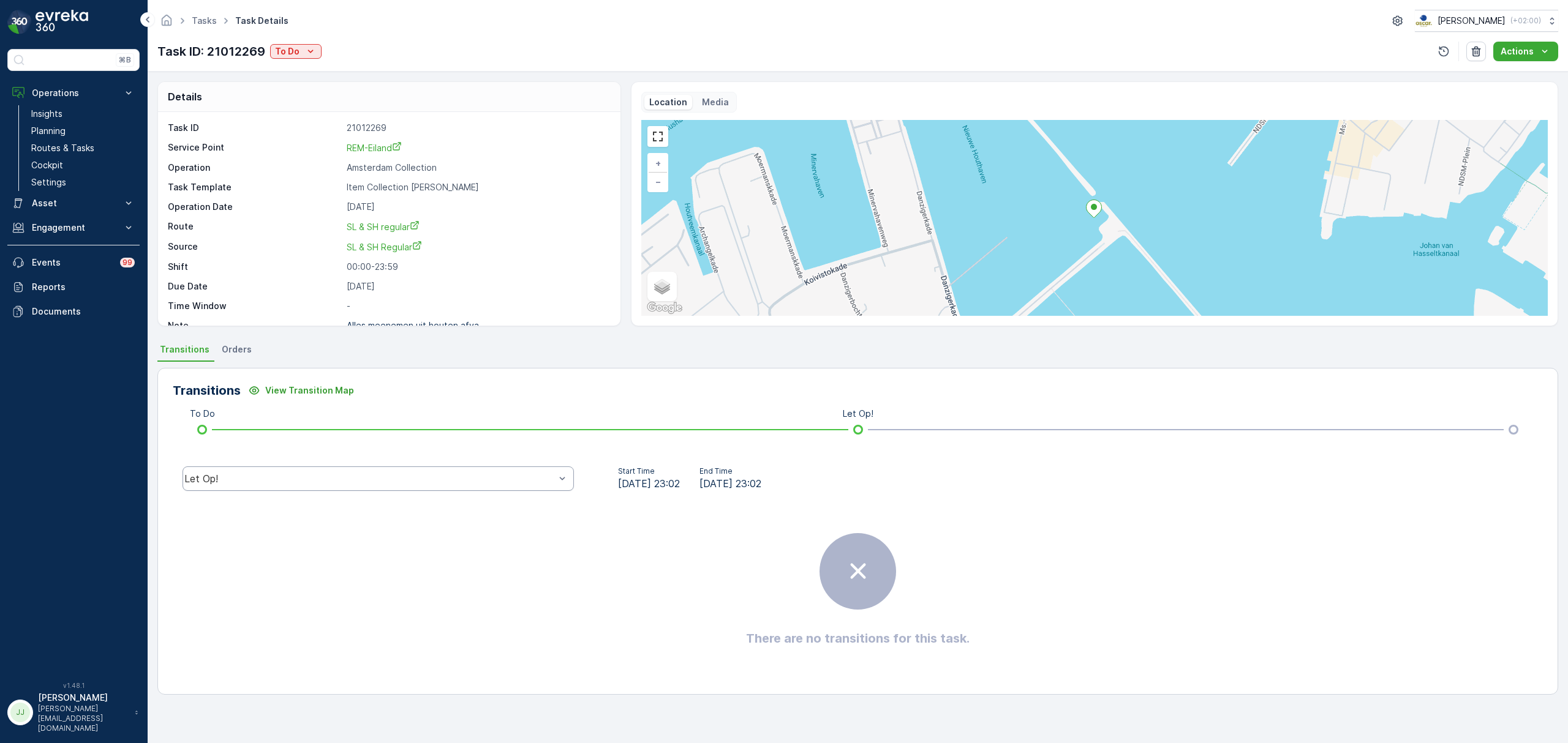
click at [484, 483] on div "Let Op!" at bounding box center [369, 479] width 370 height 11
click at [314, 52] on icon "To Do" at bounding box center [311, 52] width 13 height 13
click at [302, 119] on span "Cancelled" at bounding box center [298, 122] width 41 height 13
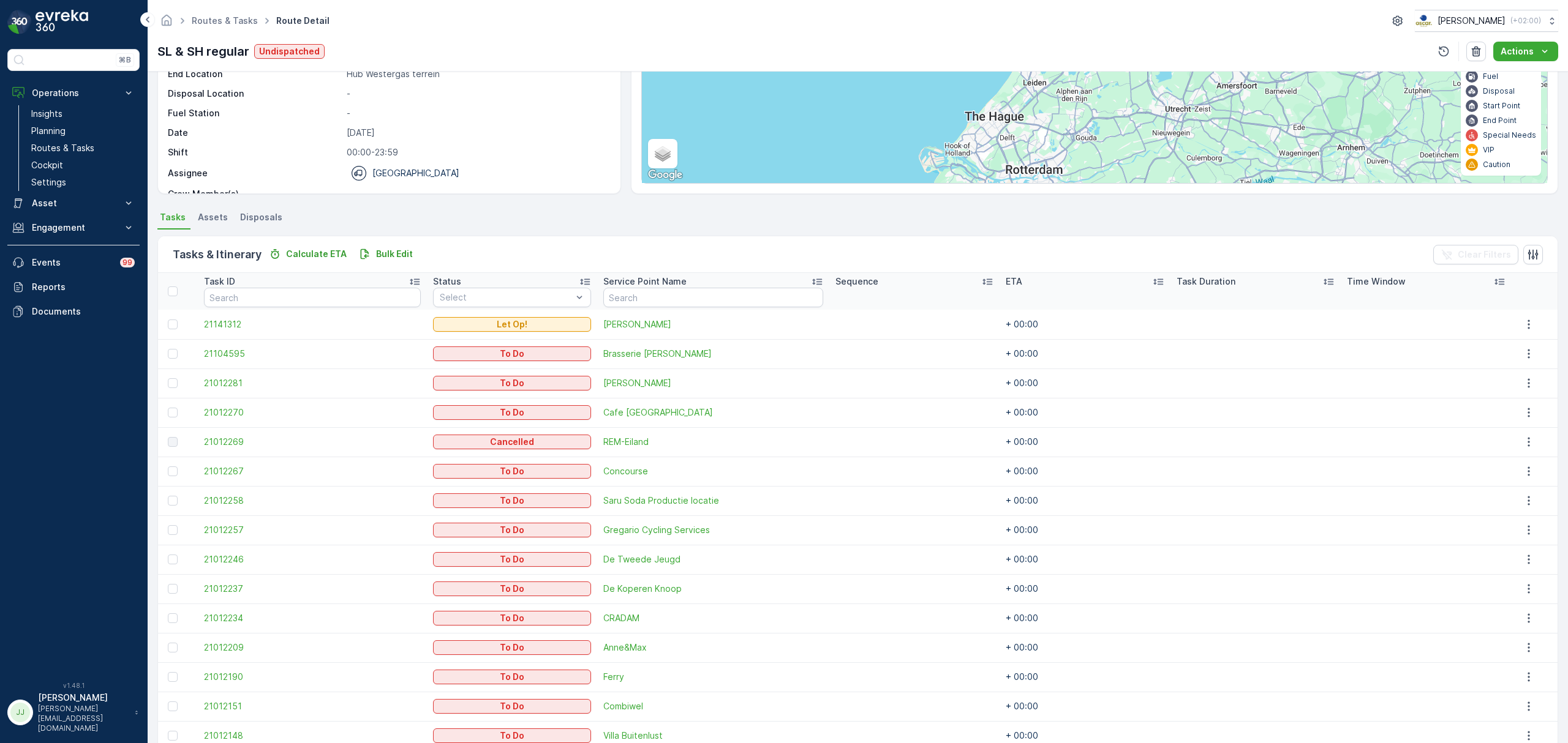
scroll to position [163, 0]
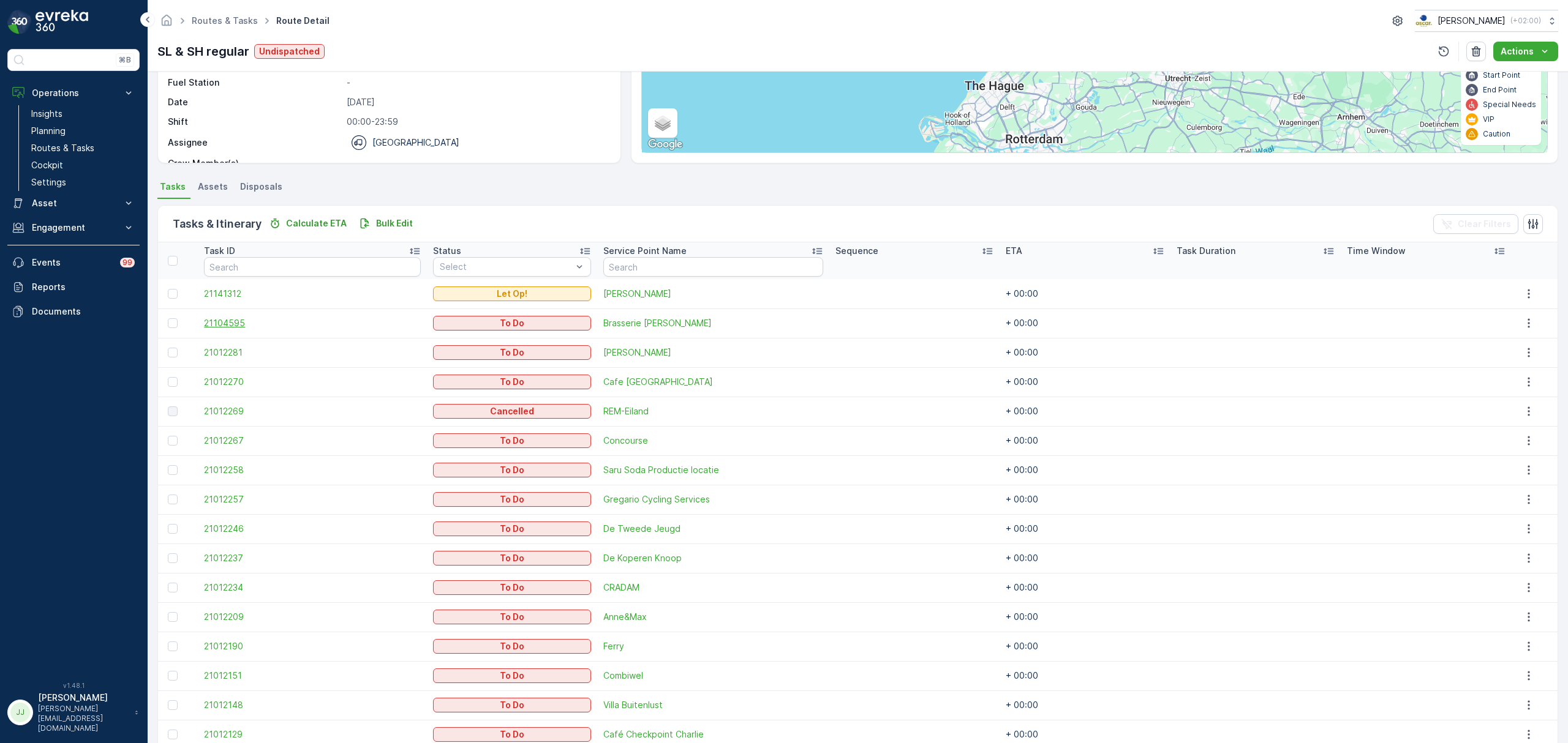
click at [251, 324] on span "21104595" at bounding box center [312, 323] width 217 height 13
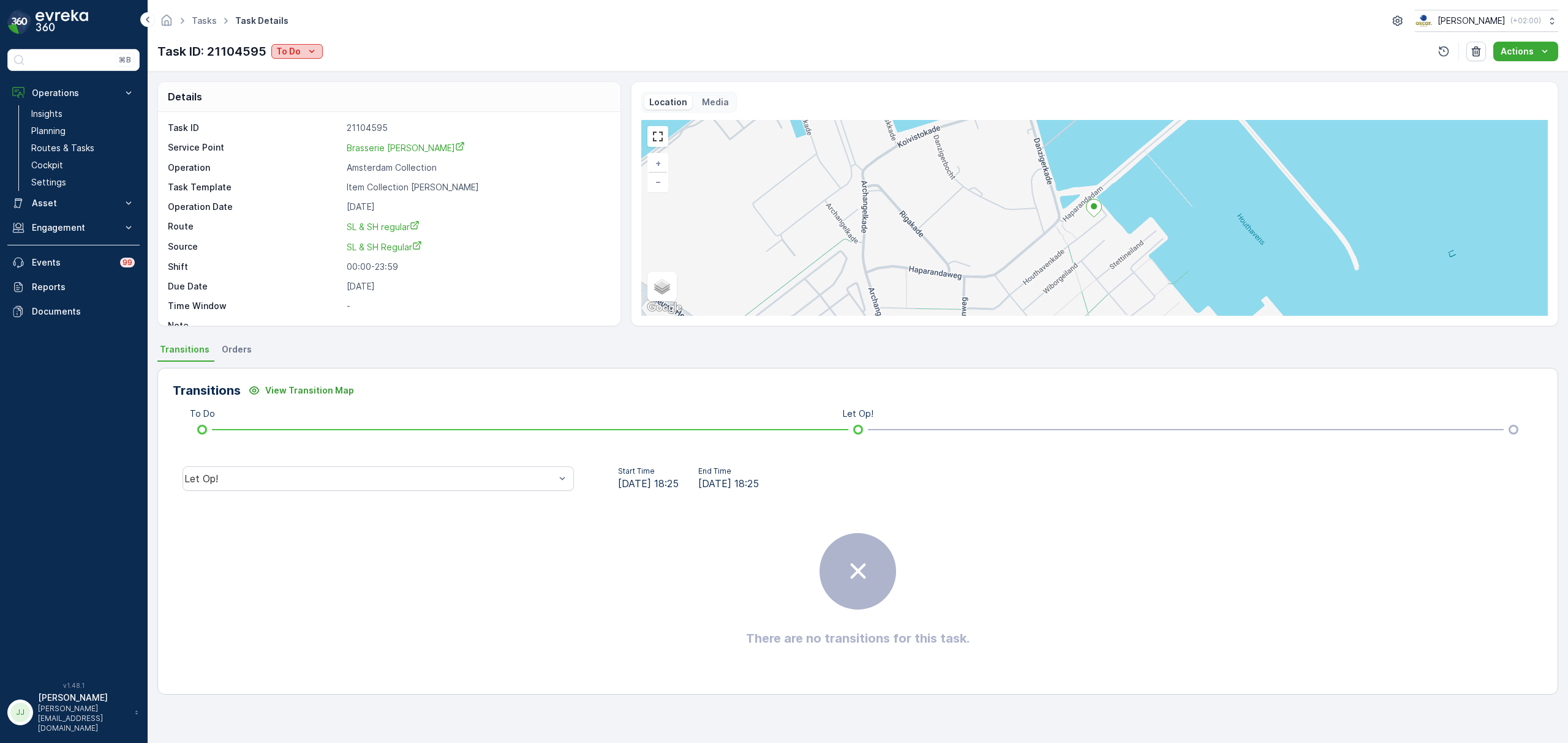
click at [316, 50] on icon "To Do" at bounding box center [312, 52] width 13 height 13
click at [305, 116] on span "Cancelled" at bounding box center [299, 122] width 41 height 13
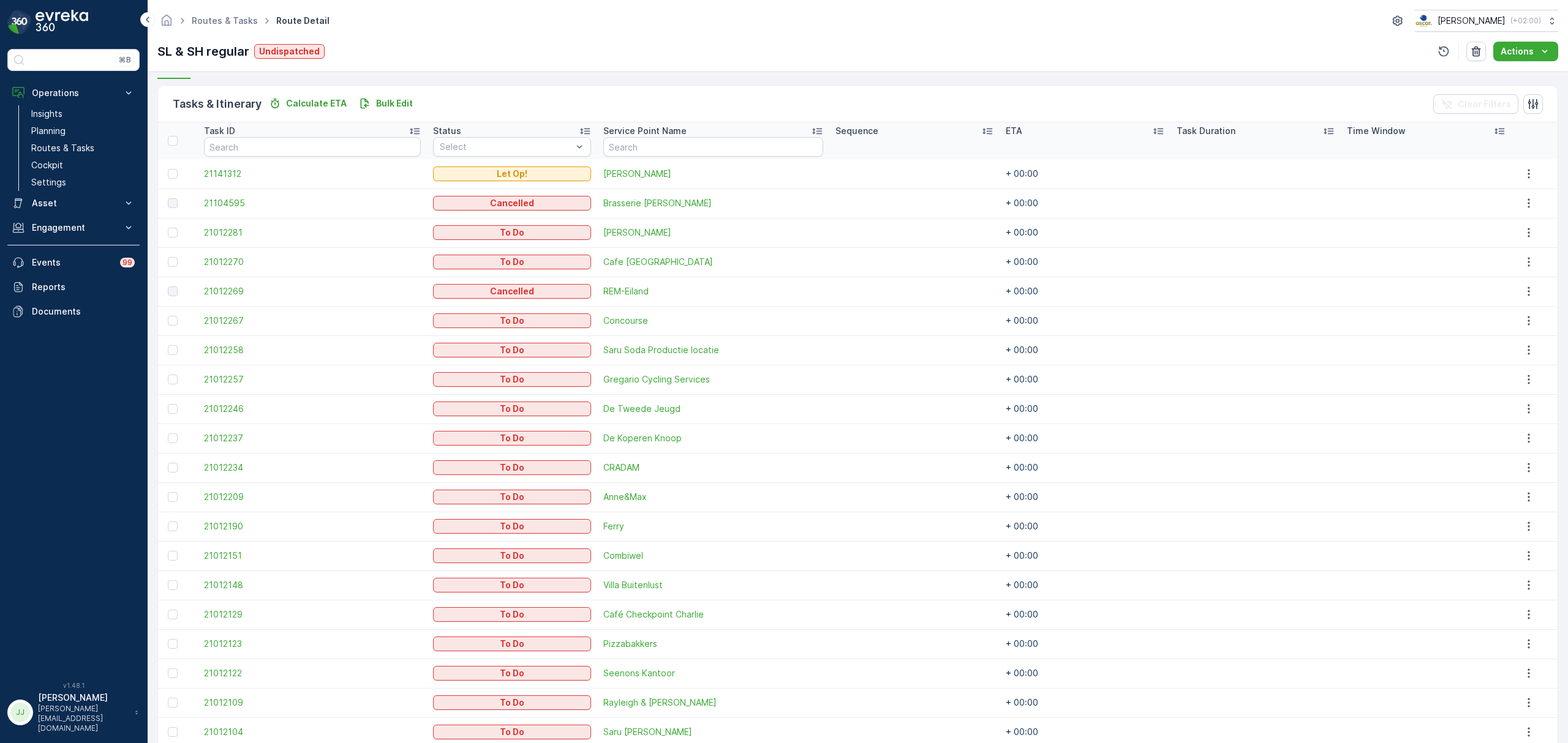
scroll to position [245, 0]
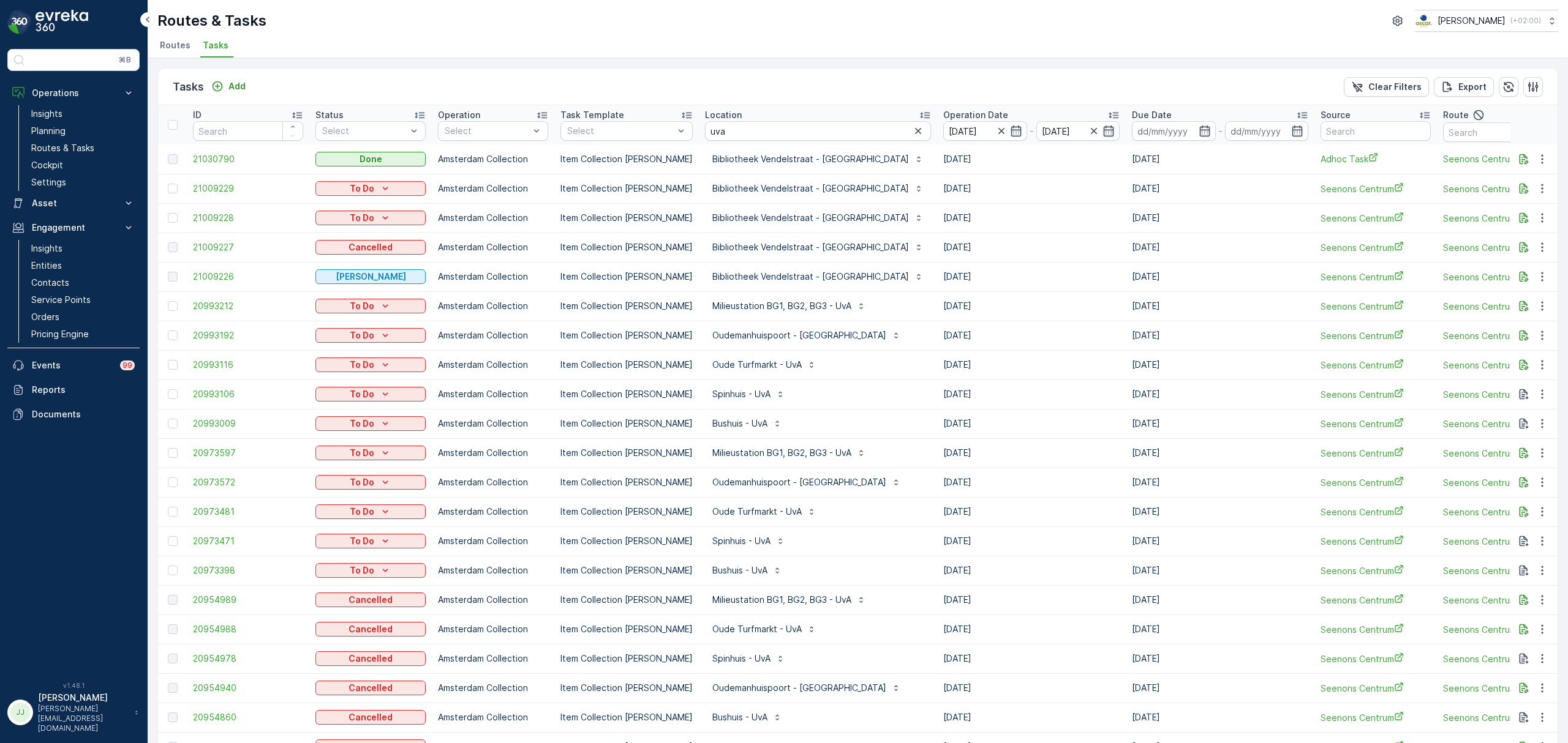
scroll to position [44, 0]
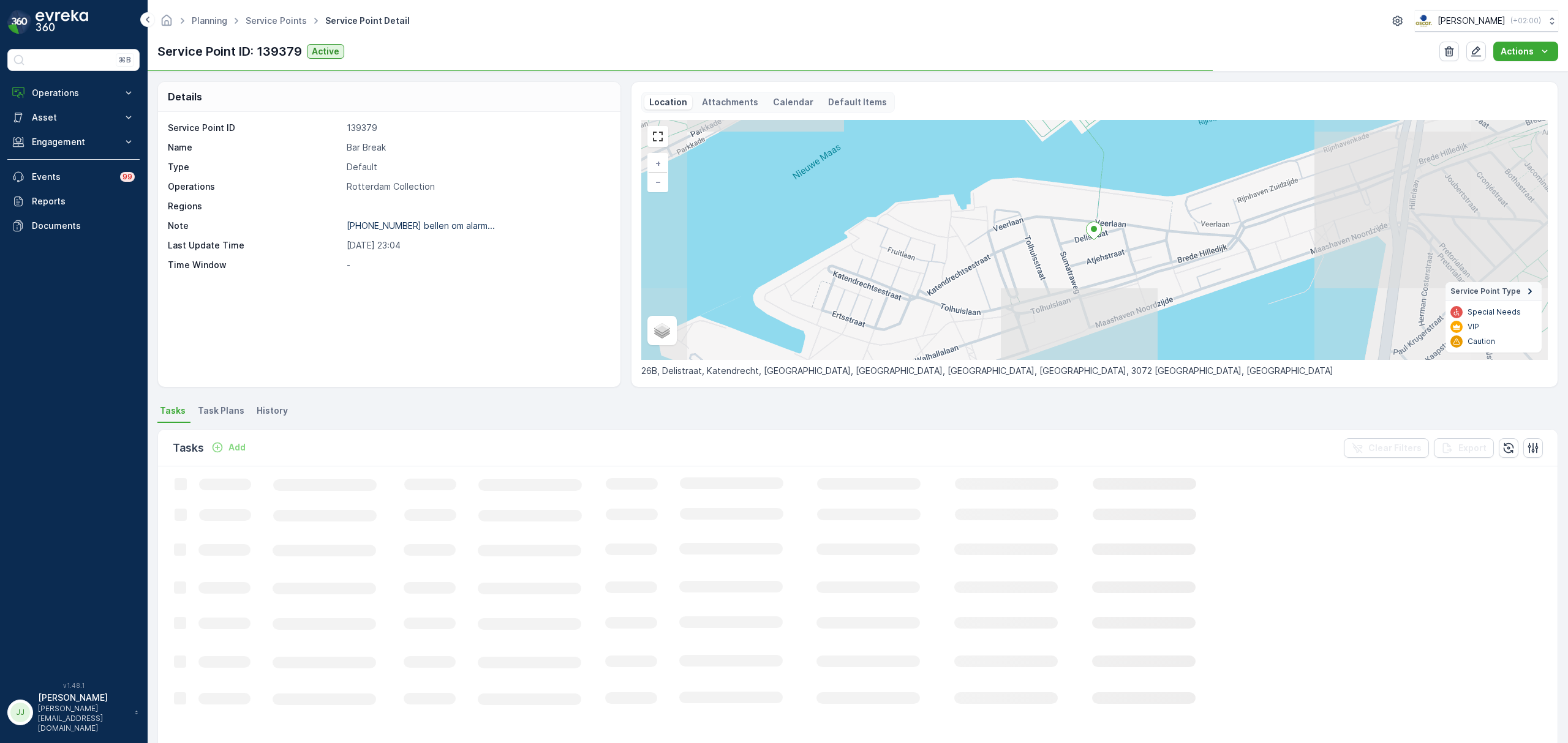
click at [726, 104] on p "Attachments" at bounding box center [730, 103] width 57 height 13
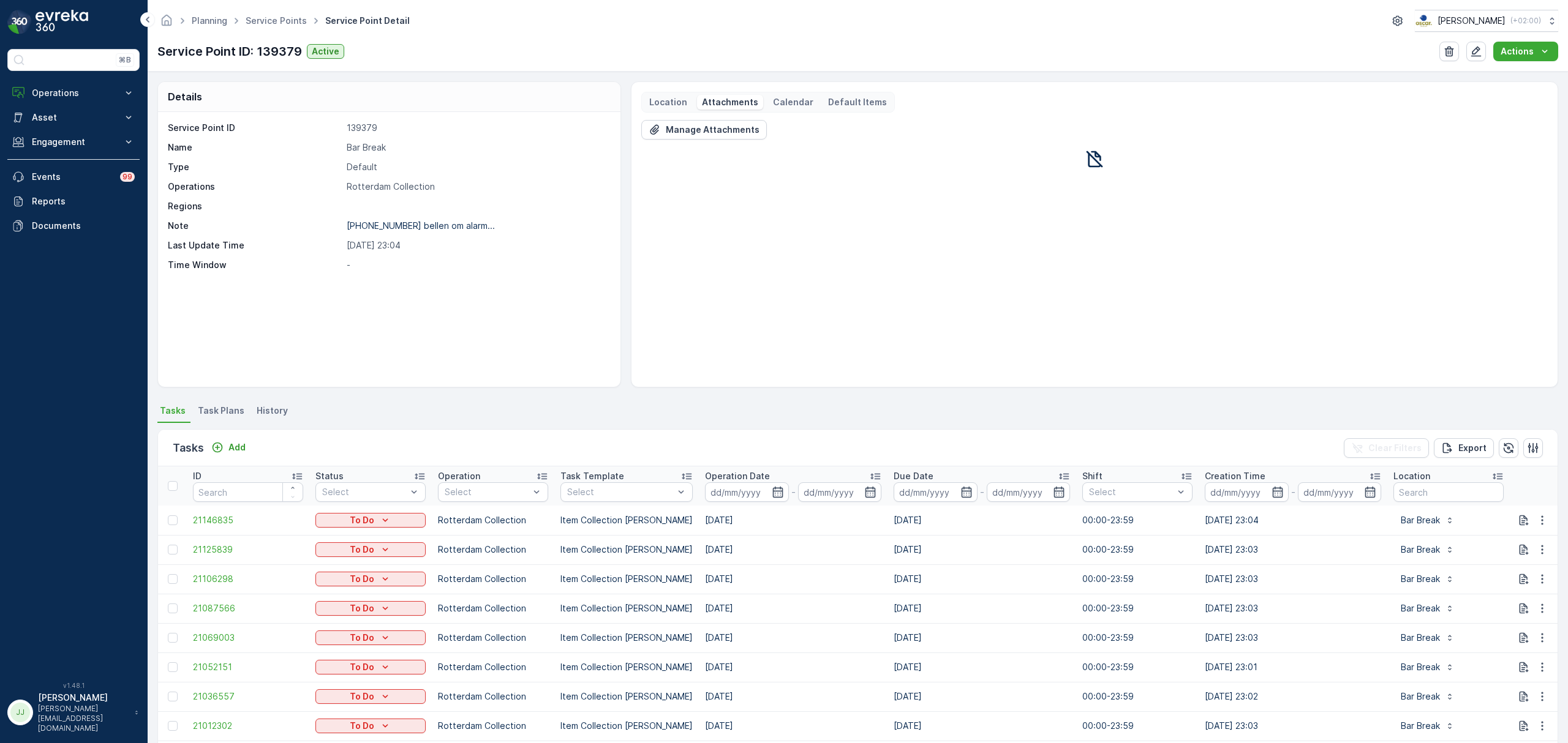
click at [677, 103] on p "Location" at bounding box center [668, 103] width 38 height 13
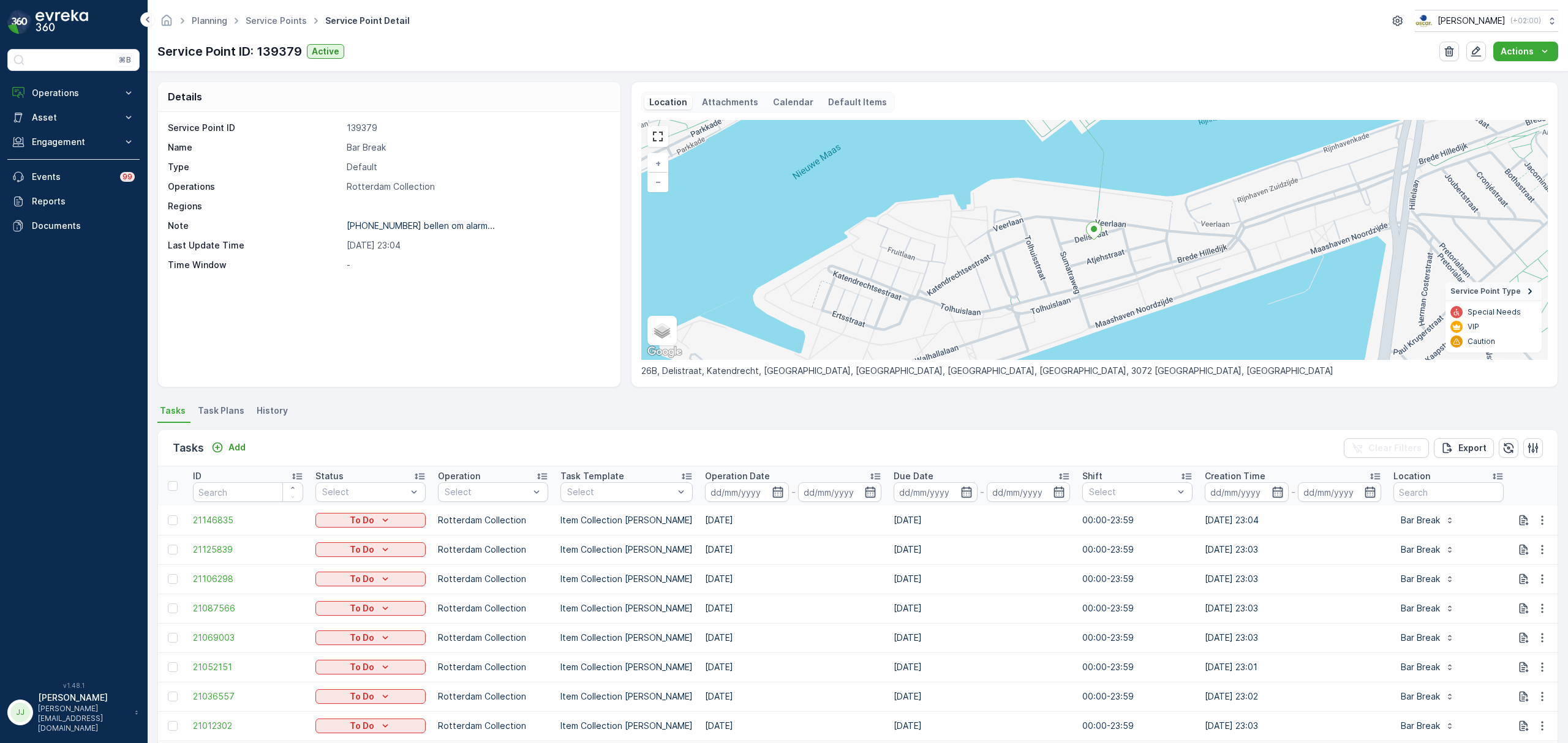
click at [724, 99] on p "Attachments" at bounding box center [730, 103] width 57 height 13
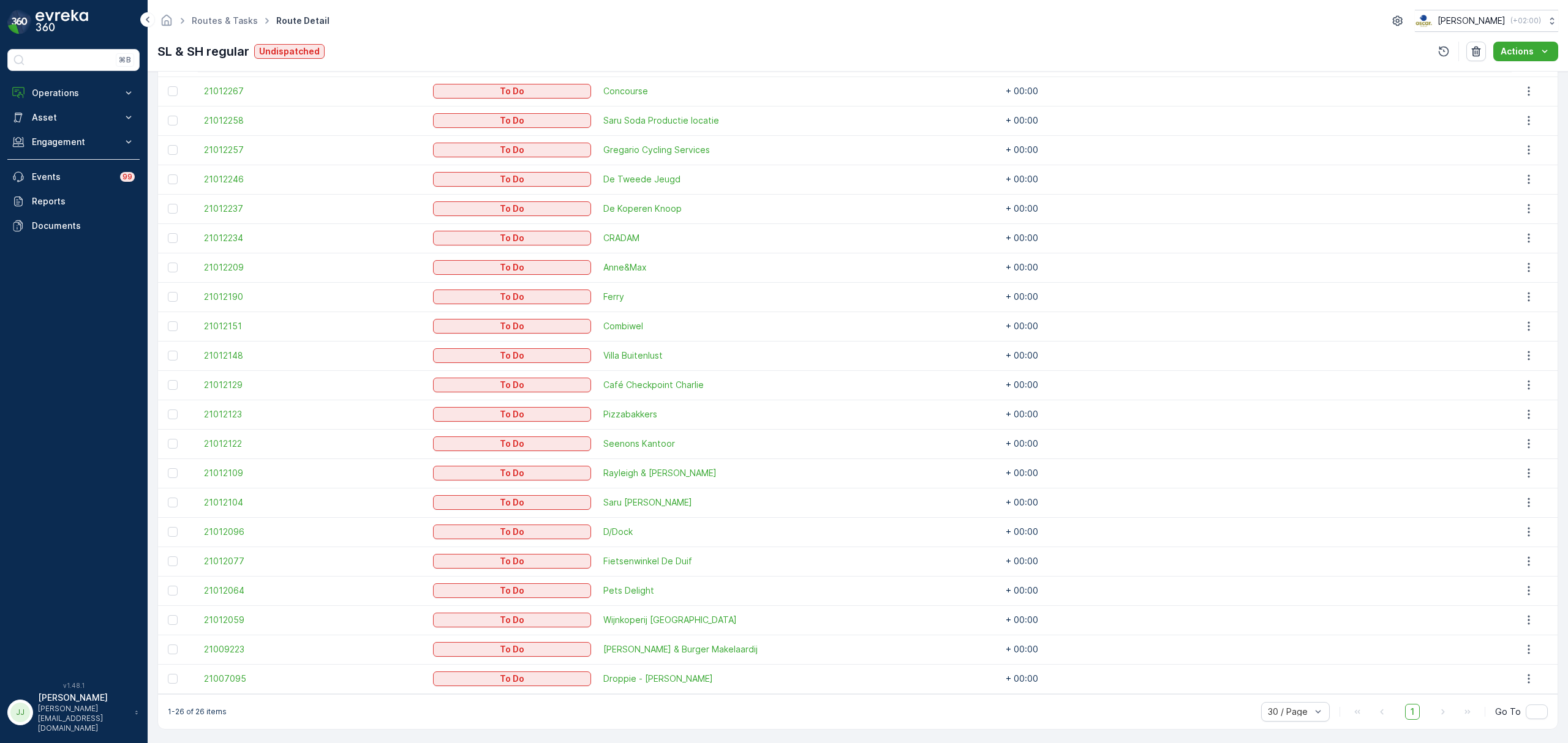
scroll to position [434, 0]
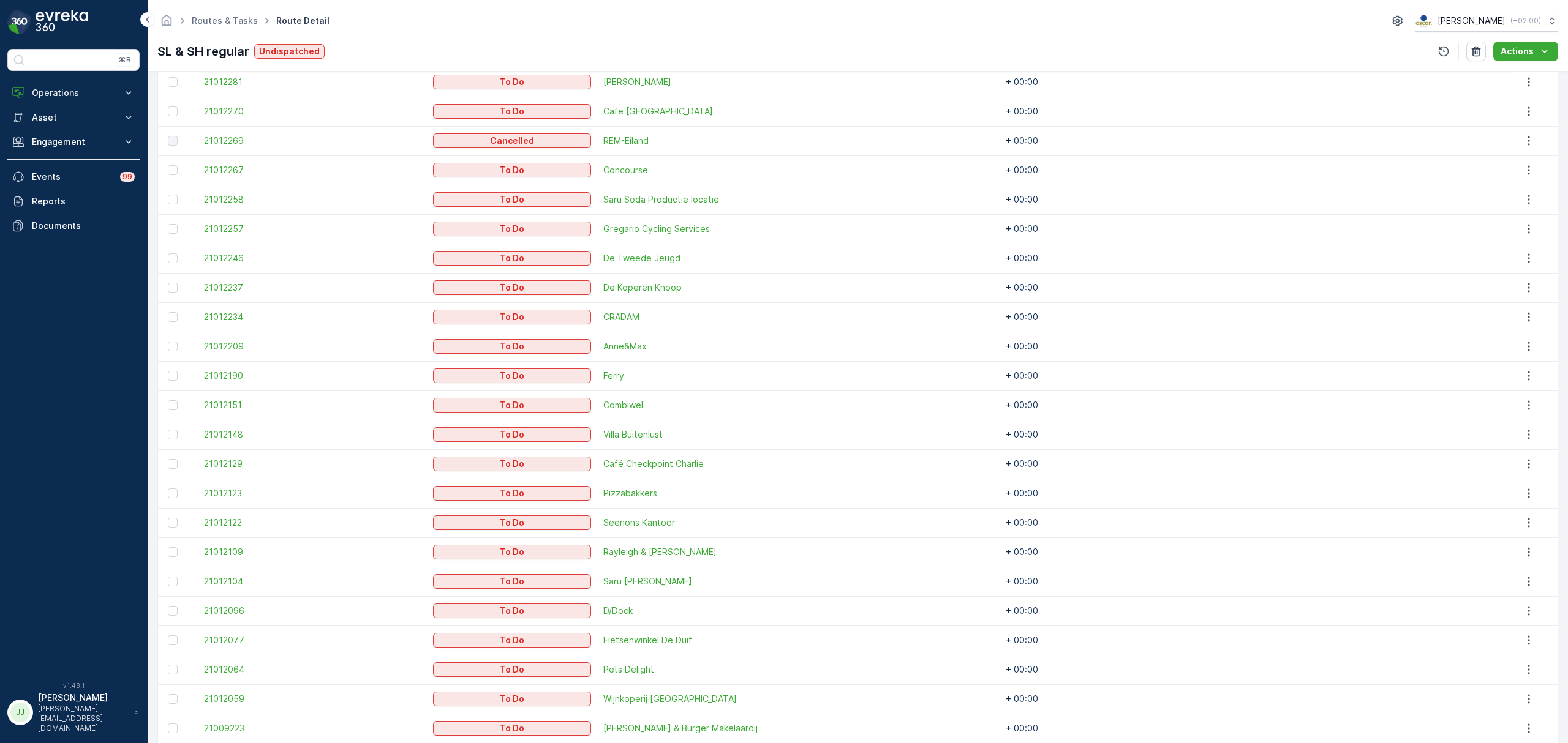
click at [245, 552] on span "21012109" at bounding box center [312, 552] width 217 height 13
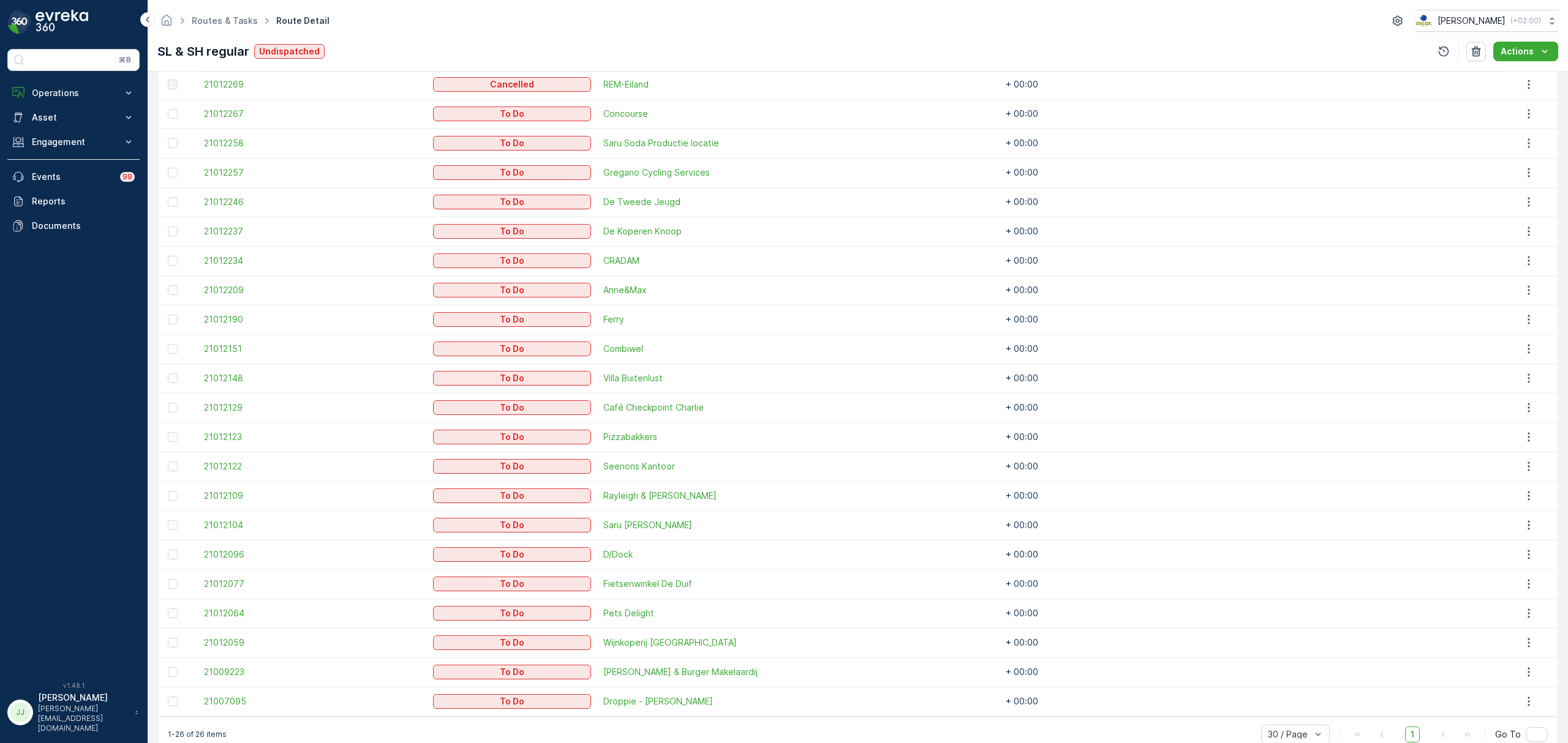
scroll to position [515, 0]
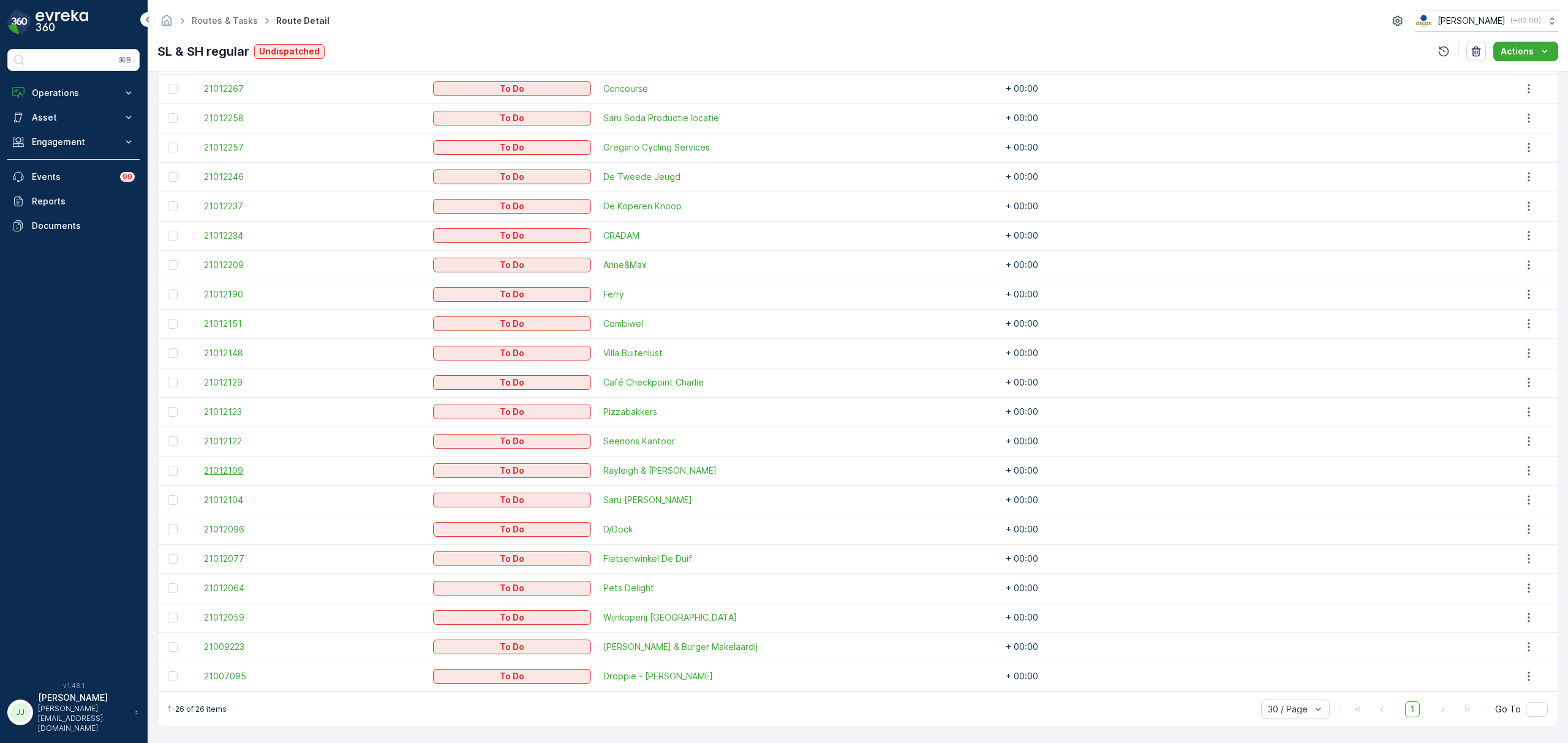
click at [221, 469] on span "21012109" at bounding box center [312, 471] width 217 height 13
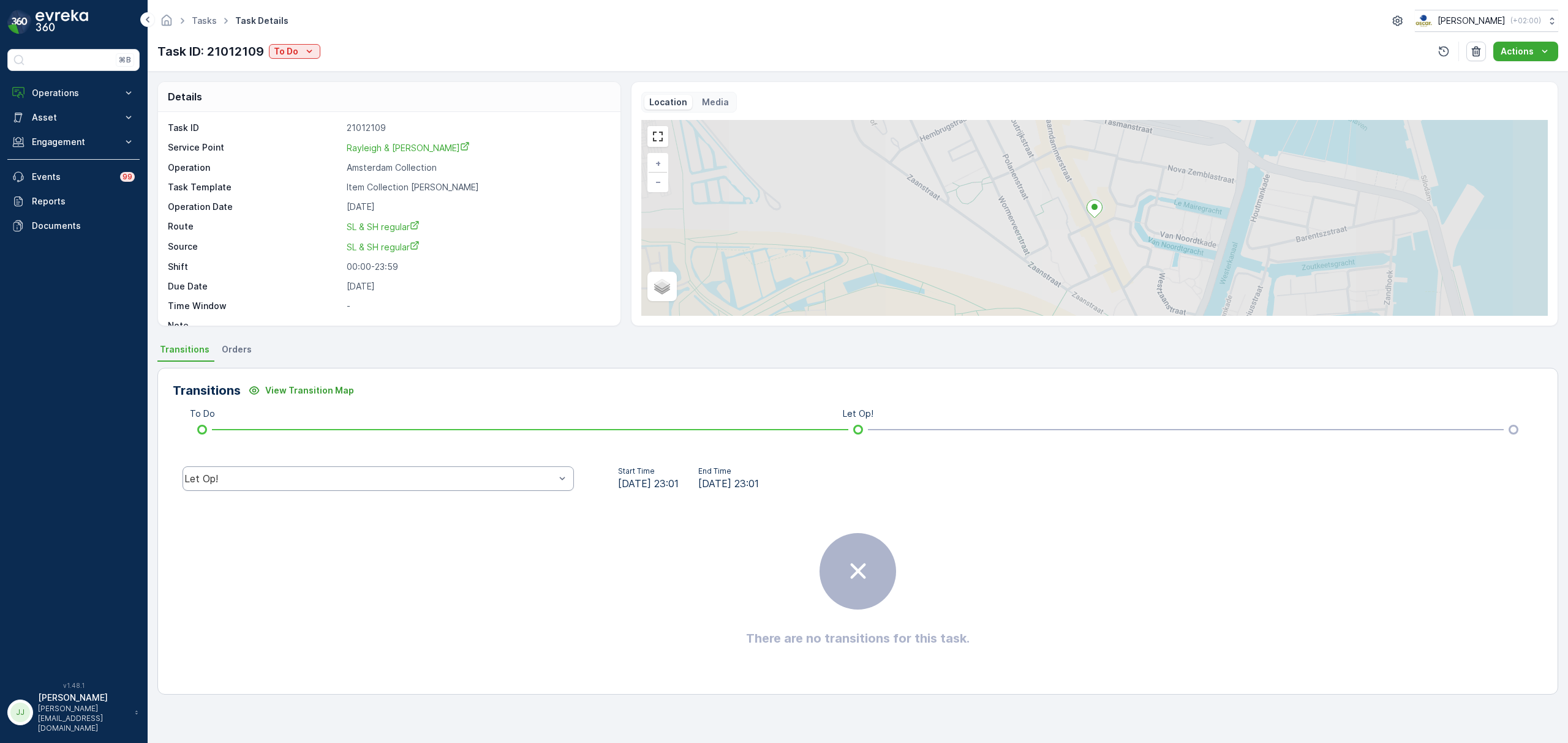
click at [316, 481] on div "Let Op!" at bounding box center [369, 479] width 370 height 11
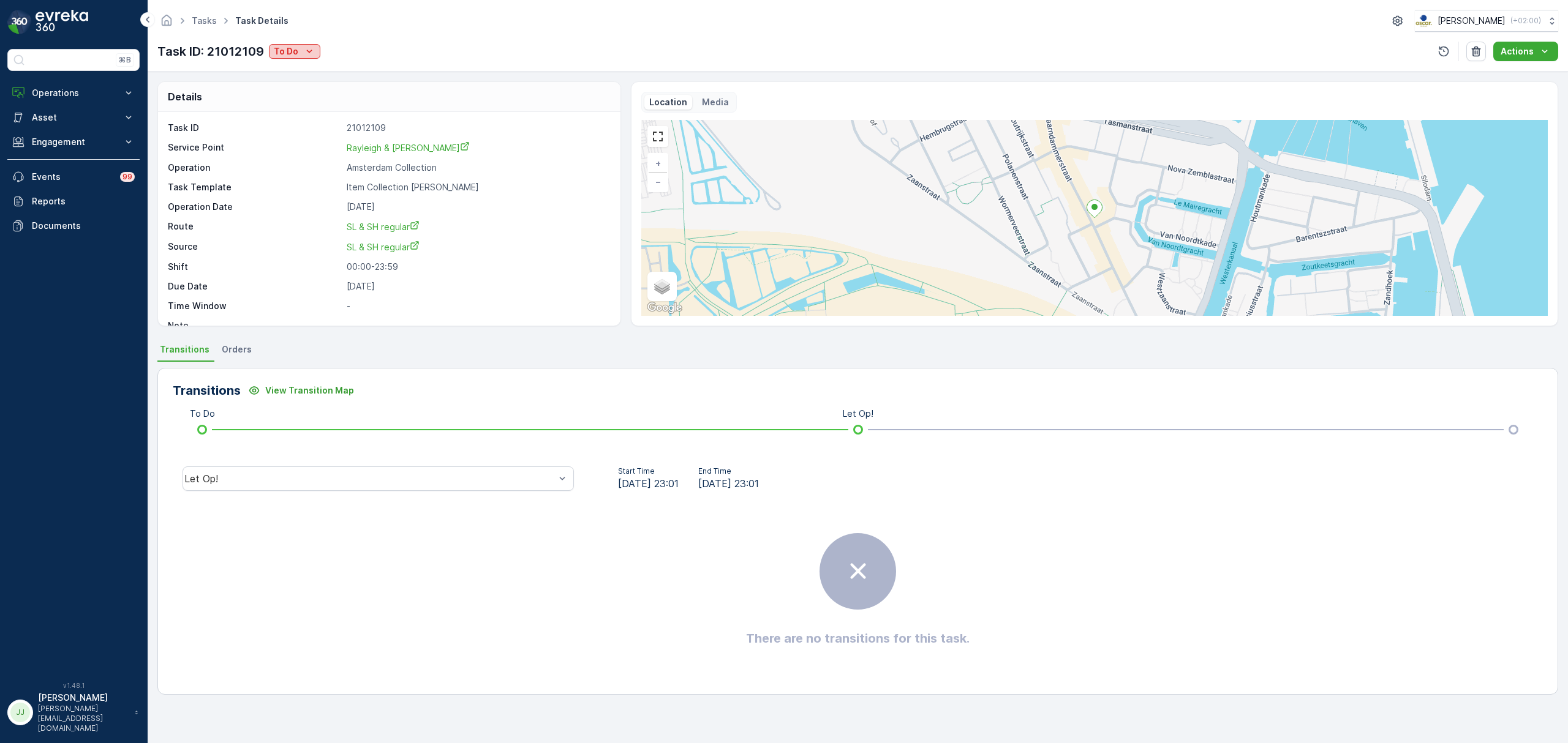
click at [305, 54] on icon "To Do" at bounding box center [309, 52] width 13 height 13
click at [302, 122] on span "Cancelled" at bounding box center [297, 122] width 41 height 13
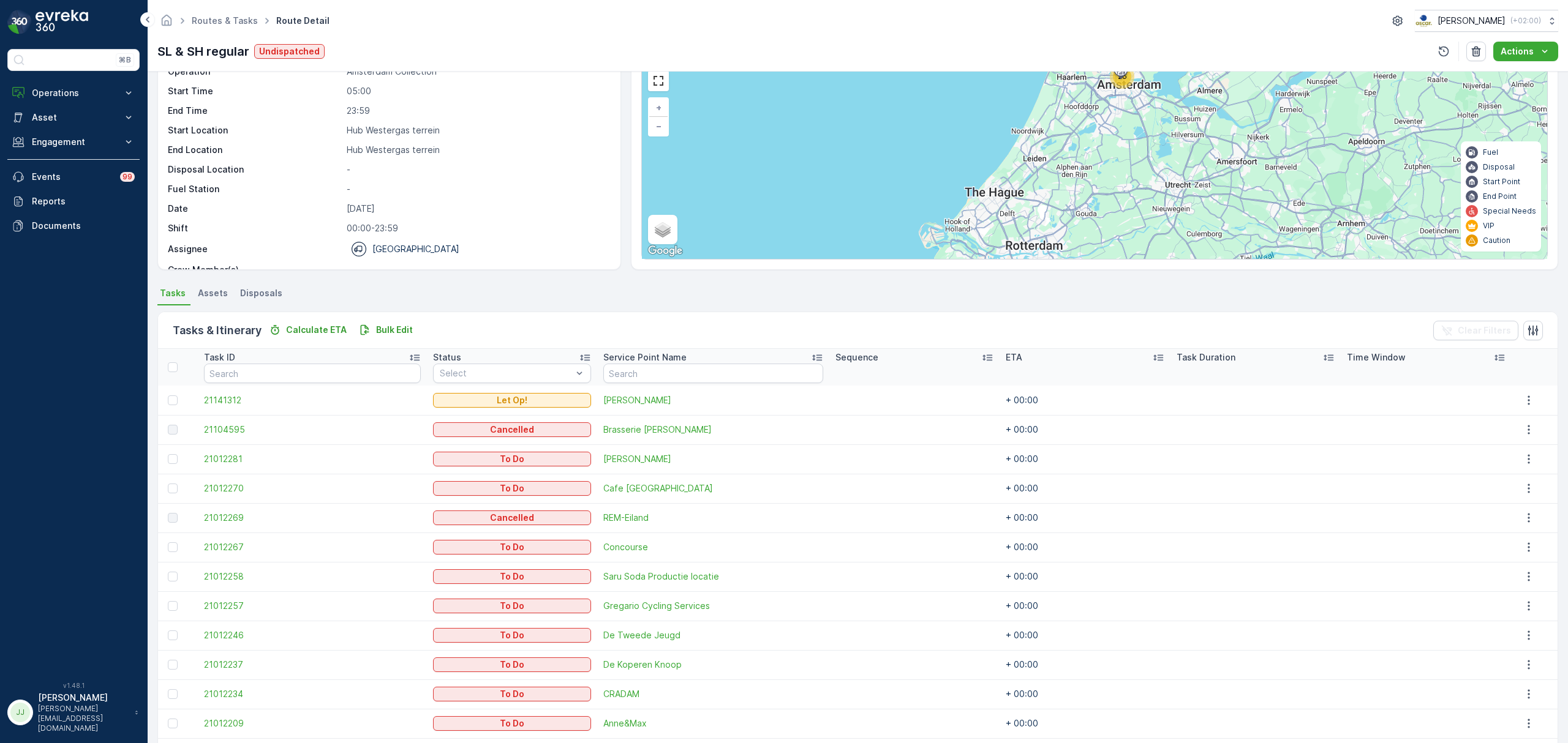
scroll to position [163, 0]
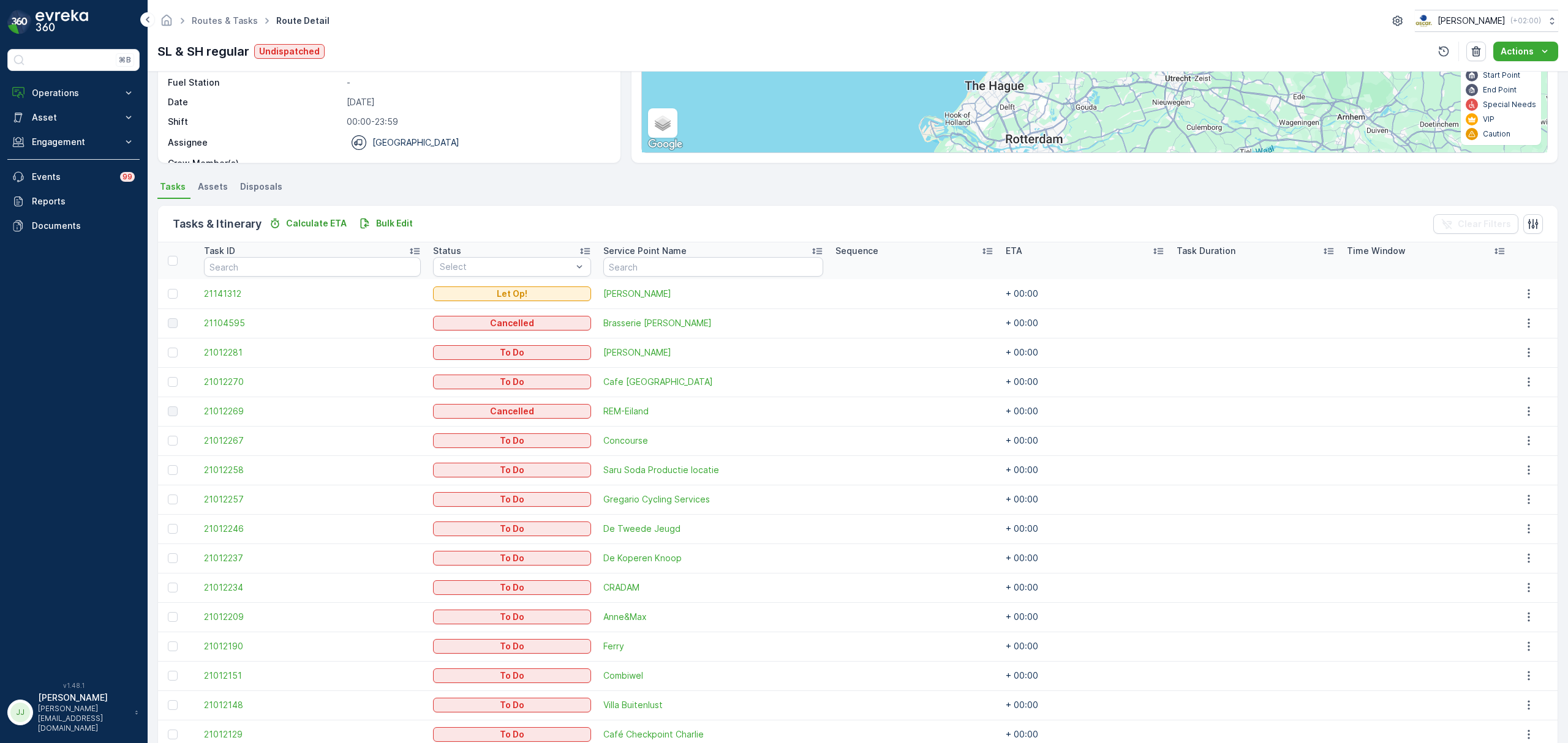
click at [456, 197] on ul "Tasks Assets Disposals" at bounding box center [857, 189] width 1400 height 21
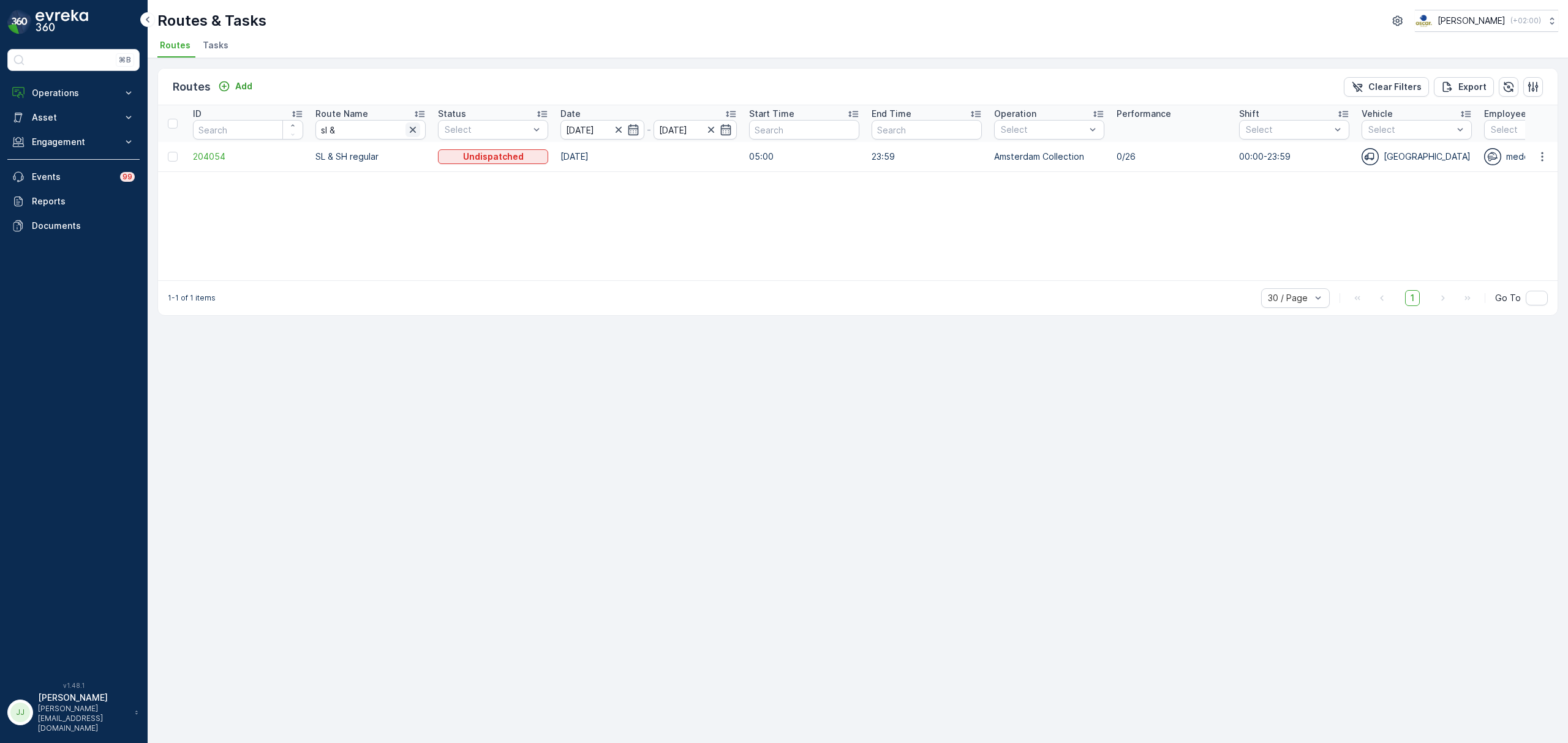
click at [409, 131] on icon "button" at bounding box center [413, 130] width 13 height 13
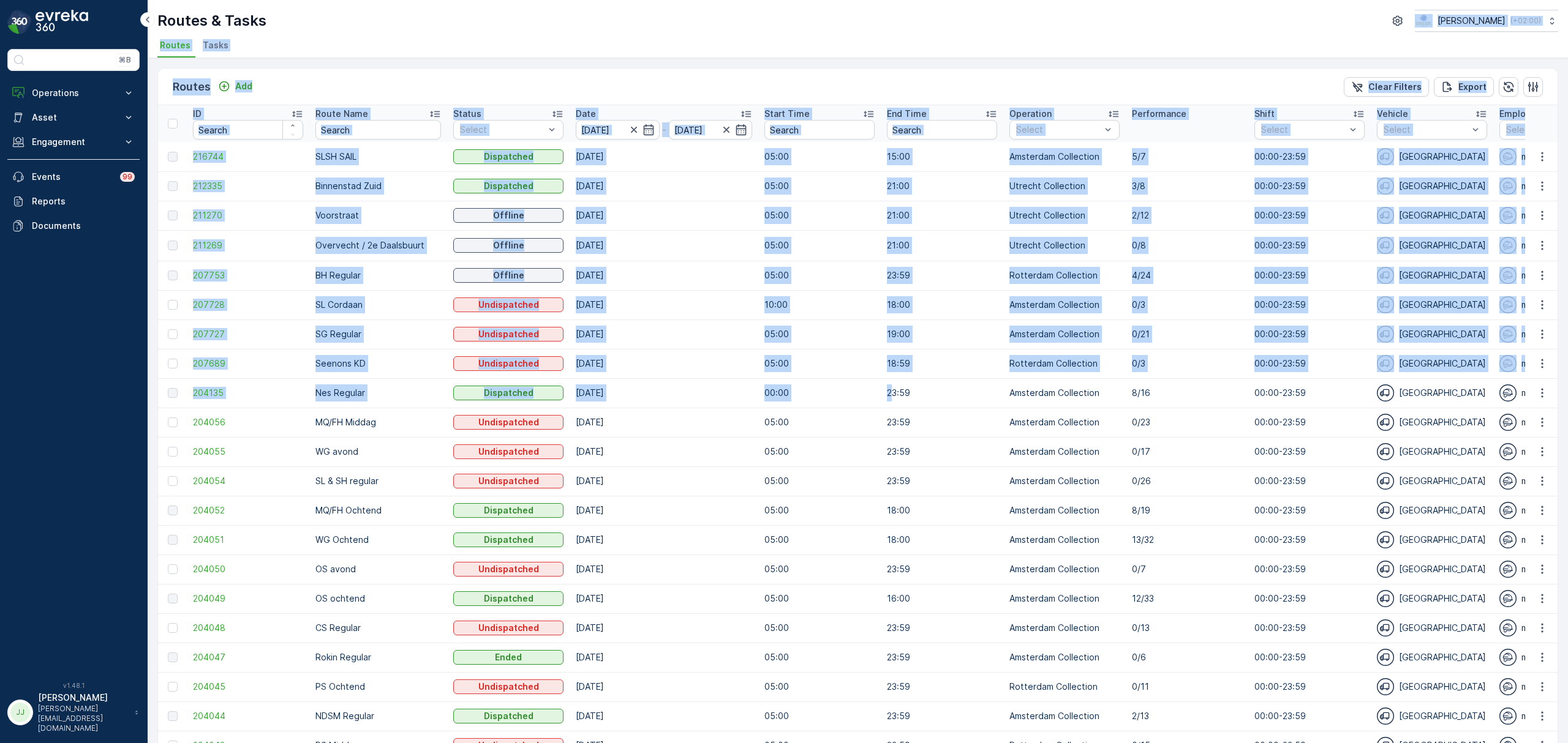
drag, startPoint x: 887, startPoint y: 397, endPoint x: 1106, endPoint y: -64, distance: 510.4
click at [1106, 0] on html "⌘B Operations Insights Planning Routes & Tasks Cockpit Settings Asset Assets En…" at bounding box center [784, 372] width 1568 height 743
click at [1181, 47] on ul "Routes Tasks" at bounding box center [852, 47] width 1391 height 21
